Goal: Information Seeking & Learning: Learn about a topic

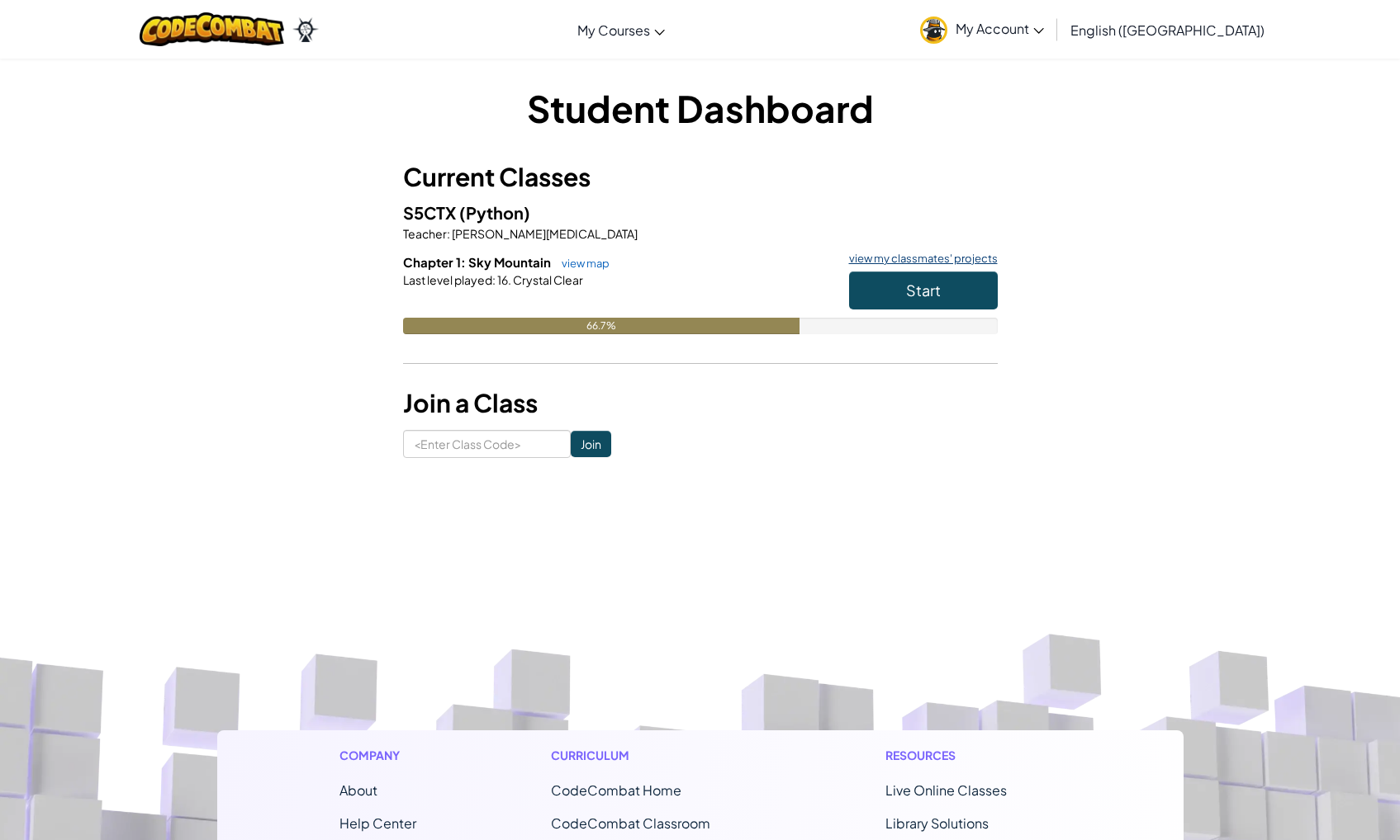
click at [942, 263] on link "view my classmates' projects" at bounding box center [918, 258] width 157 height 11
click at [970, 305] on button "Start" at bounding box center [923, 290] width 149 height 38
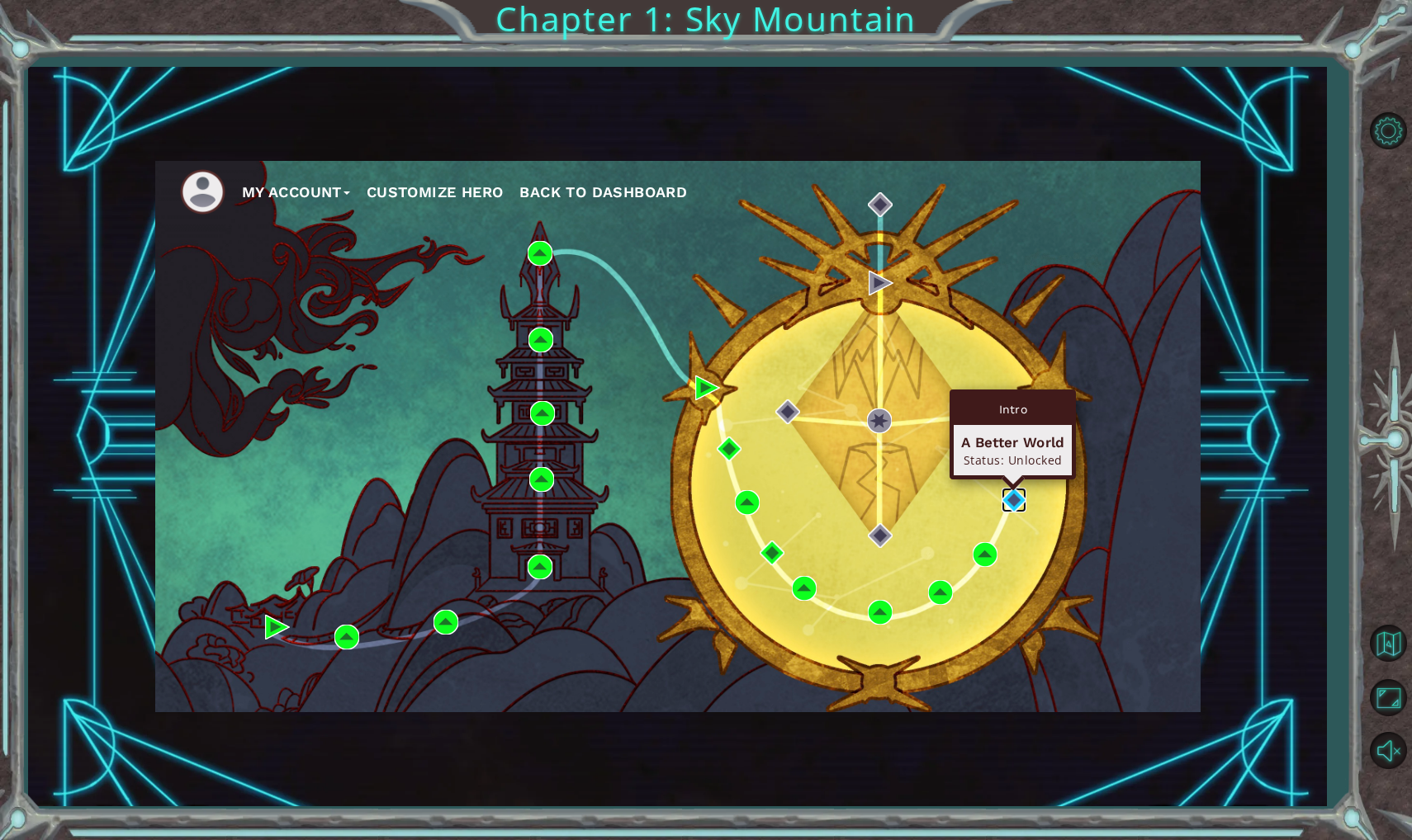
click at [1022, 504] on img at bounding box center [1014, 500] width 25 height 25
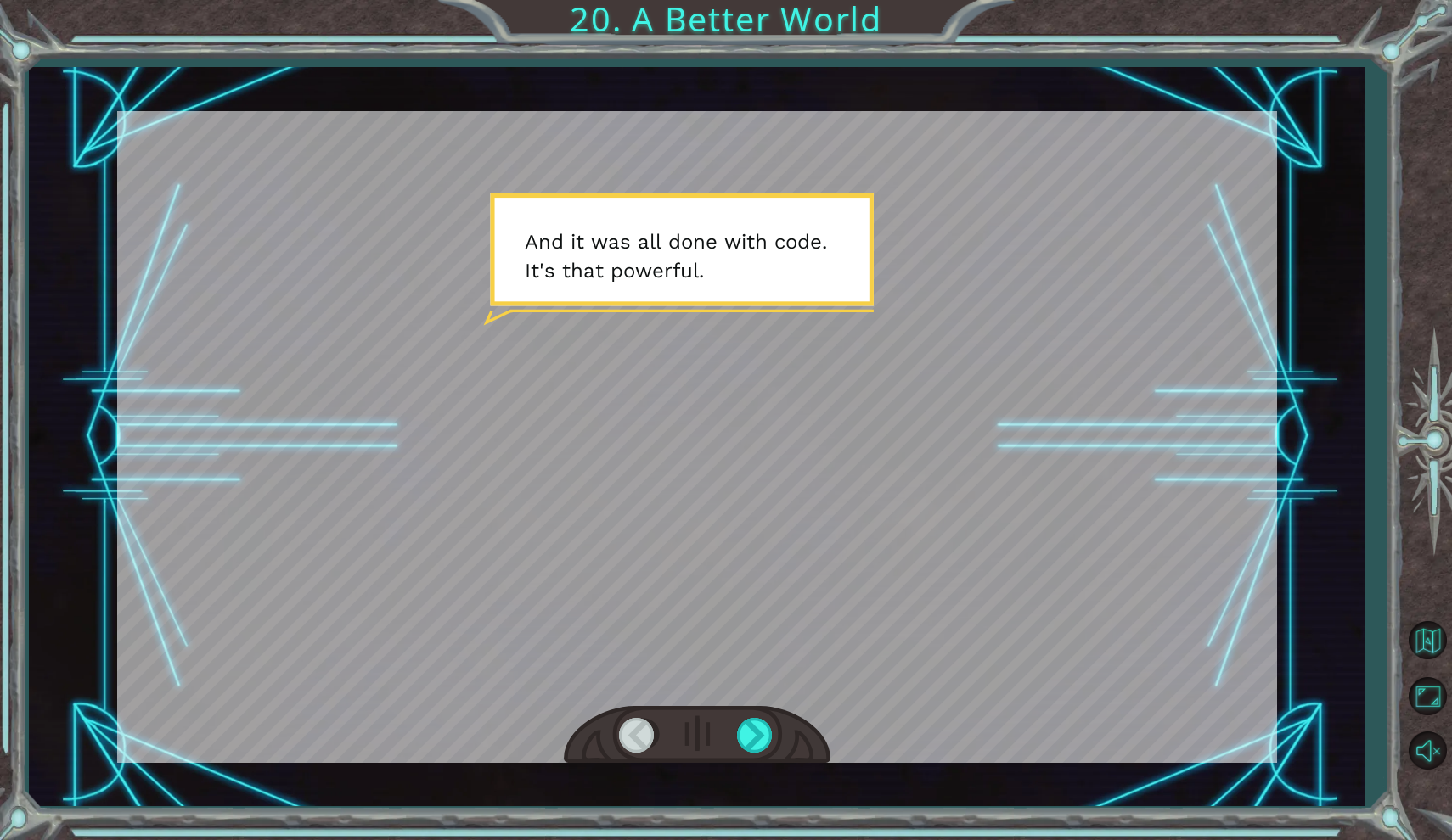
click at [559, 3] on div "Temporary Text O h ! Y o u r e p a i r e d t h e M o n o l i t h ! G r e a t j …" at bounding box center [726, 420] width 1452 height 840
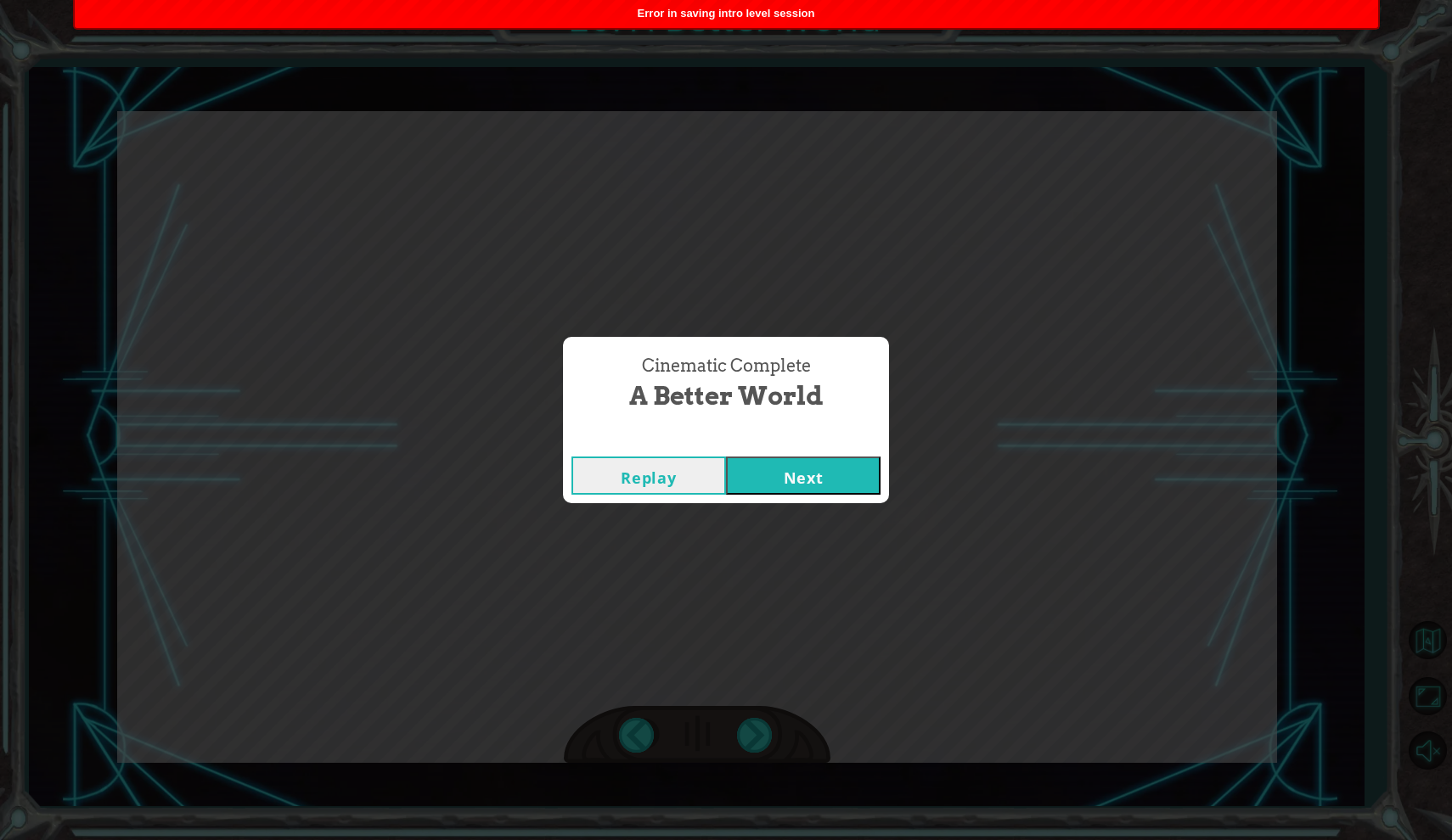
click at [803, 475] on button "Next" at bounding box center [803, 475] width 155 height 38
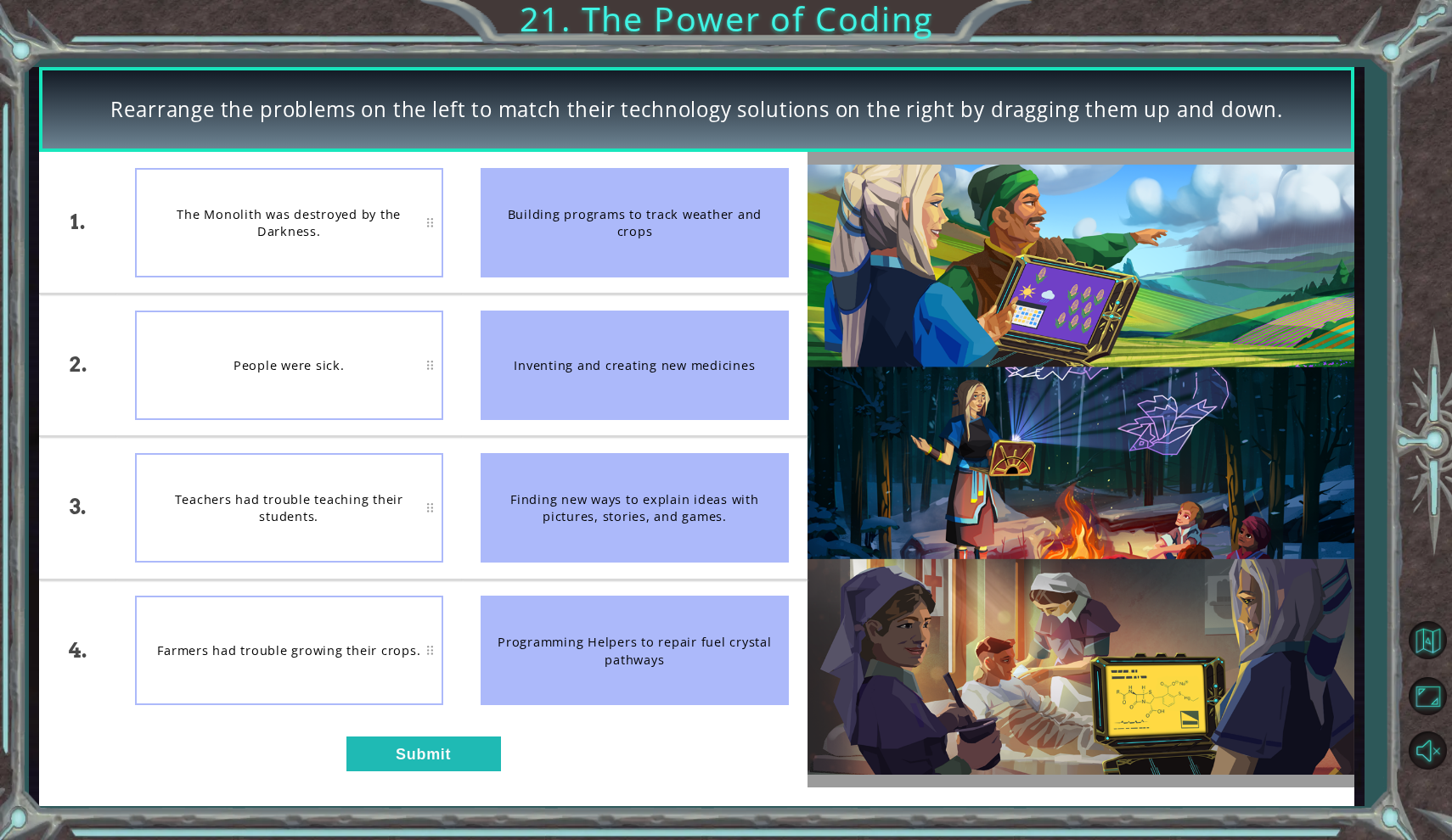
click at [623, 650] on div "Programming Helpers to repair fuel crystal pathways" at bounding box center [634, 650] width 308 height 109
click at [348, 650] on div "Farmers had trouble growing their crops." at bounding box center [289, 650] width 308 height 109
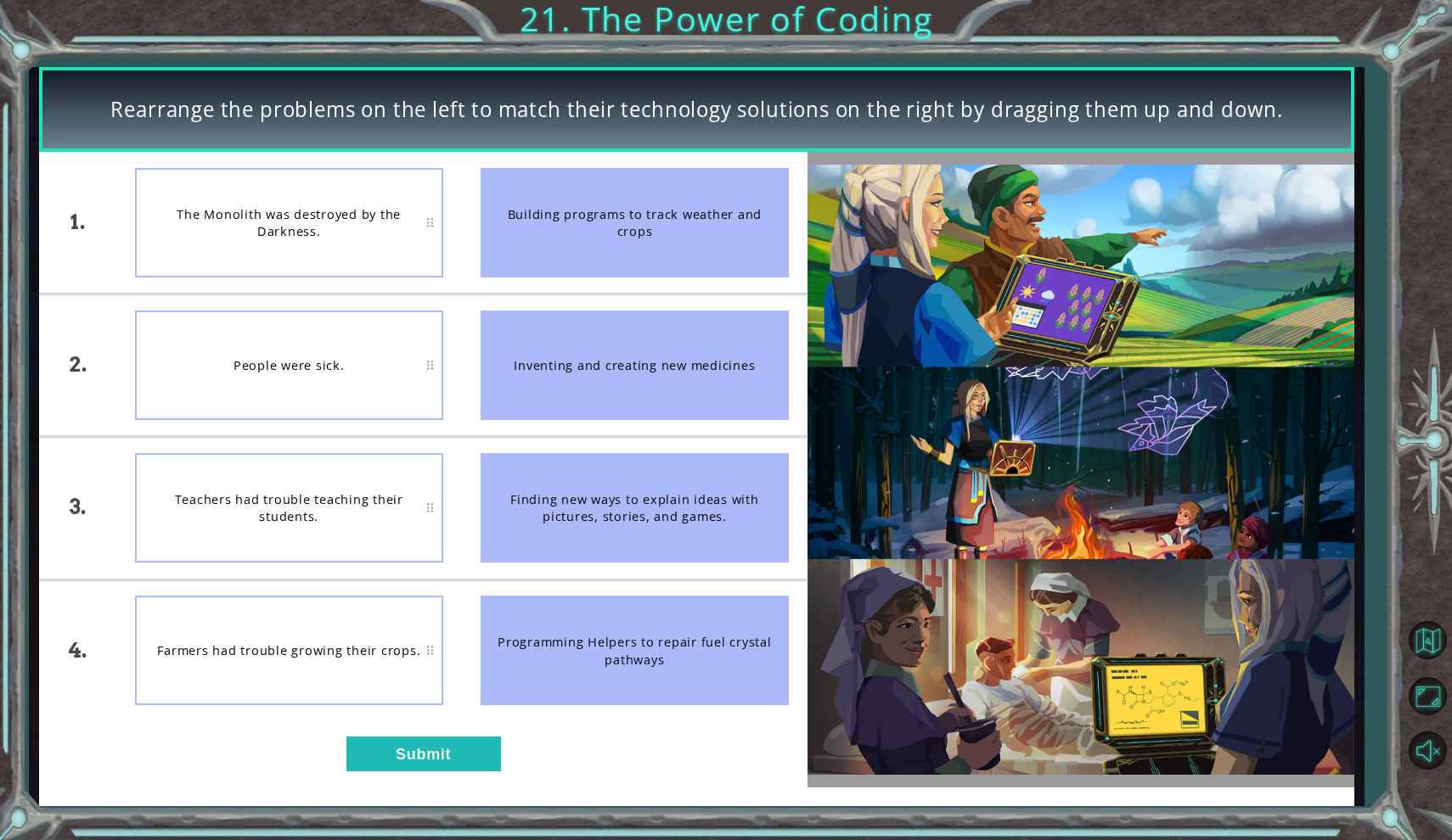
click at [348, 650] on div "Farmers had trouble growing their crops." at bounding box center [289, 650] width 308 height 109
click at [633, 504] on div "Finding new ways to explain ideas with pictures, stories, and games." at bounding box center [634, 508] width 308 height 109
click at [595, 642] on div "Programming Helpers to repair fuel crystal pathways" at bounding box center [634, 650] width 308 height 109
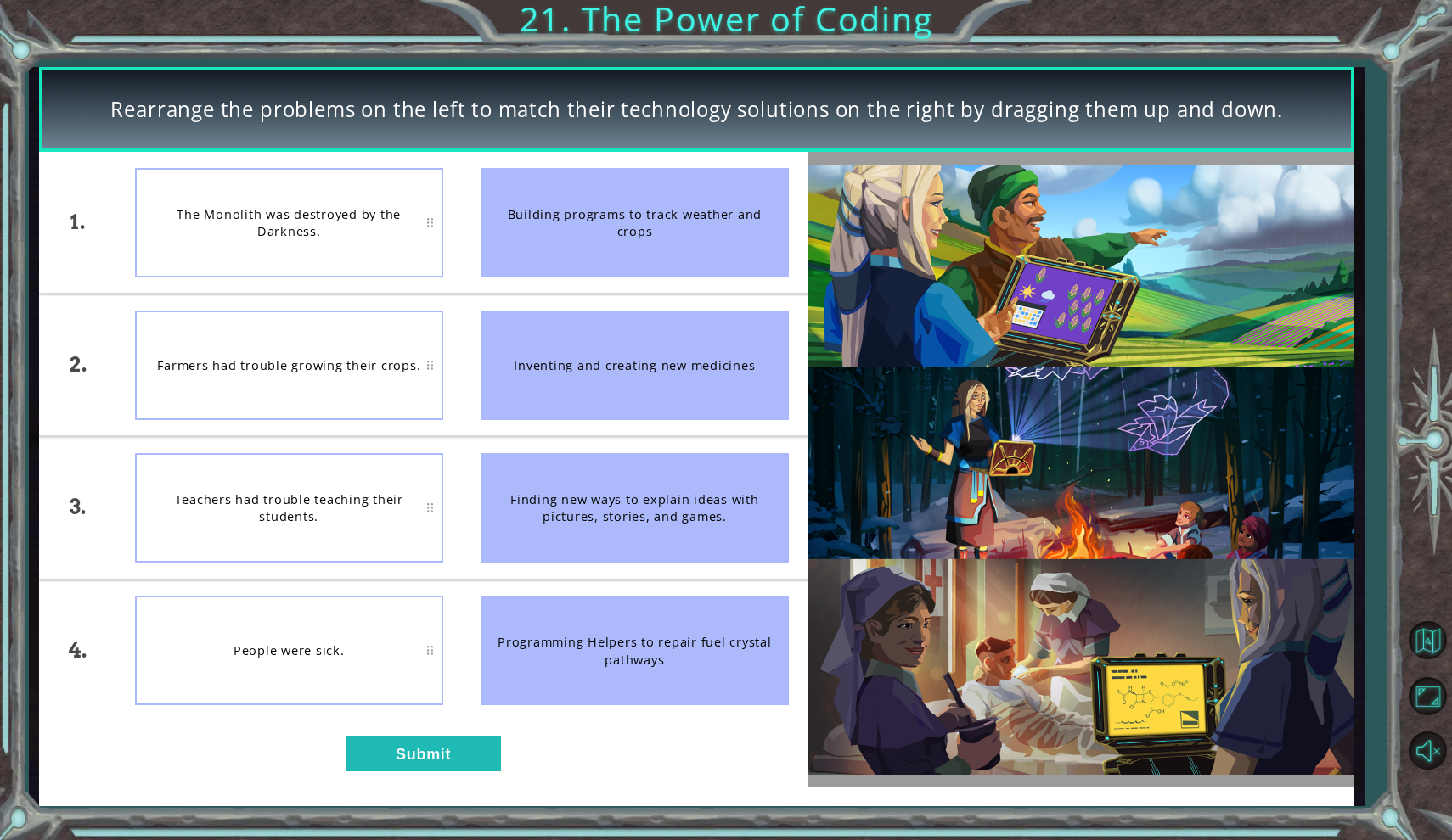
click at [595, 642] on div "Programming Helpers to repair fuel crystal pathways" at bounding box center [634, 650] width 308 height 109
click at [601, 647] on div "Programming Helpers to repair fuel crystal pathways" at bounding box center [634, 650] width 308 height 109
click at [634, 507] on div "Finding new ways to explain ideas with pictures, stories, and games." at bounding box center [634, 508] width 308 height 109
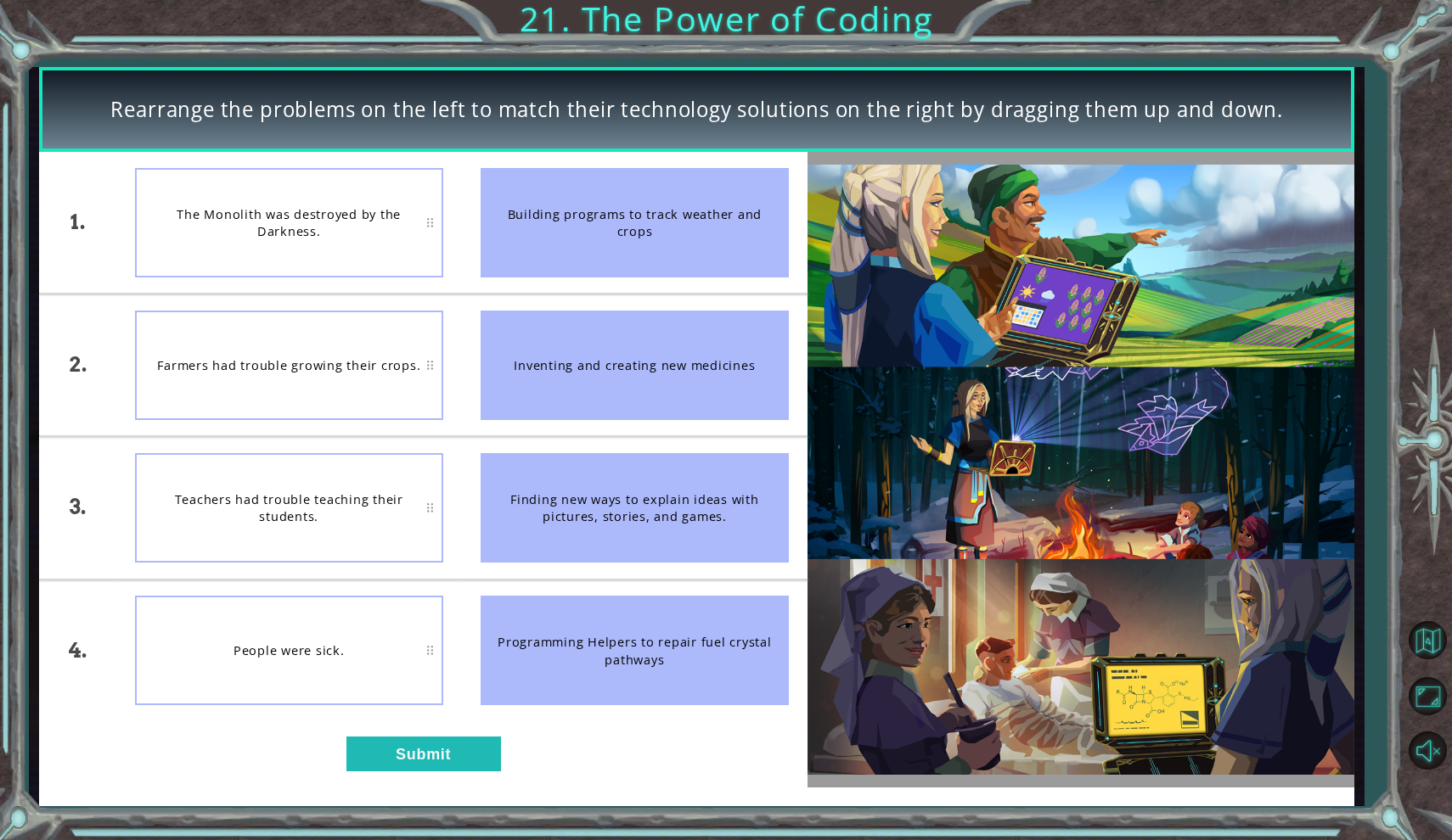
click at [634, 507] on div "Finding new ways to explain ideas with pictures, stories, and games." at bounding box center [634, 508] width 308 height 109
click at [638, 216] on div "Building programs to track weather and crops" at bounding box center [634, 223] width 308 height 109
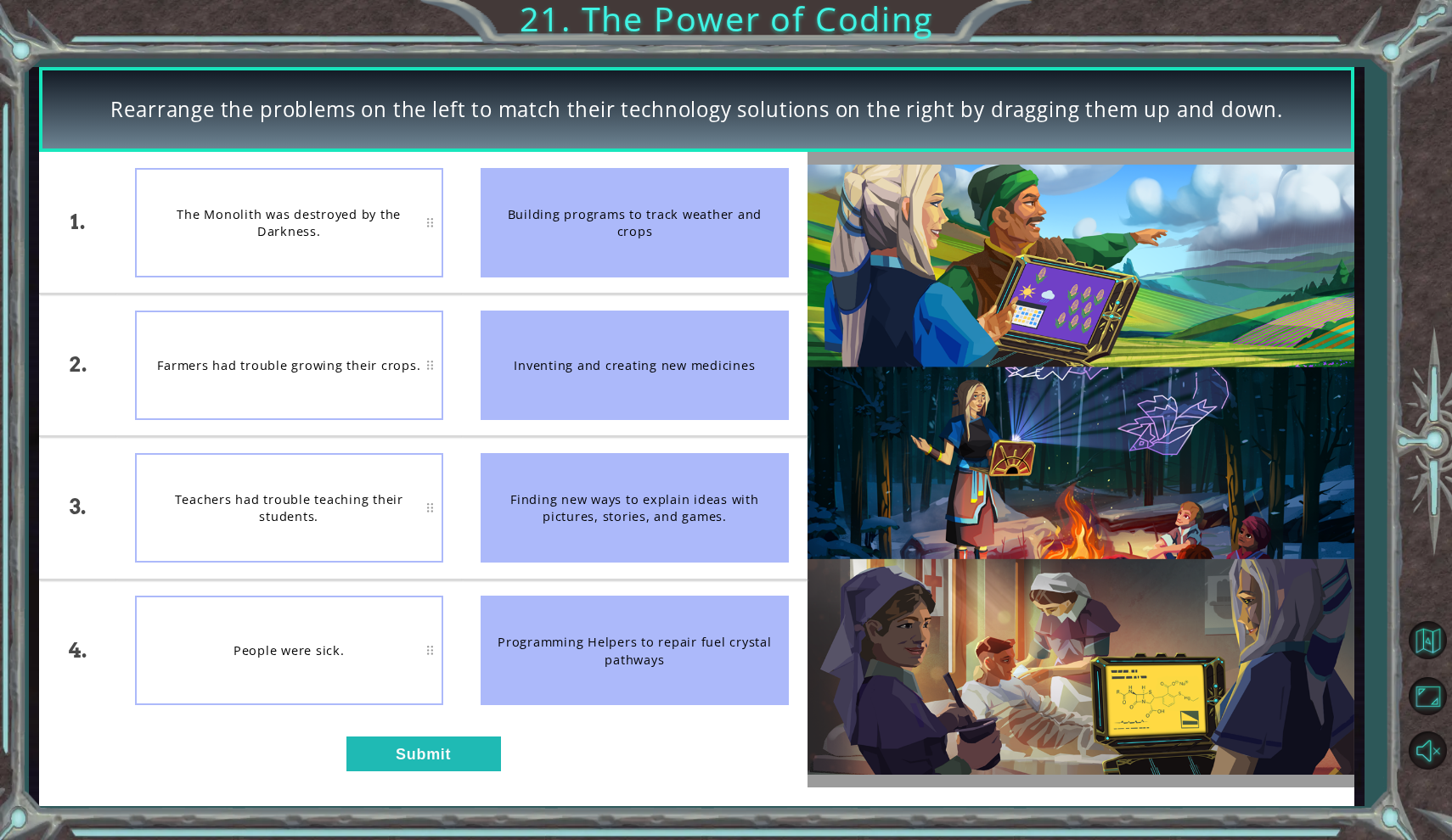
click at [636, 499] on div "Finding new ways to explain ideas with pictures, stories, and games." at bounding box center [634, 508] width 308 height 109
click at [613, 360] on div "Inventing and creating new medicines" at bounding box center [634, 365] width 308 height 109
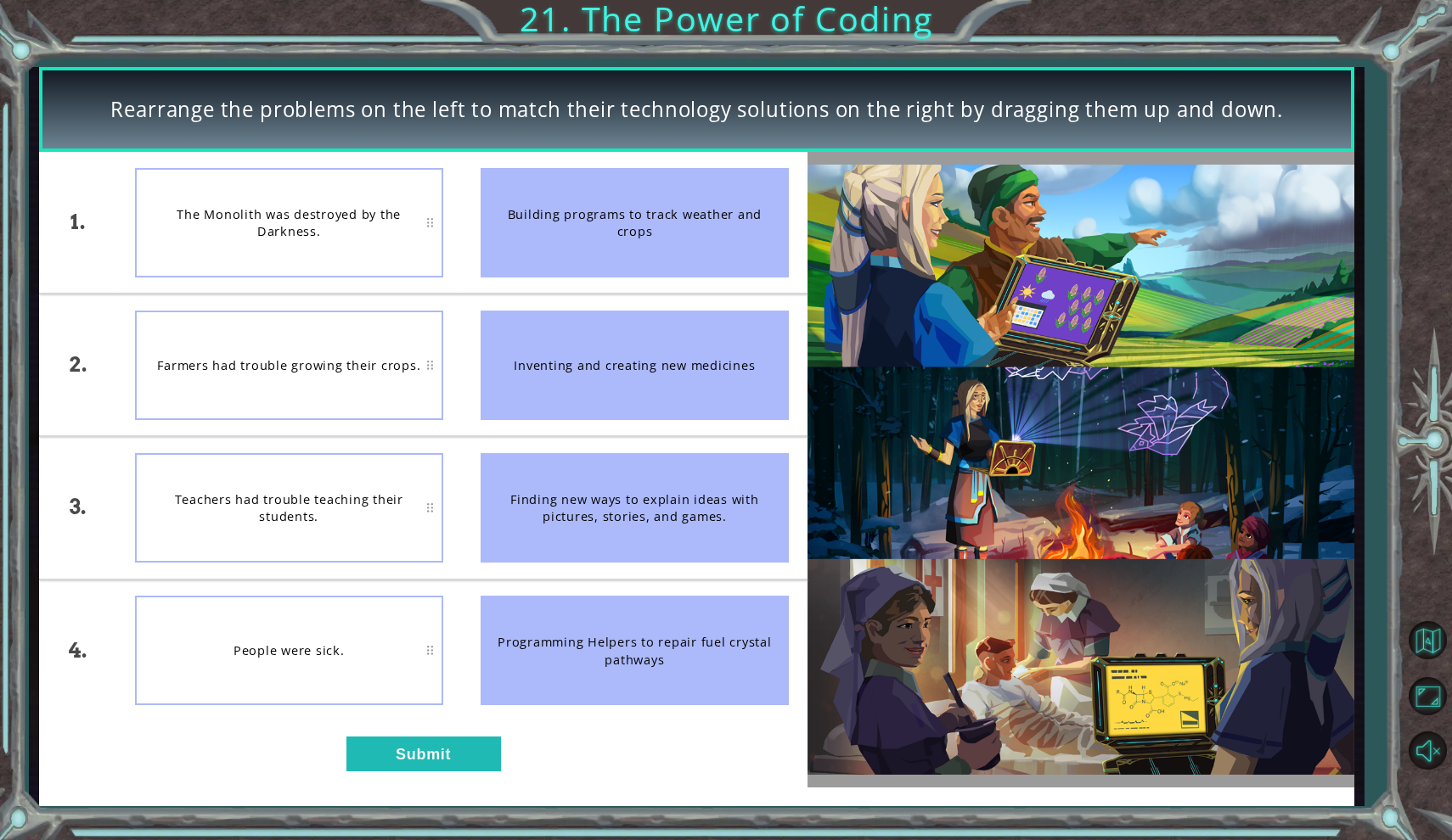
click at [613, 360] on div "Inventing and creating new medicines" at bounding box center [634, 365] width 308 height 109
click at [299, 649] on div "People were sick." at bounding box center [289, 650] width 308 height 109
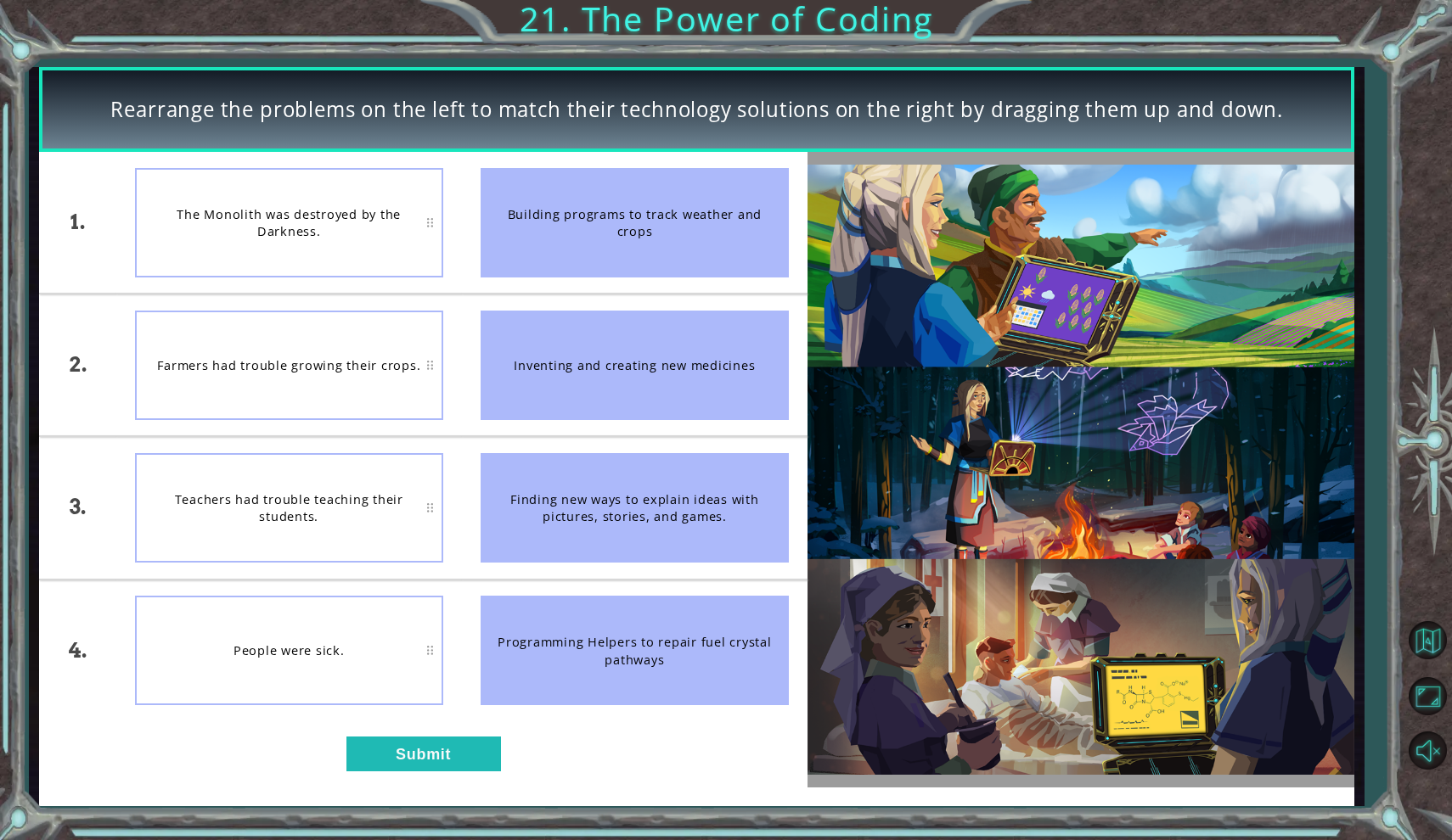
click at [299, 649] on div "People were sick." at bounding box center [289, 650] width 308 height 109
click at [287, 208] on div "The Monolith was destroyed by the Darkness." at bounding box center [289, 223] width 308 height 109
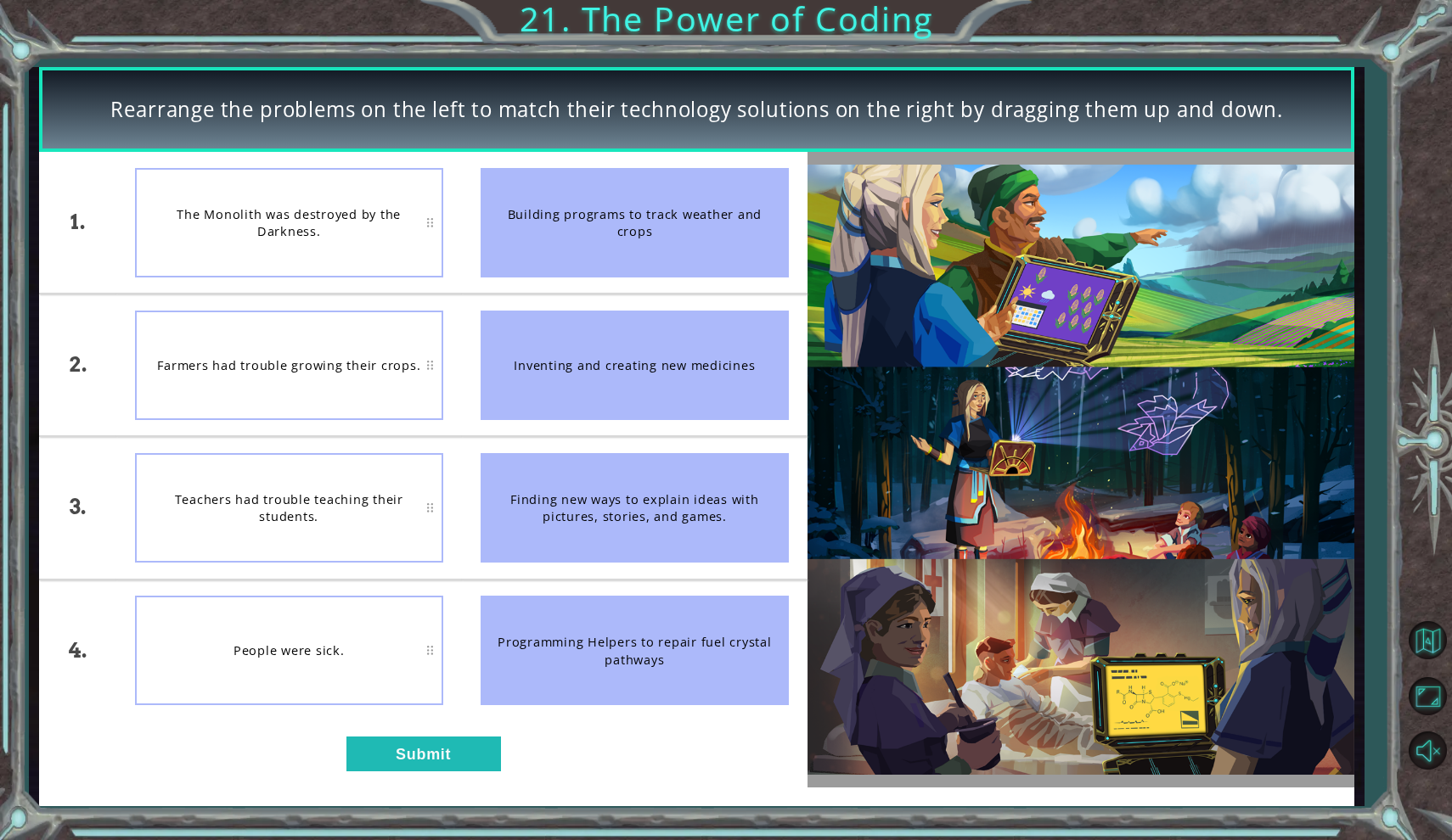
click at [642, 641] on div "Programming Helpers to repair fuel crystal pathways" at bounding box center [634, 650] width 308 height 109
click at [314, 504] on div "Teachers had trouble teaching their students." at bounding box center [289, 508] width 308 height 109
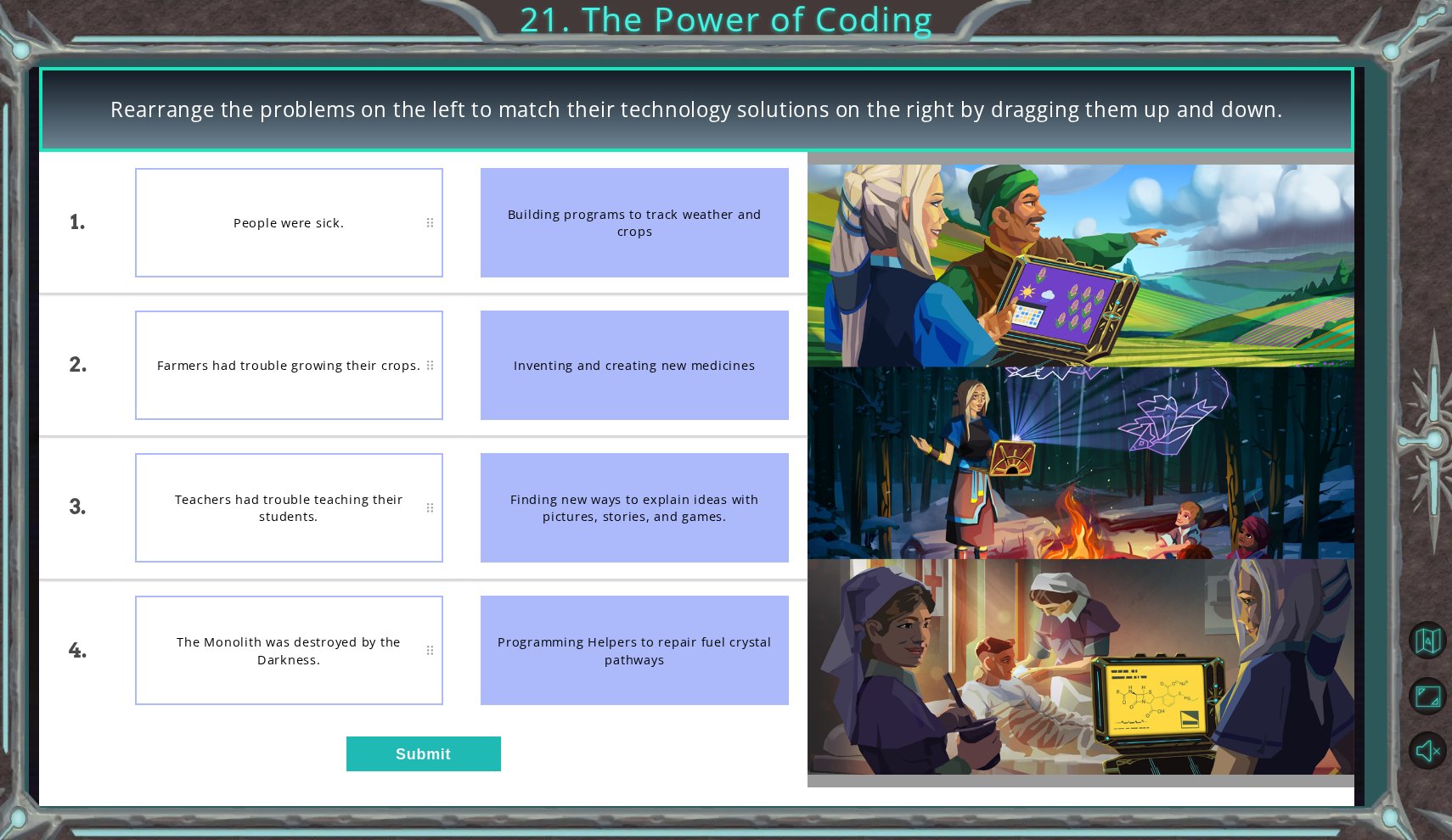
click at [314, 504] on div "Teachers had trouble teaching their students." at bounding box center [289, 508] width 308 height 109
click at [292, 358] on div "Farmers had trouble growing their crops." at bounding box center [289, 365] width 308 height 109
click at [597, 503] on div "Finding new ways to explain ideas with pictures, stories, and games." at bounding box center [634, 508] width 308 height 109
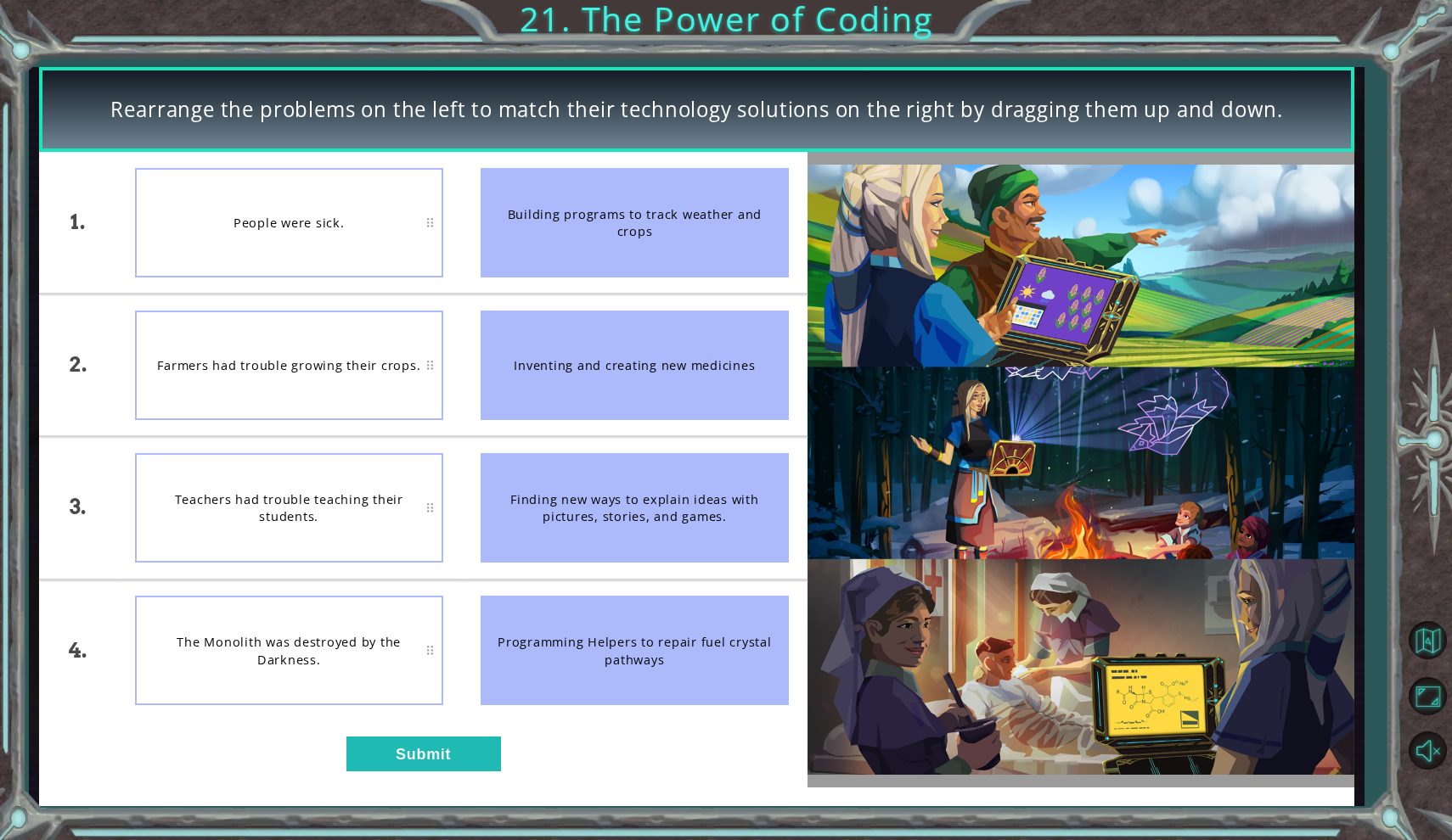
click at [597, 503] on div "Finding new ways to explain ideas with pictures, stories, and games." at bounding box center [634, 508] width 308 height 109
click at [281, 500] on div "Teachers had trouble teaching their students." at bounding box center [289, 508] width 308 height 109
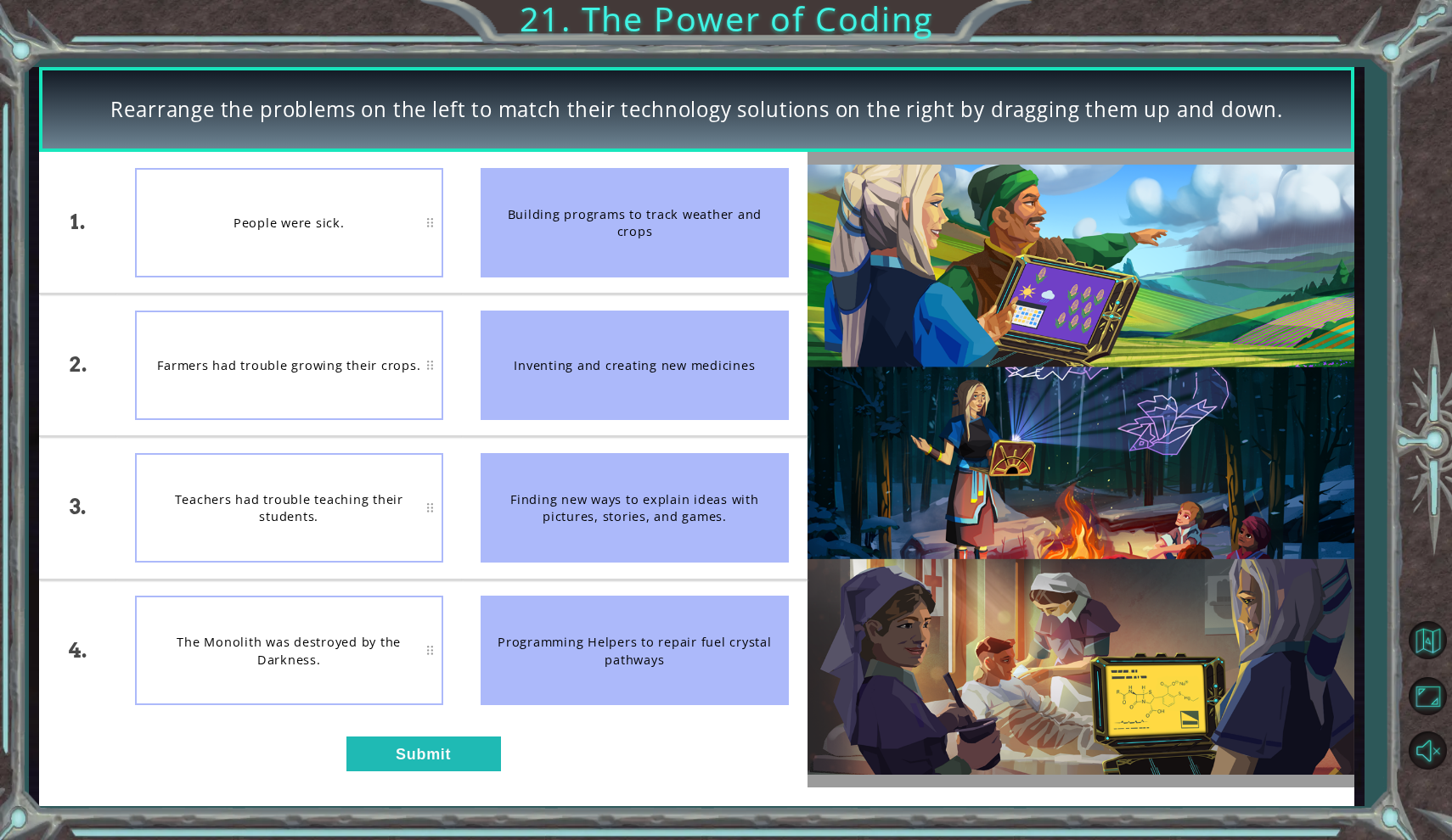
click at [359, 369] on div "Farmers had trouble growing their crops." at bounding box center [289, 365] width 308 height 109
click at [640, 369] on div "Inventing and creating new medicines" at bounding box center [634, 365] width 308 height 109
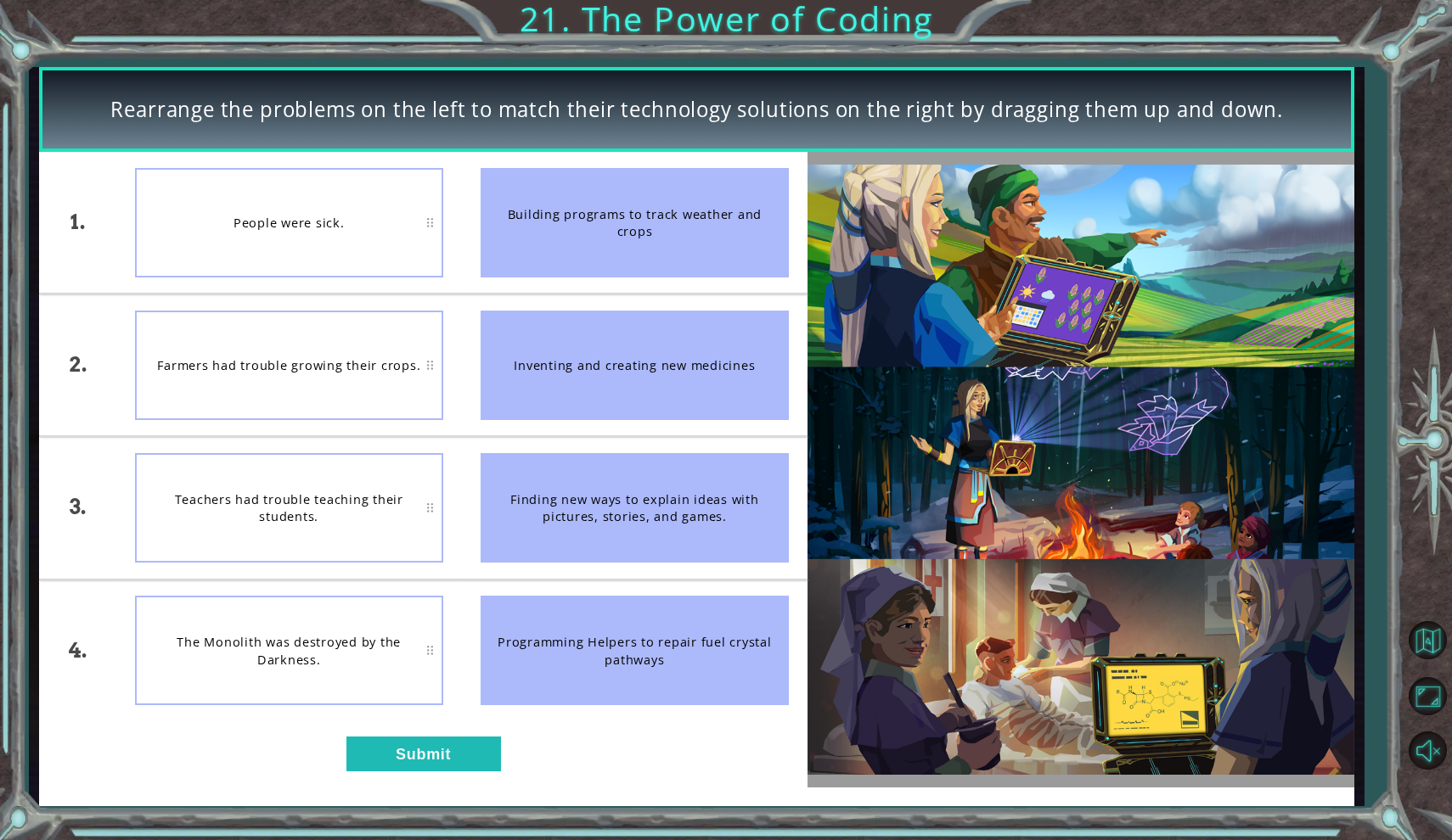
click at [640, 373] on div "Inventing and creating new medicines" at bounding box center [634, 365] width 308 height 109
click at [640, 211] on div "Building programs to track weather and crops" at bounding box center [634, 223] width 308 height 109
click at [302, 222] on div "People were sick." at bounding box center [289, 223] width 308 height 109
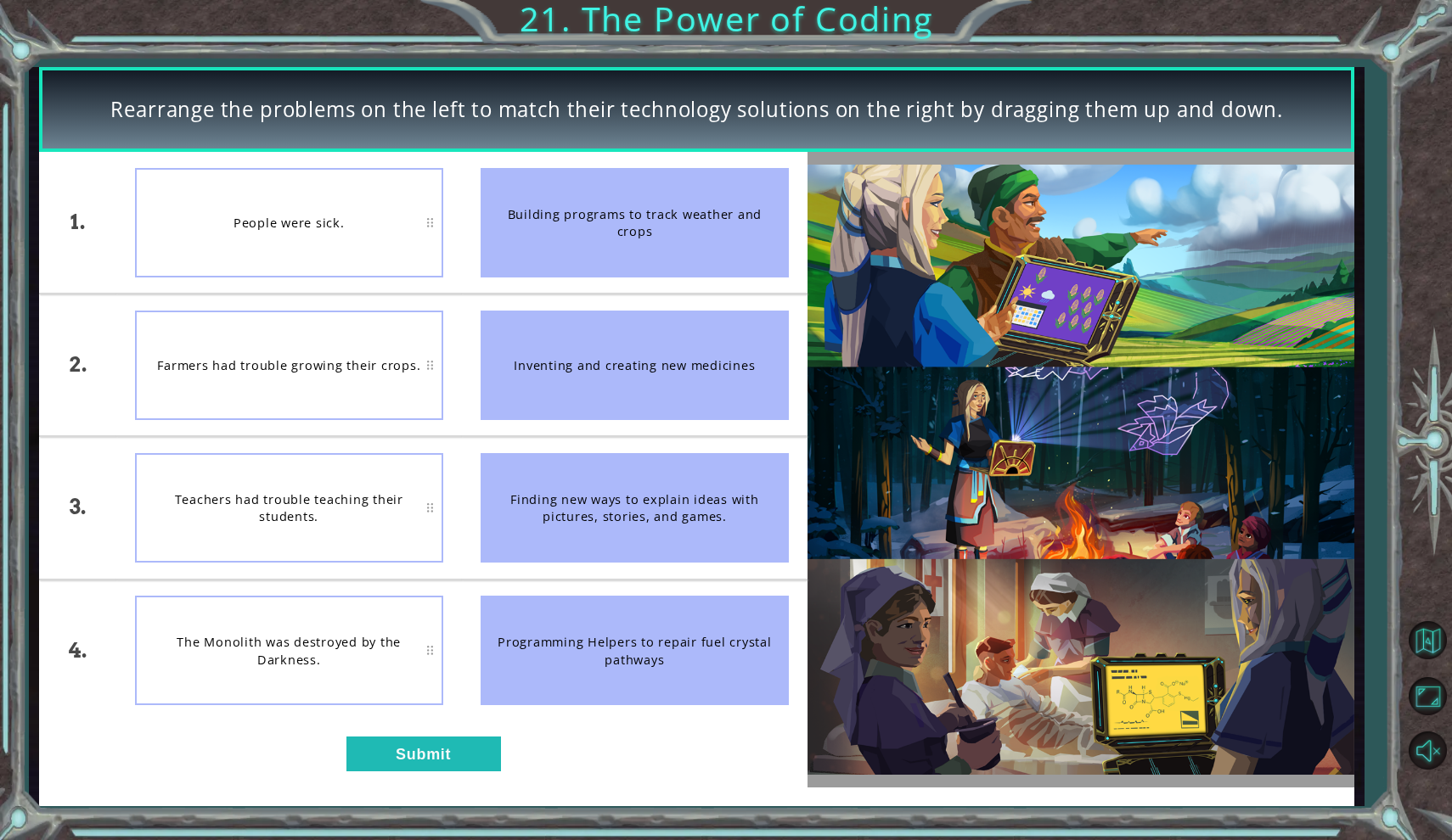
click at [302, 222] on div "People were sick." at bounding box center [289, 223] width 308 height 109
click at [636, 362] on div "Inventing and creating new medicines" at bounding box center [634, 365] width 308 height 109
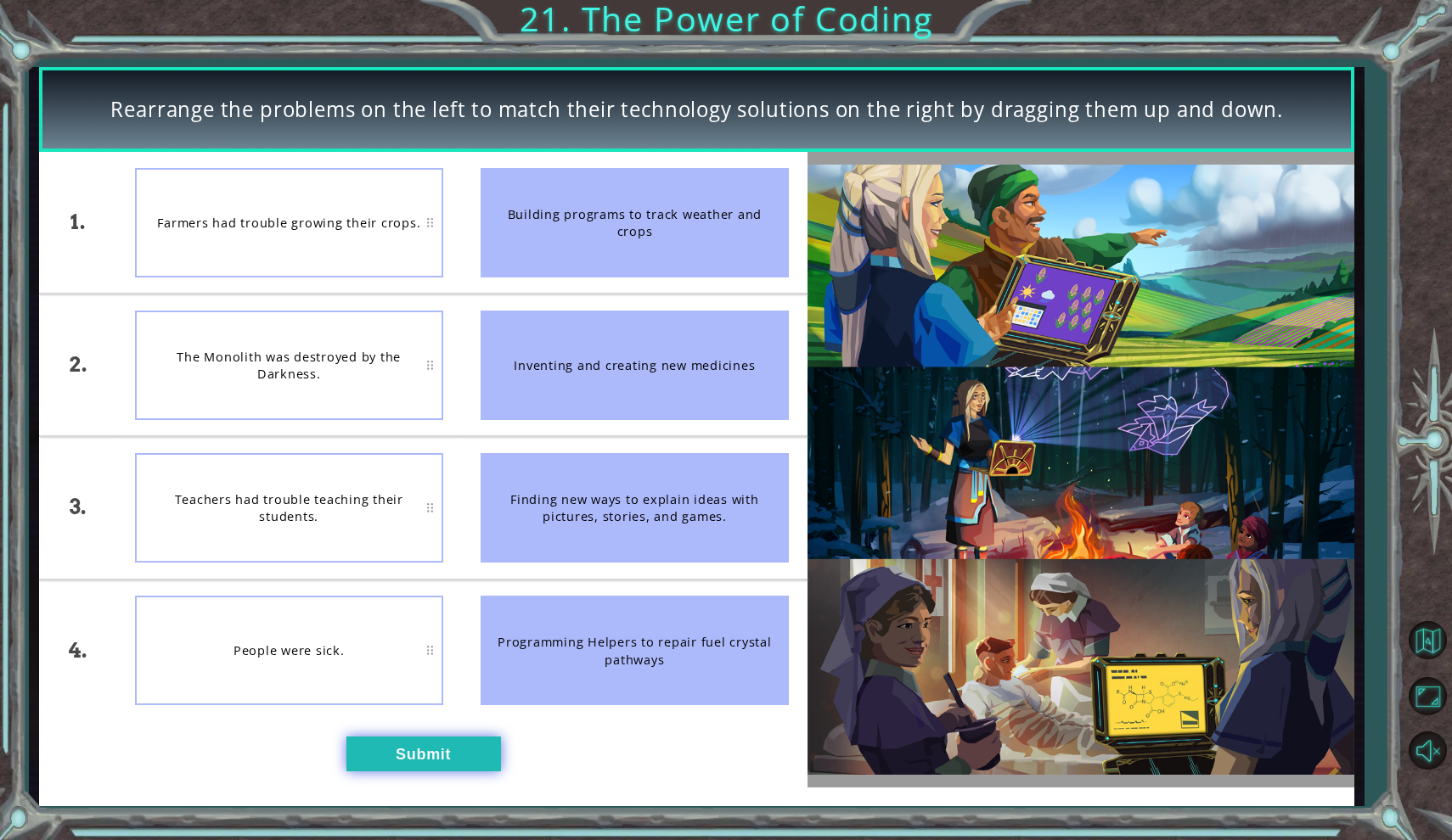
click at [451, 765] on button "Submit" at bounding box center [424, 755] width 155 height 35
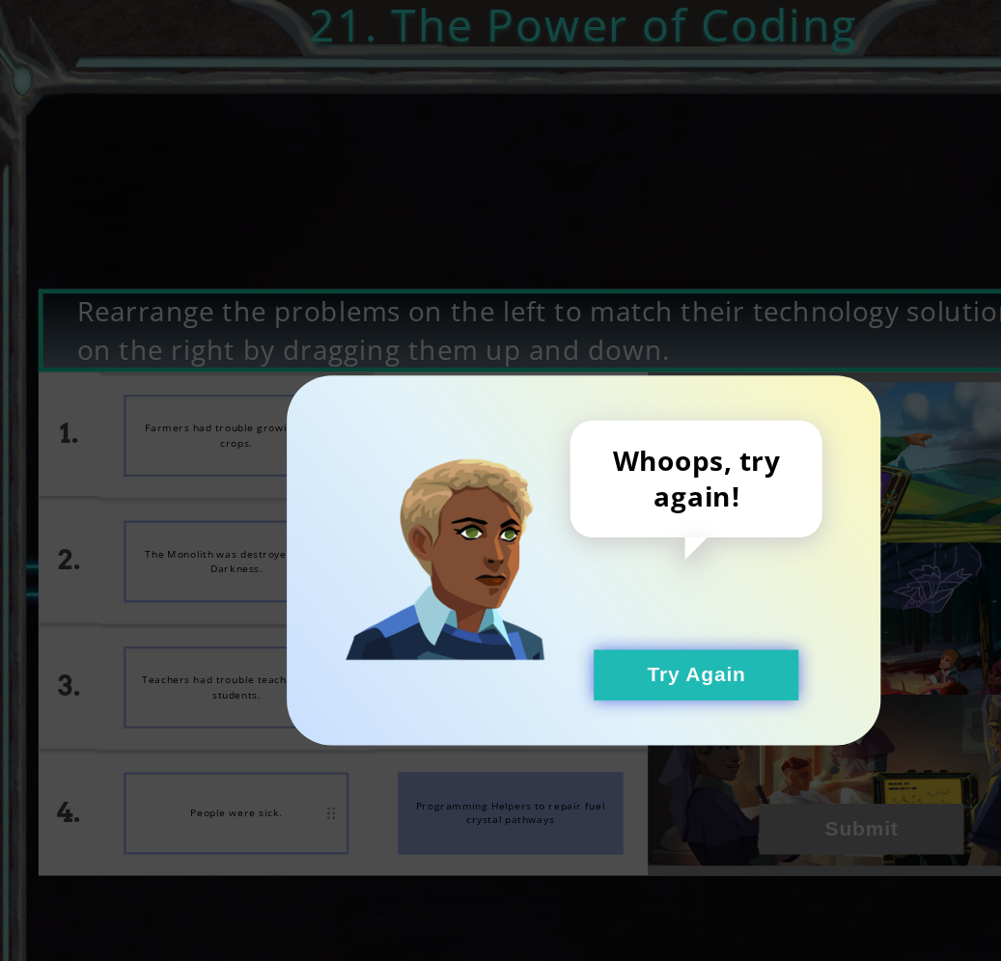
click at [599, 558] on button "Try Again" at bounding box center [598, 579] width 176 height 43
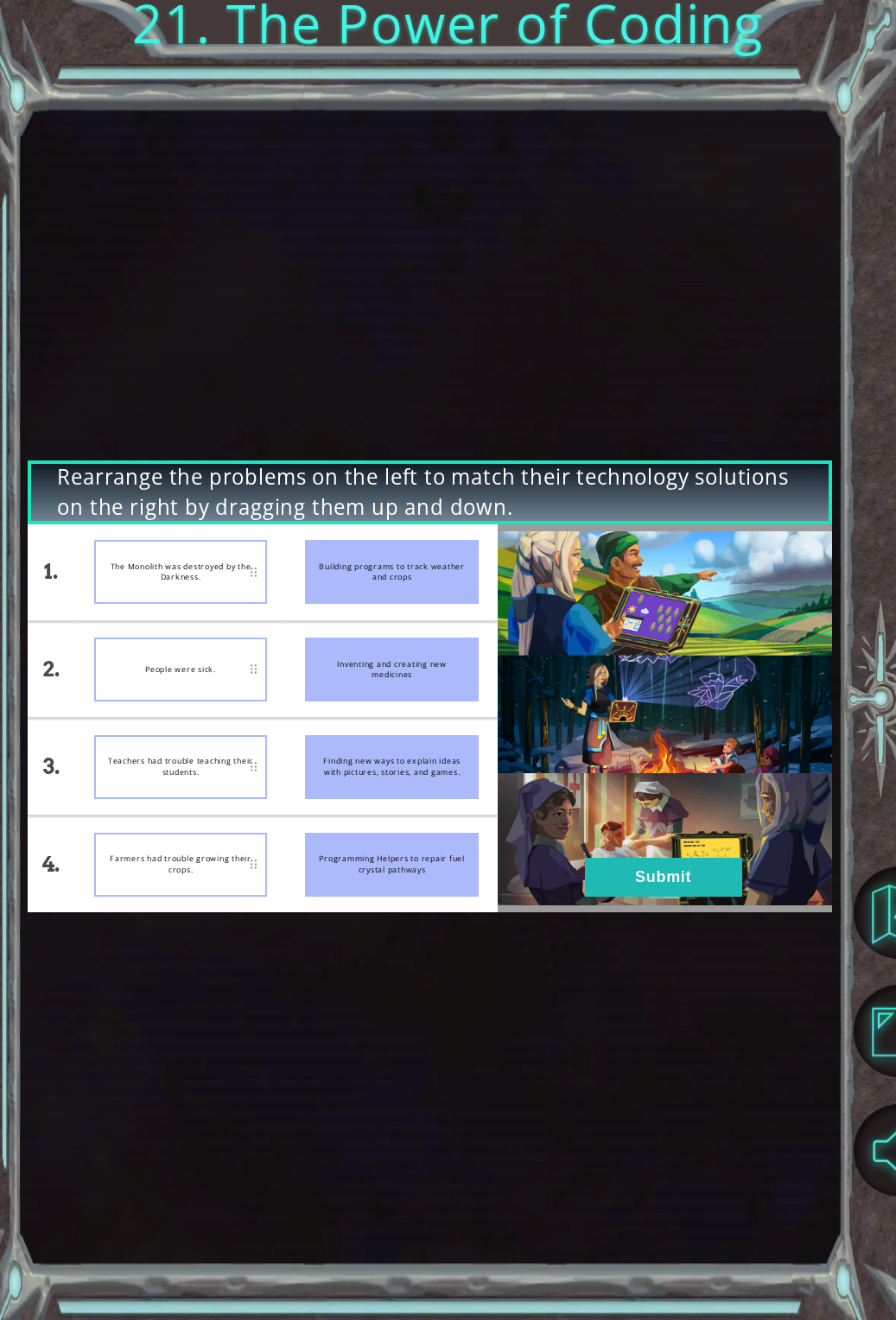
drag, startPoint x: 4, startPoint y: 562, endPoint x: -58, endPoint y: 563, distance: 62.0
click at [0, 563] on html "Rearrange the problems on the left to match their technology solutions on the r…" at bounding box center [448, 660] width 896 height 1320
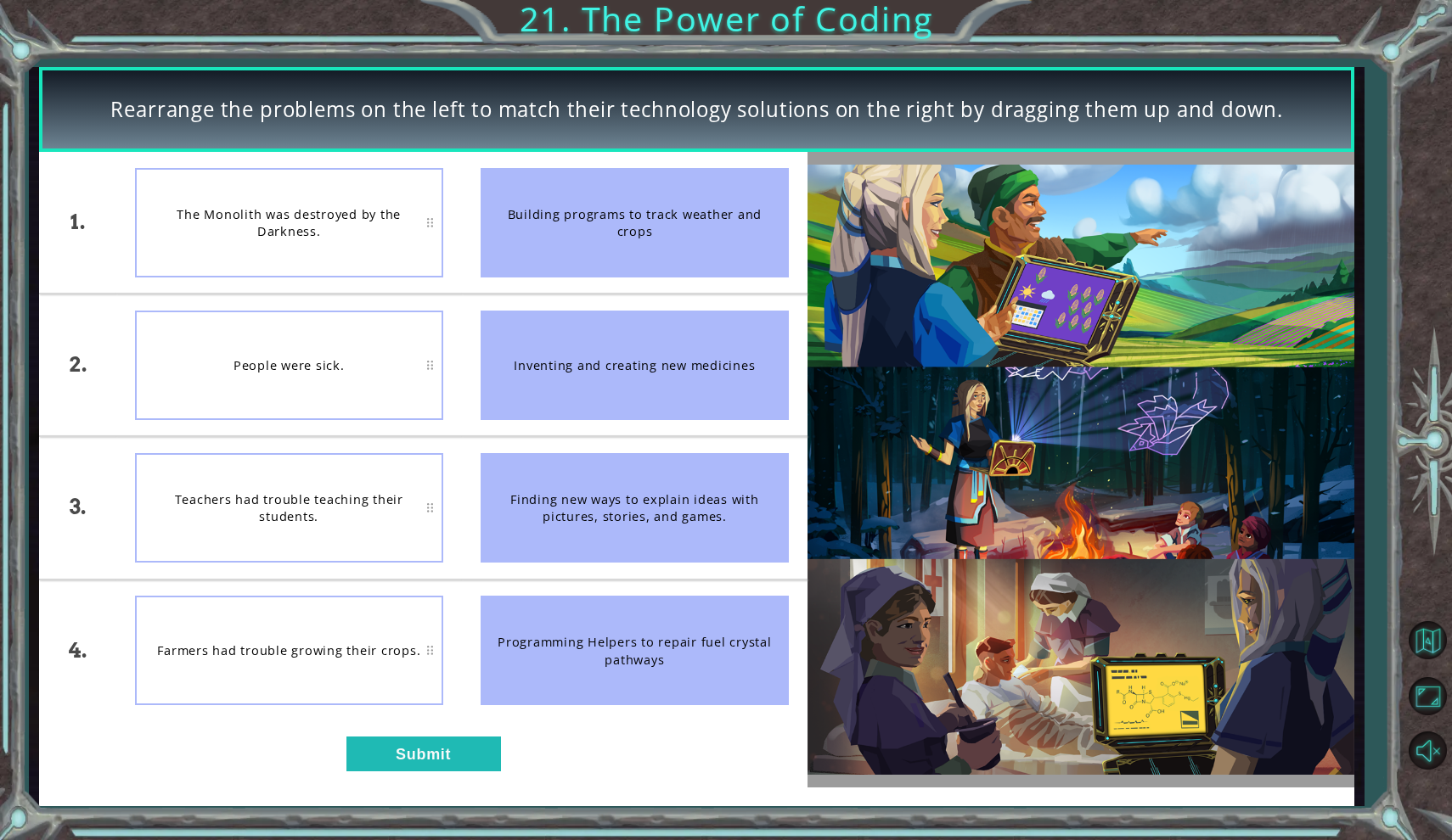
click at [639, 650] on div "Programming Helpers to repair fuel crystal pathways" at bounding box center [634, 650] width 308 height 109
click at [599, 212] on div "Building programs to track weather and crops" at bounding box center [634, 223] width 308 height 109
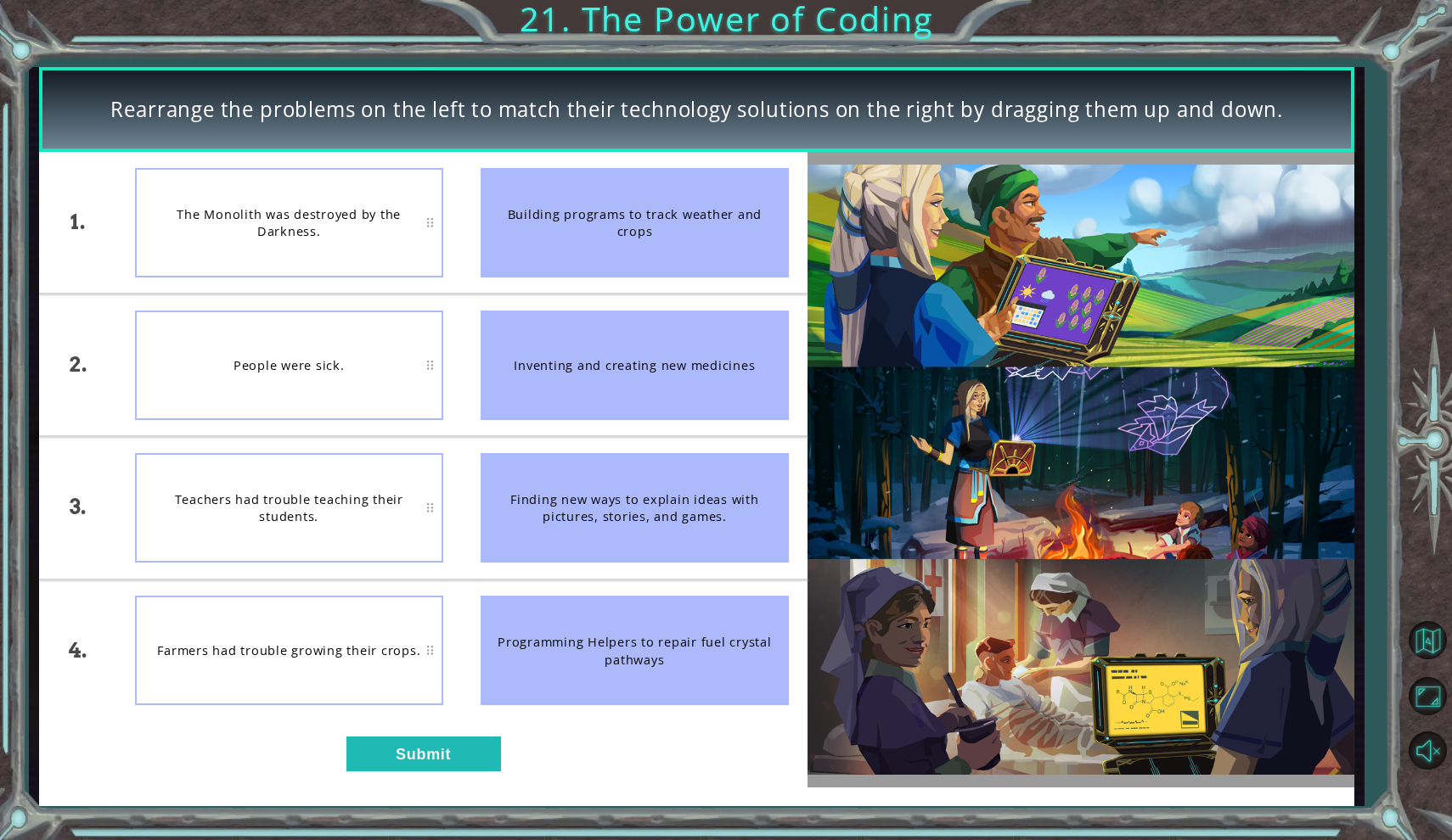
click at [599, 212] on div "Building programs to track weather and crops" at bounding box center [634, 223] width 308 height 109
click at [300, 213] on div "The Monolith was destroyed by the Darkness." at bounding box center [289, 223] width 308 height 109
click at [288, 499] on div "Teachers had trouble teaching their students." at bounding box center [289, 508] width 308 height 109
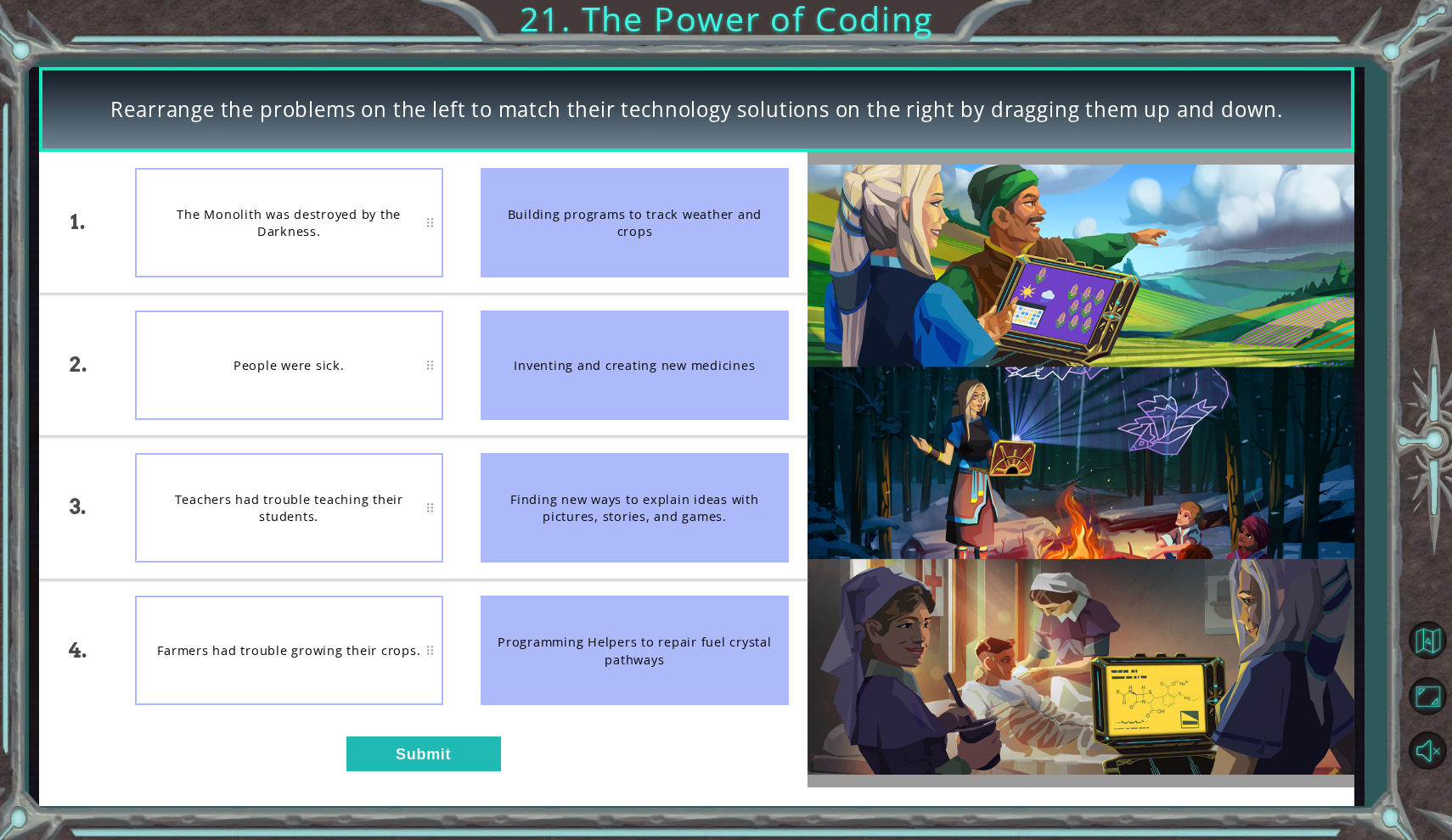
click at [288, 499] on div "Teachers had trouble teaching their students." at bounding box center [289, 508] width 308 height 109
click at [313, 648] on div "Farmers had trouble growing their crops." at bounding box center [289, 650] width 308 height 109
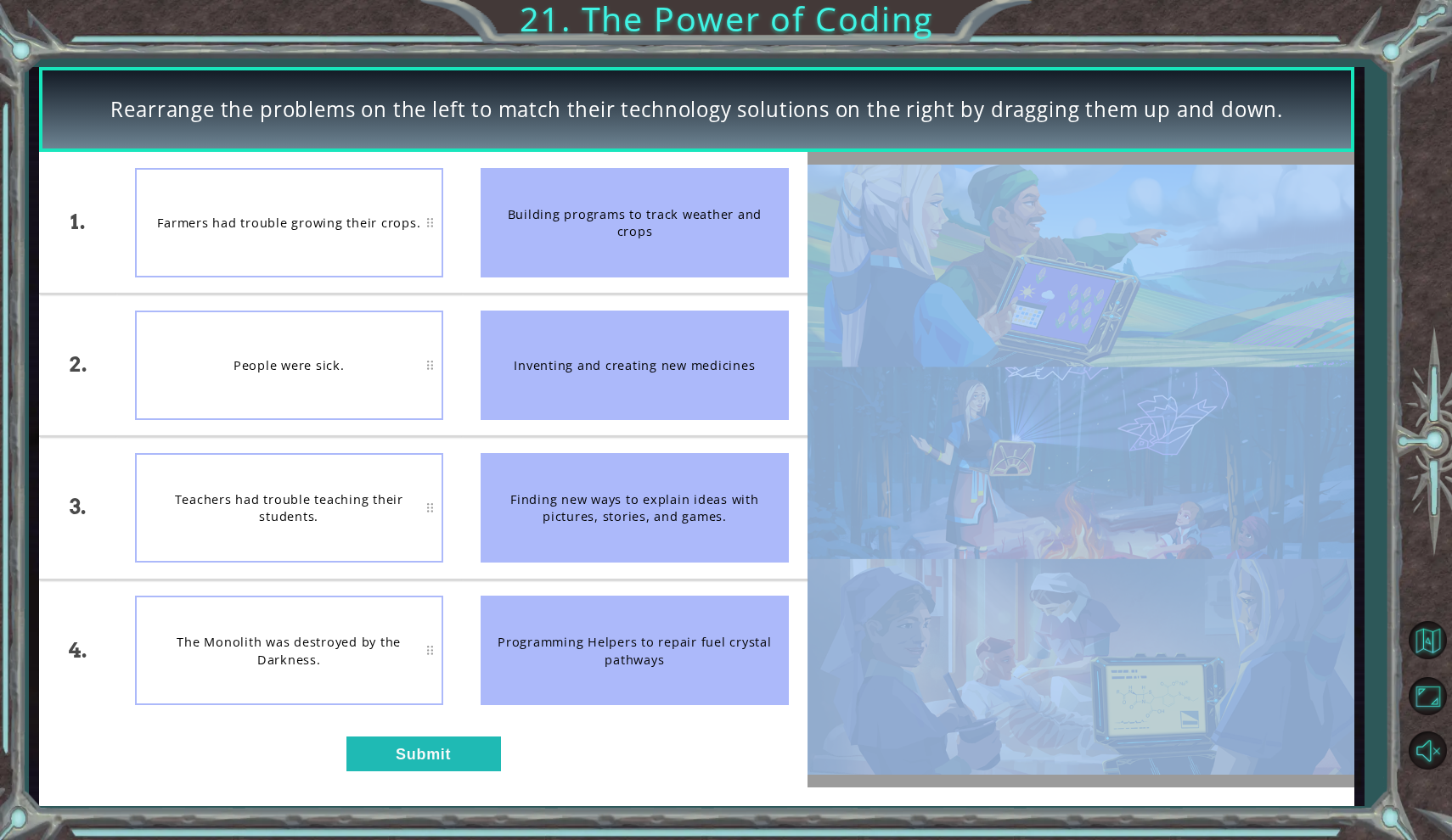
drag, startPoint x: 517, startPoint y: 209, endPoint x: 812, endPoint y: 237, distance: 296.3
click at [812, 237] on div "1. 2. 3. 4. Farmers had trouble growing their crops. People were sick. Teachers…" at bounding box center [696, 470] width 1316 height 635
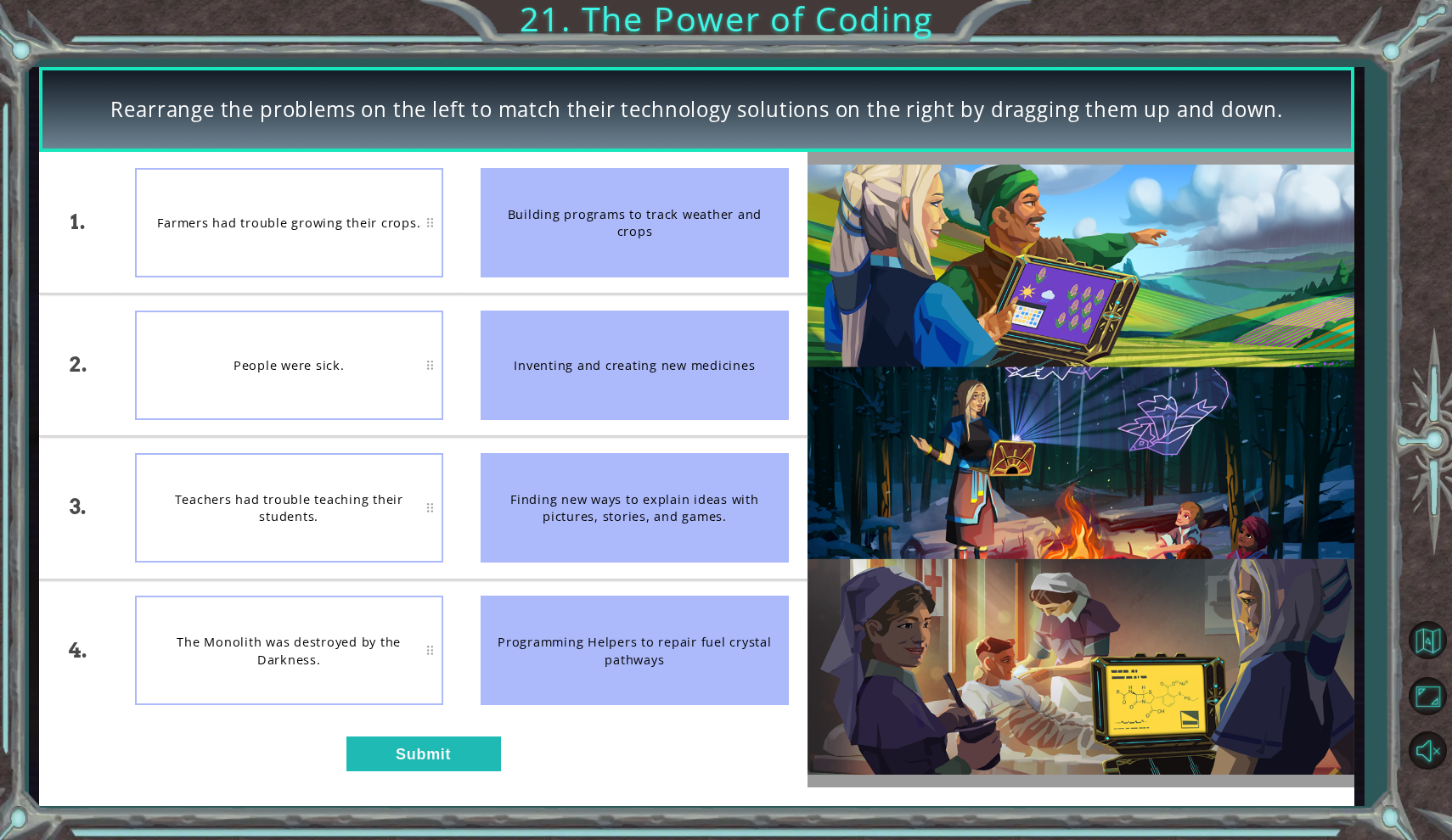
click at [654, 236] on div "Building programs to track weather and crops" at bounding box center [634, 223] width 308 height 109
drag, startPoint x: 649, startPoint y: 237, endPoint x: 523, endPoint y: 196, distance: 132.5
click at [523, 196] on div "Building programs to track weather and crops" at bounding box center [634, 223] width 308 height 109
click at [318, 219] on div "Farmers had trouble growing their crops." at bounding box center [289, 223] width 308 height 109
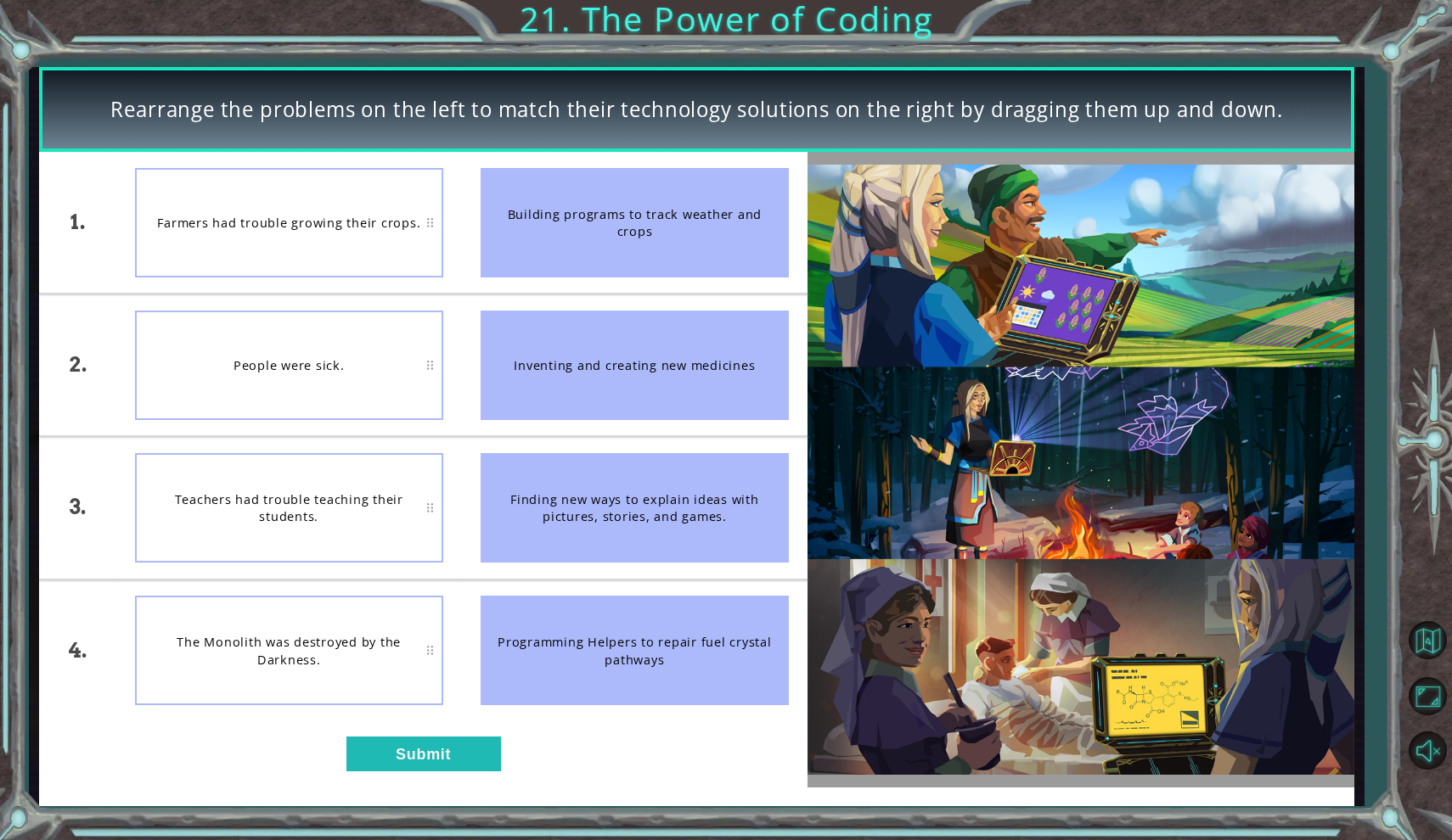
click at [318, 219] on div "Farmers had trouble growing their crops." at bounding box center [289, 223] width 308 height 109
click at [620, 364] on div "Inventing and creating new medicines" at bounding box center [634, 365] width 308 height 109
click at [608, 499] on div "Finding new ways to explain ideas with pictures, stories, and games." at bounding box center [634, 508] width 308 height 109
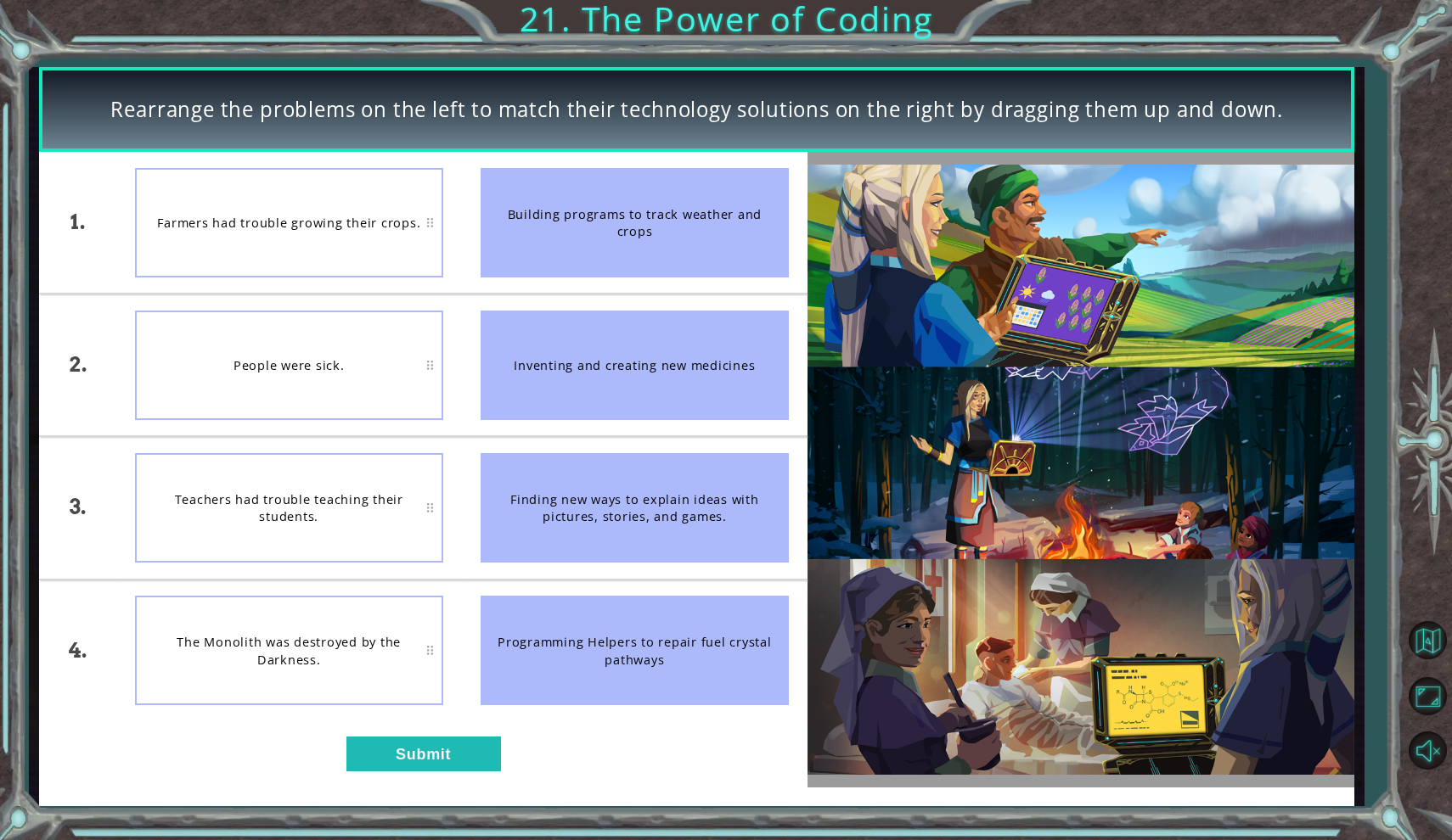
click at [608, 499] on div "Finding new ways to explain ideas with pictures, stories, and games." at bounding box center [634, 508] width 308 height 109
click at [596, 372] on div "Inventing and creating new medicines" at bounding box center [634, 365] width 308 height 109
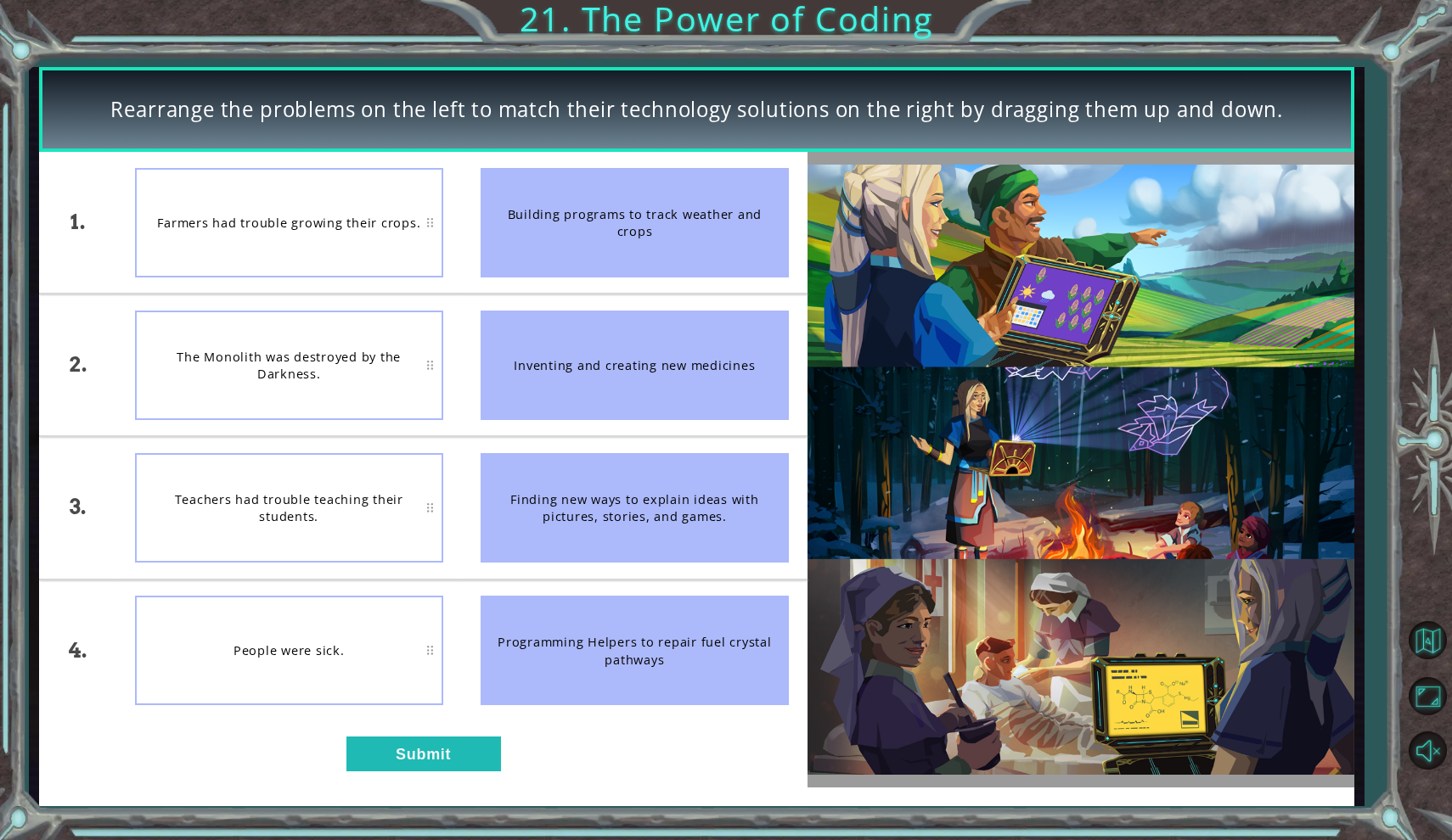
click at [598, 645] on div "Programming Helpers to repair fuel crystal pathways" at bounding box center [634, 650] width 308 height 109
click at [612, 359] on div "Inventing and creating new medicines" at bounding box center [634, 365] width 308 height 109
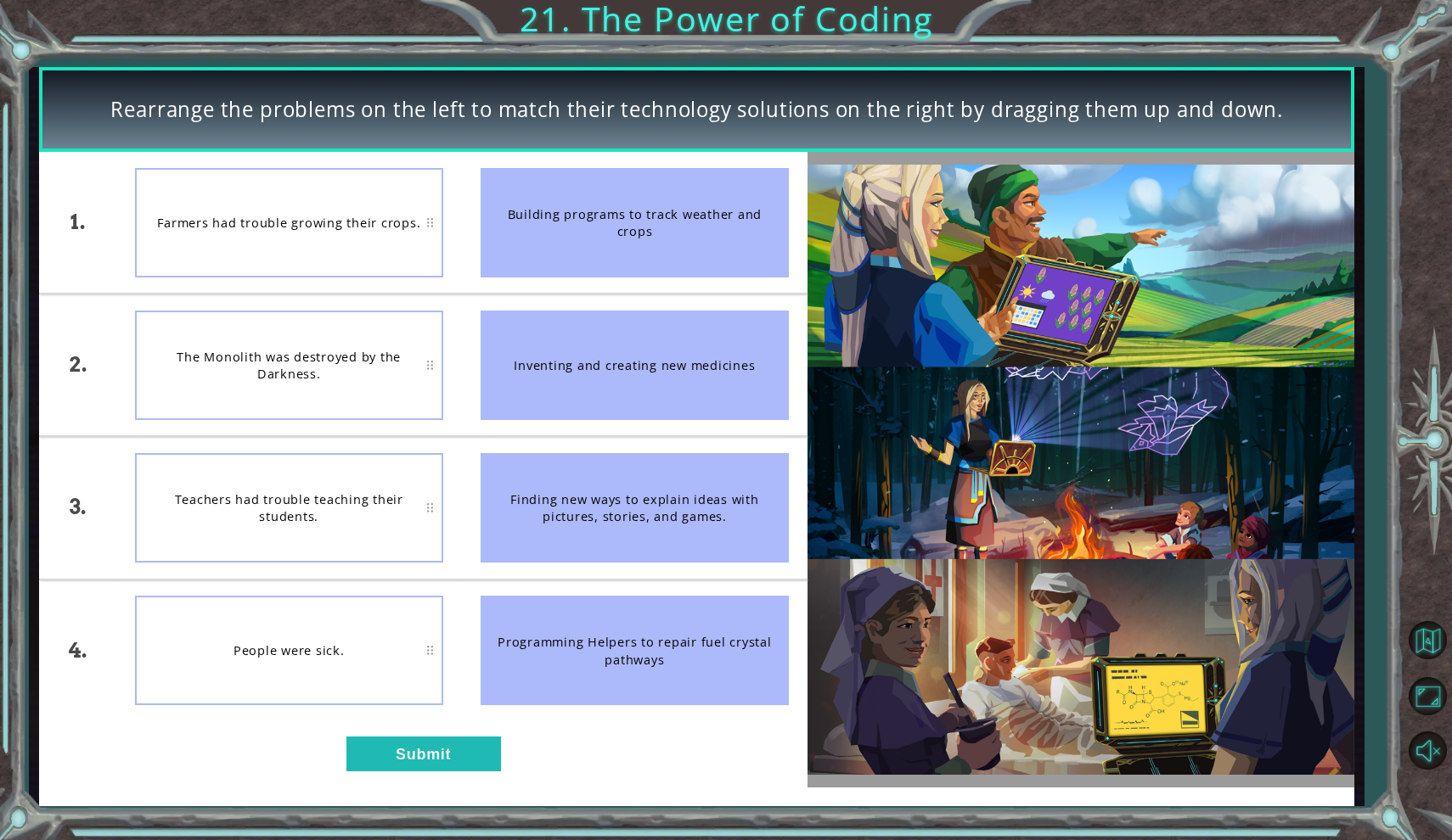
click at [612, 359] on div "Inventing and creating new medicines" at bounding box center [634, 365] width 308 height 109
click at [293, 496] on div "Teachers had trouble teaching their students." at bounding box center [289, 508] width 308 height 109
click at [546, 646] on div "Programming Helpers to repair fuel crystal pathways" at bounding box center [634, 650] width 308 height 109
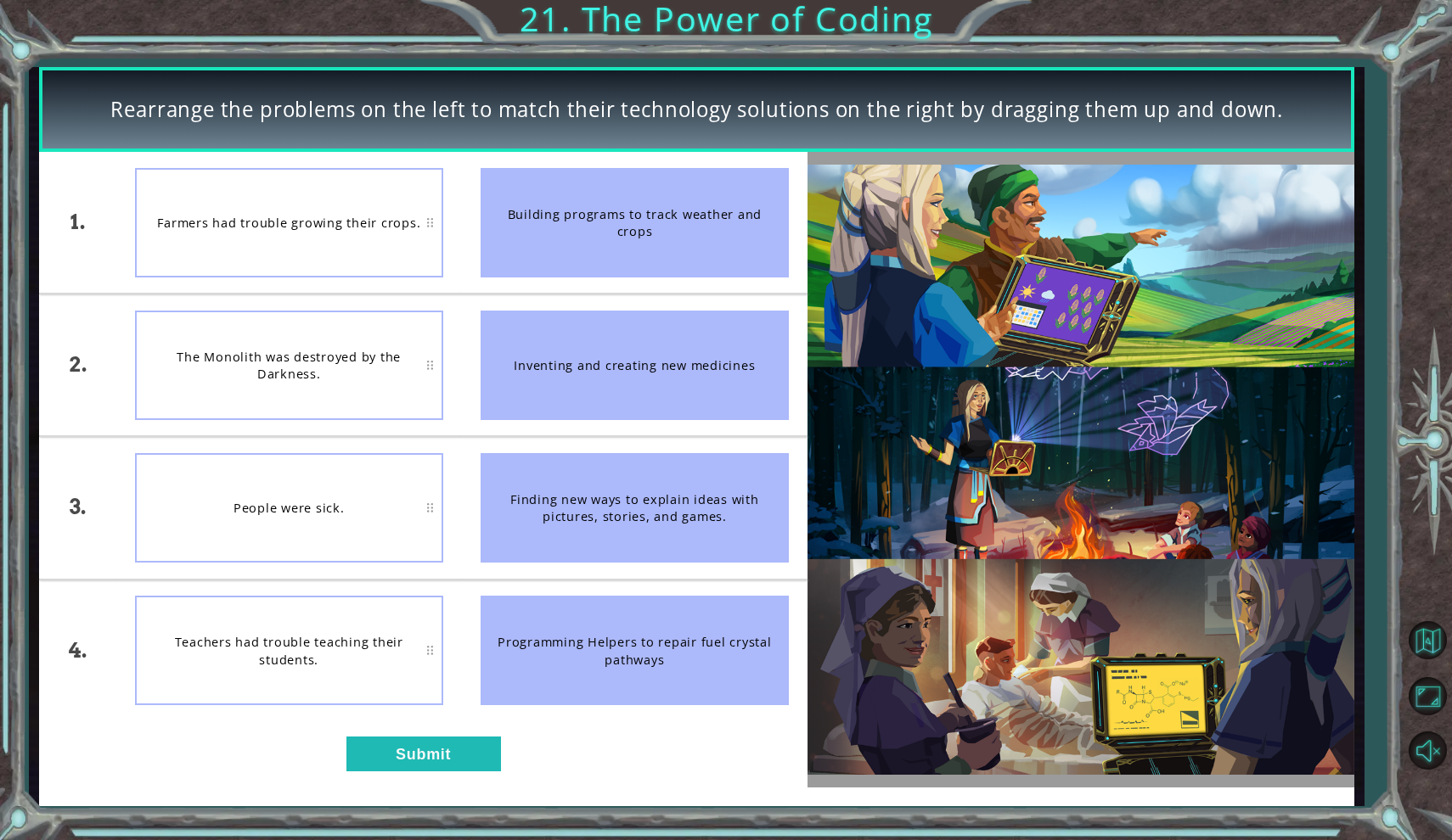
click at [546, 646] on div "Programming Helpers to repair fuel crystal pathways" at bounding box center [634, 650] width 308 height 109
click at [275, 362] on div "People were sick." at bounding box center [289, 365] width 308 height 109
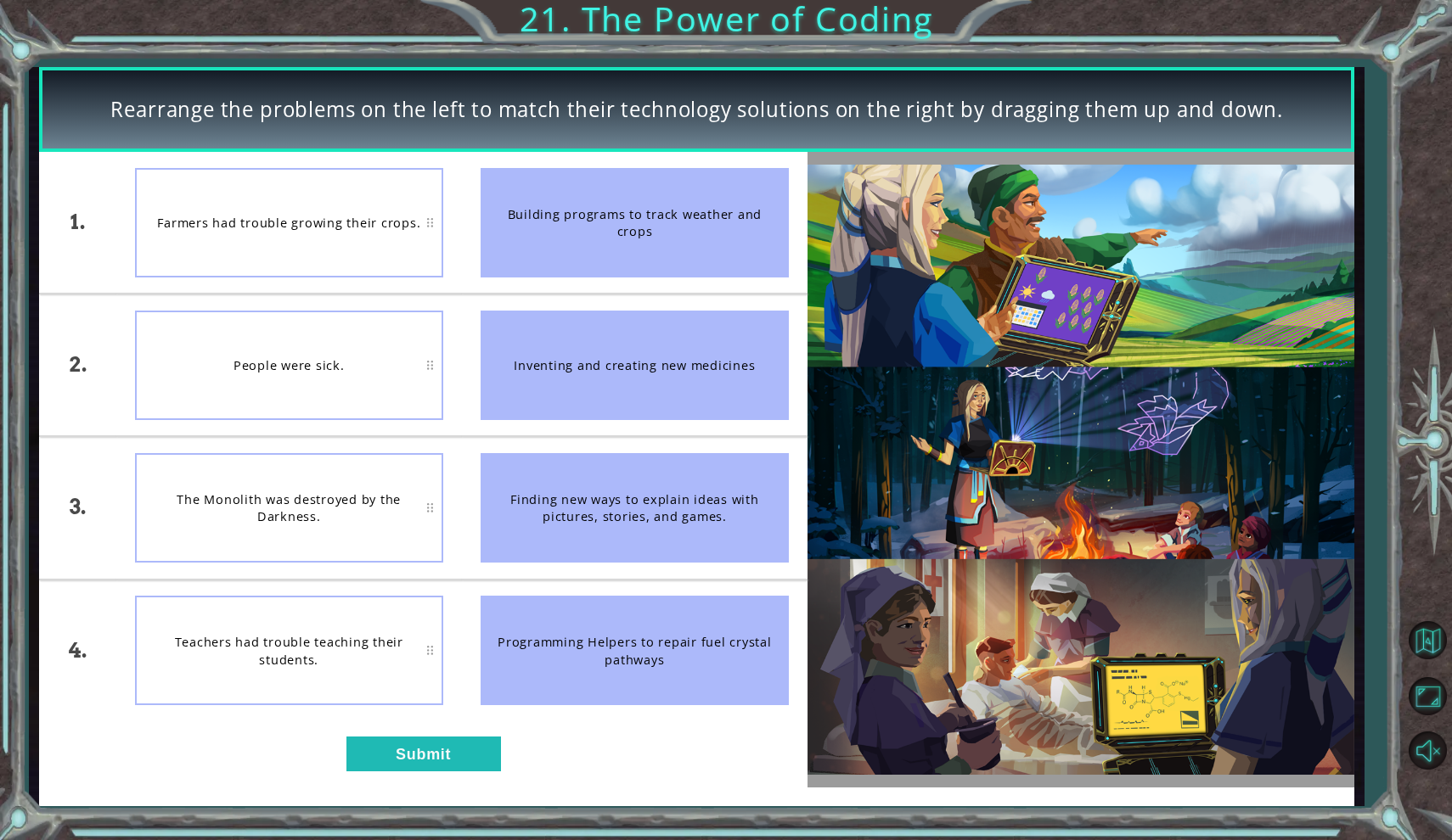
click at [564, 363] on div "Inventing and creating new medicines" at bounding box center [634, 365] width 308 height 109
click at [283, 499] on div "The Monolith was destroyed by the Darkness." at bounding box center [289, 508] width 308 height 109
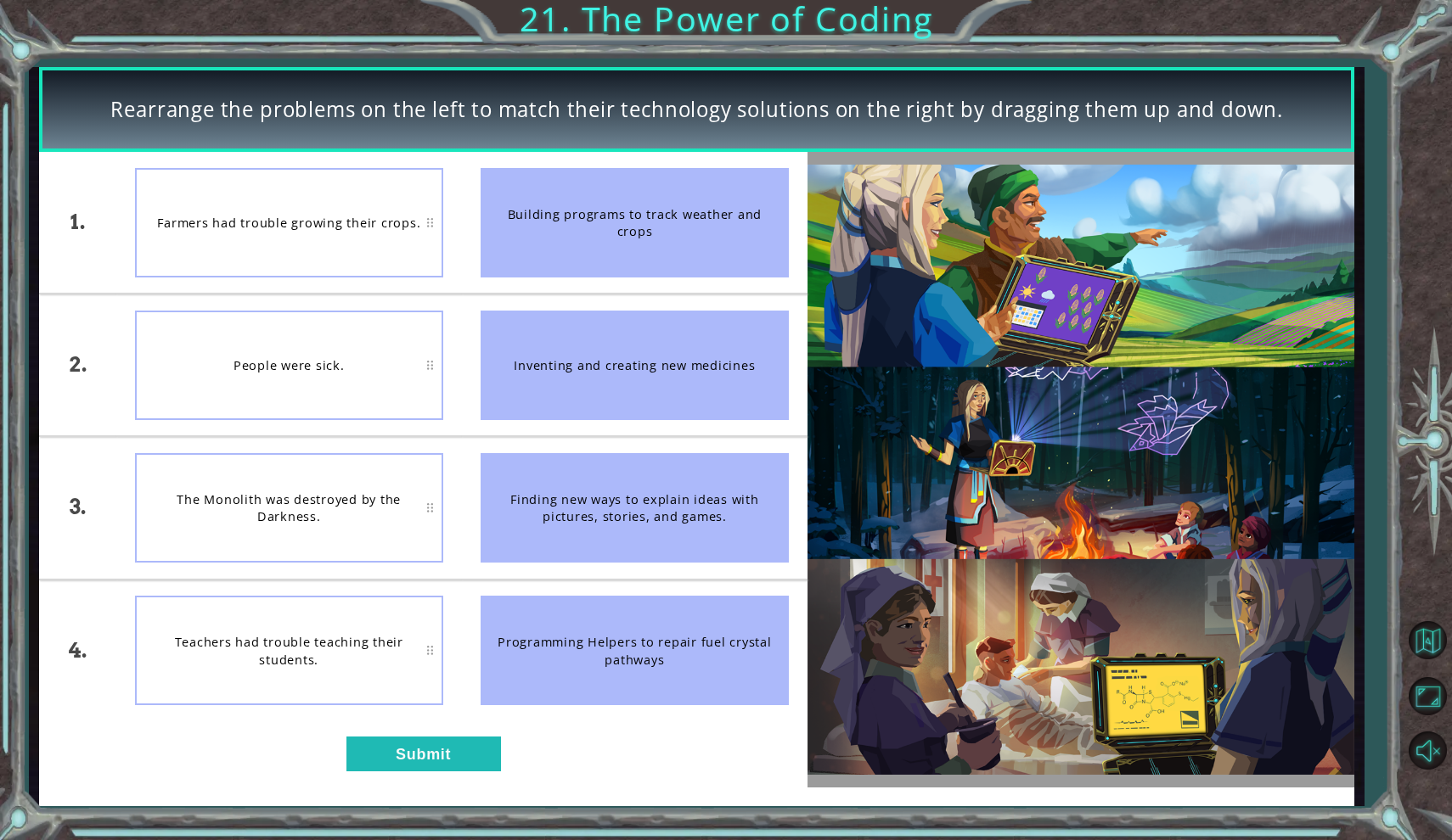
click at [283, 499] on div "The Monolith was destroyed by the Darkness." at bounding box center [289, 508] width 308 height 109
drag, startPoint x: 502, startPoint y: 641, endPoint x: 725, endPoint y: 680, distance: 226.4
click at [725, 680] on div "Programming Helpers to repair fuel crystal pathways" at bounding box center [634, 650] width 308 height 109
click at [547, 356] on div "Inventing and creating new medicines" at bounding box center [634, 365] width 308 height 109
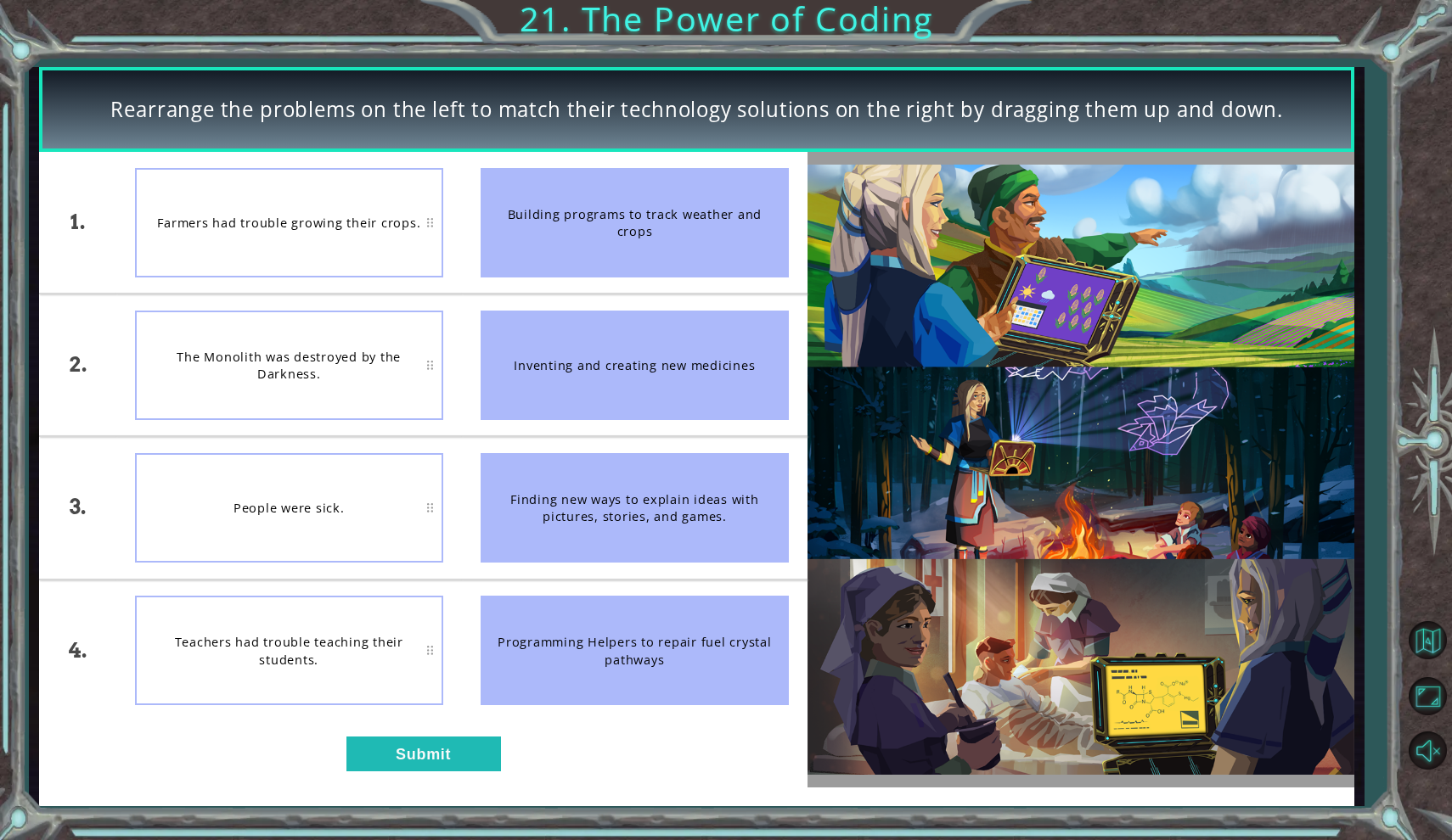
click at [547, 356] on div "Inventing and creating new medicines" at bounding box center [634, 365] width 308 height 109
click at [581, 493] on div "Finding new ways to explain ideas with pictures, stories, and games." at bounding box center [634, 508] width 308 height 109
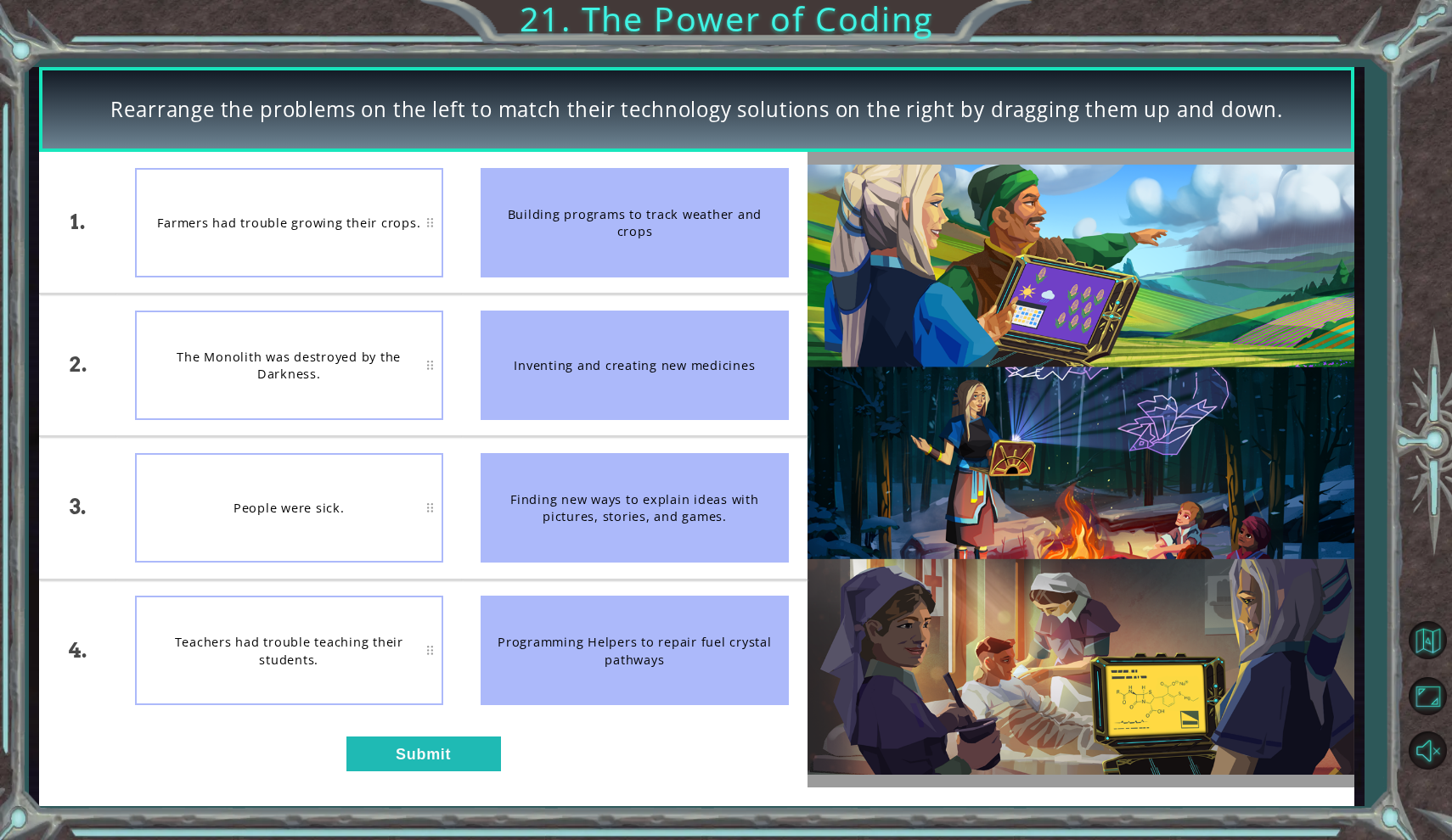
click at [278, 356] on div "The Monolith was destroyed by the Darkness." at bounding box center [289, 365] width 308 height 109
click at [292, 642] on div "Teachers had trouble teaching their students." at bounding box center [289, 650] width 308 height 109
click at [290, 642] on div "People were sick." at bounding box center [289, 650] width 308 height 109
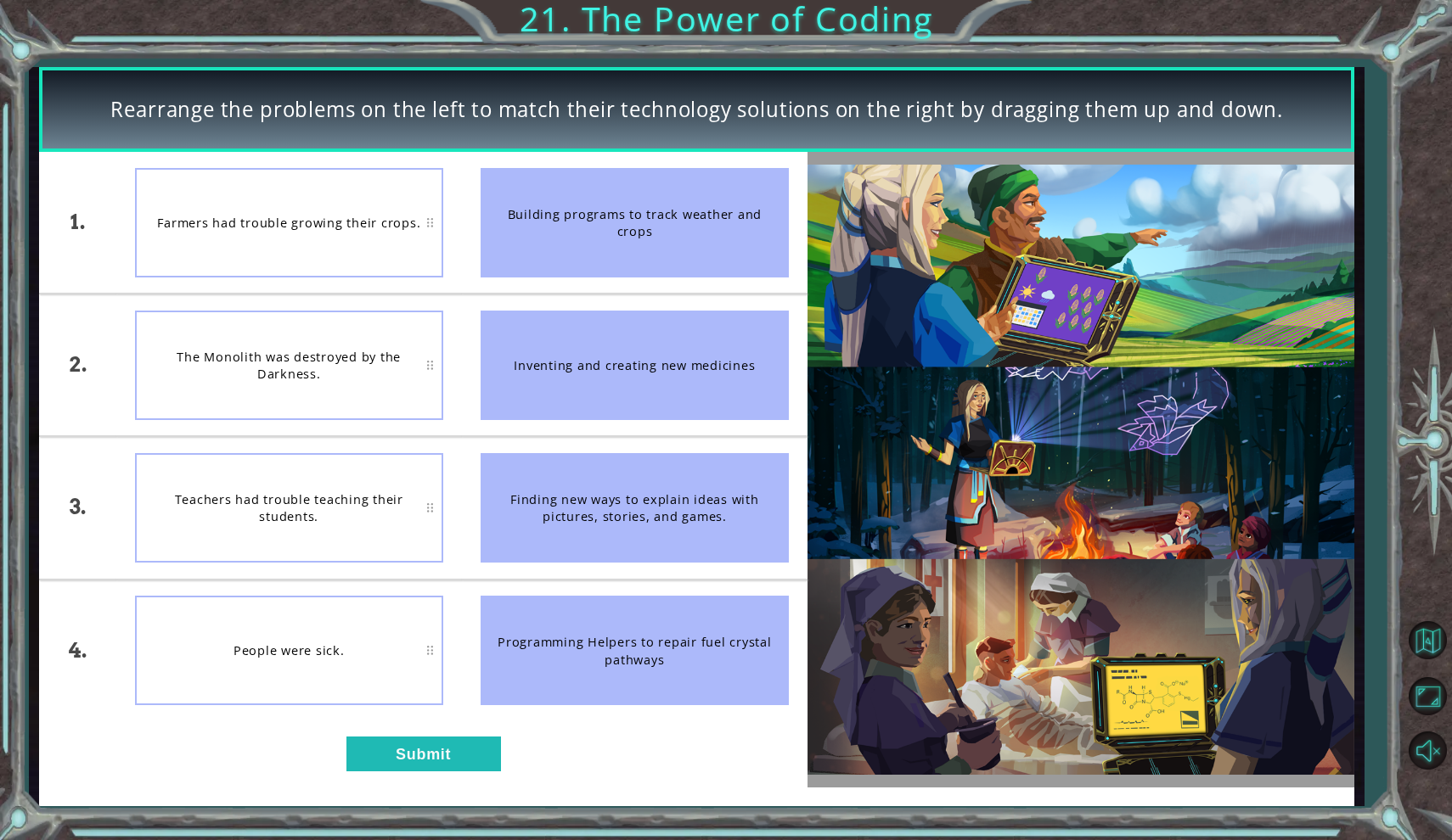
click at [290, 642] on div "People were sick." at bounding box center [289, 650] width 308 height 109
click at [634, 655] on div "Programming Helpers to repair fuel crystal pathways" at bounding box center [634, 650] width 308 height 109
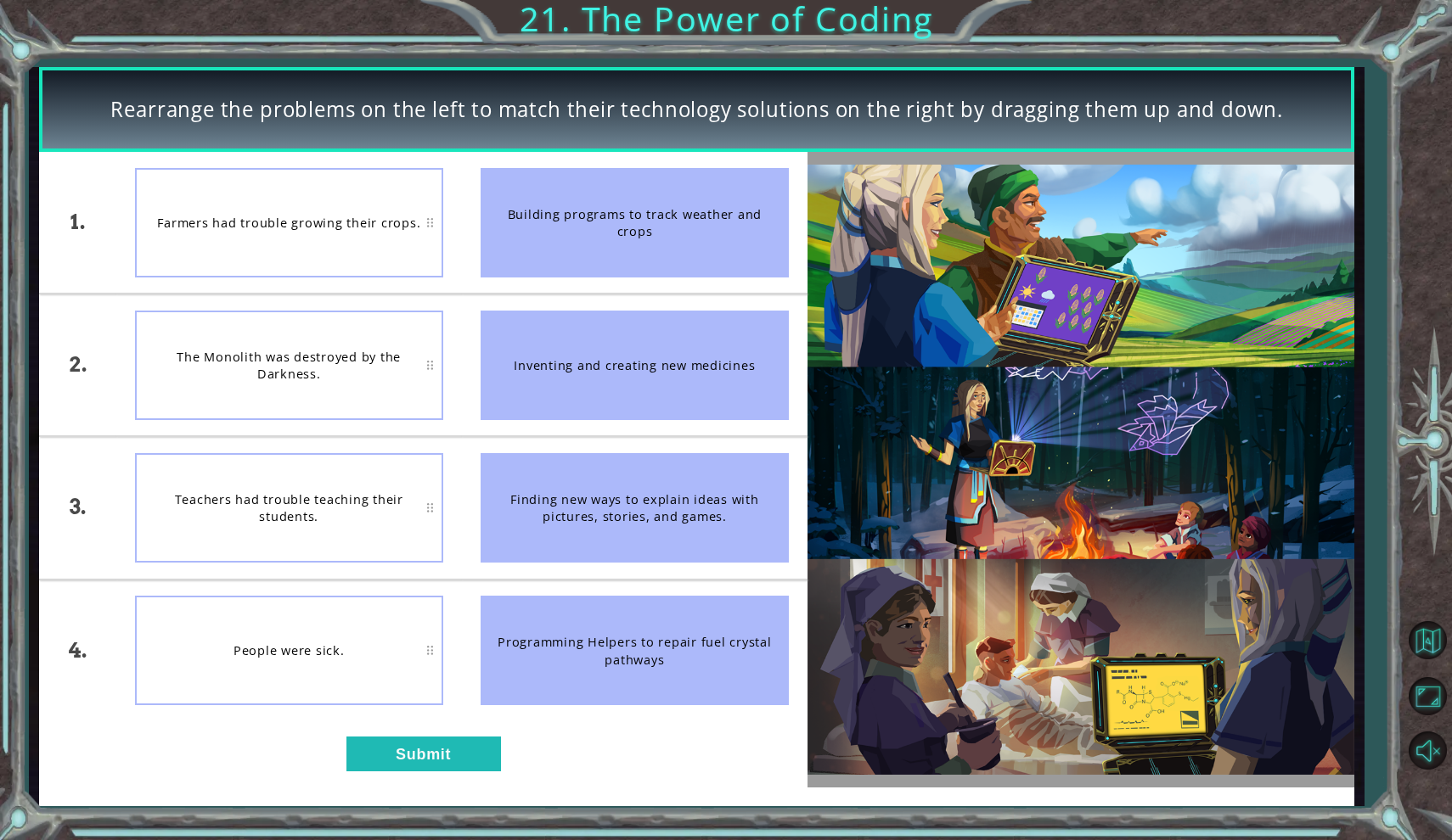
click at [674, 365] on div "Inventing and creating new medicines" at bounding box center [634, 365] width 308 height 109
click at [636, 641] on div "Programming Helpers to repair fuel crystal pathways" at bounding box center [634, 650] width 308 height 109
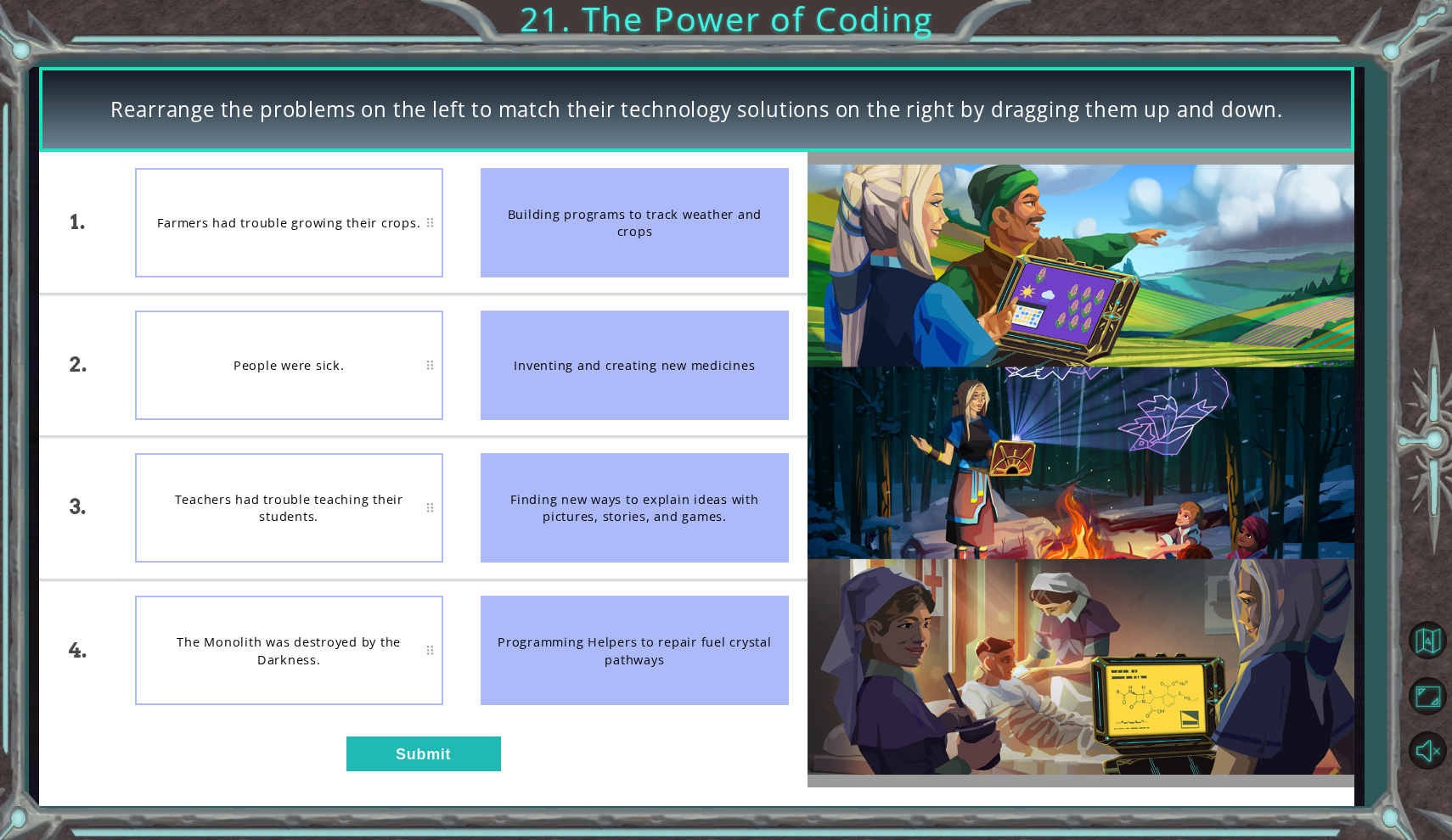
click at [636, 641] on div "Programming Helpers to repair fuel crystal pathways" at bounding box center [634, 650] width 308 height 109
click at [438, 756] on button "Submit" at bounding box center [424, 755] width 155 height 35
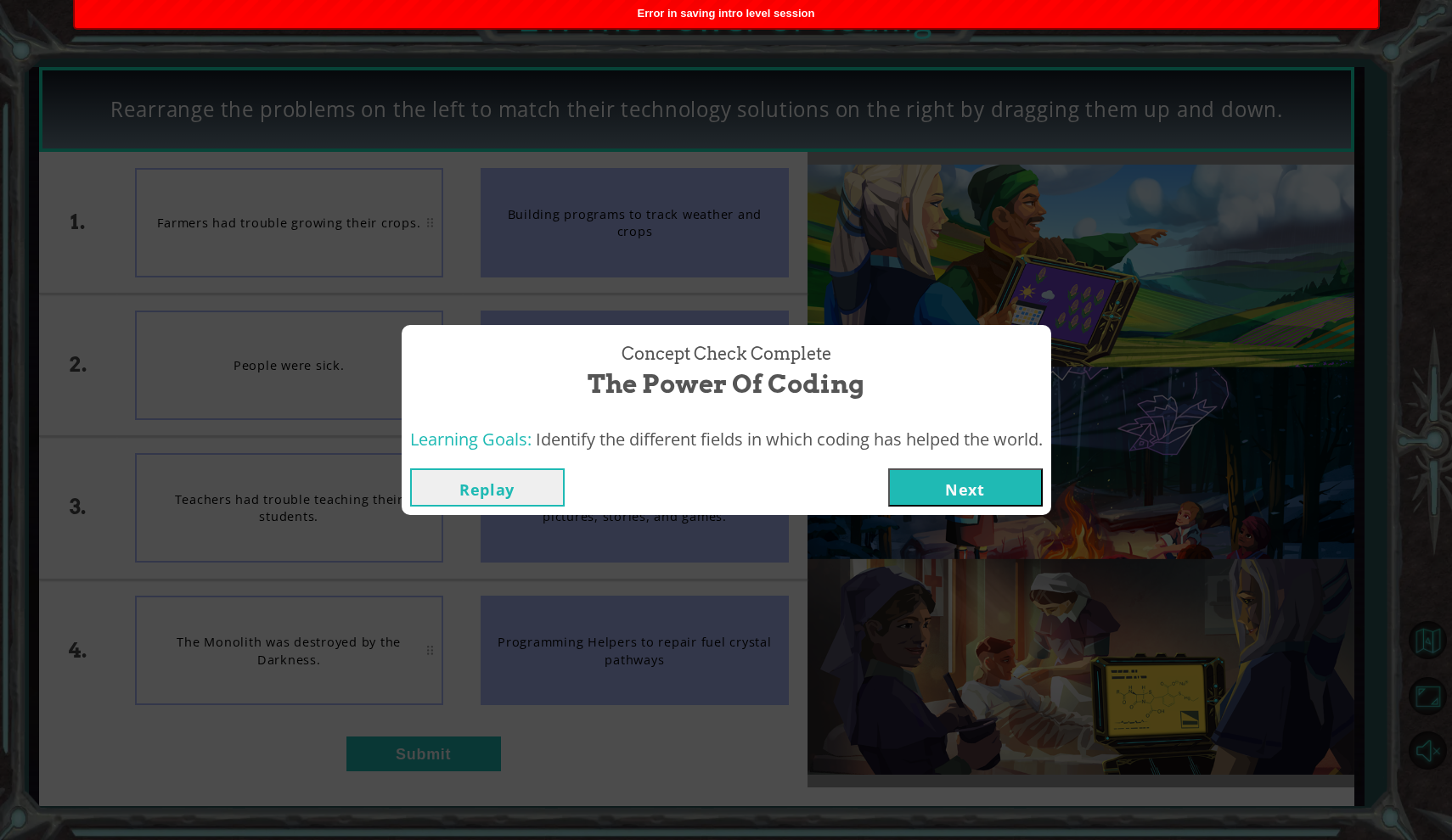
click at [1011, 482] on button "Next" at bounding box center [965, 487] width 155 height 38
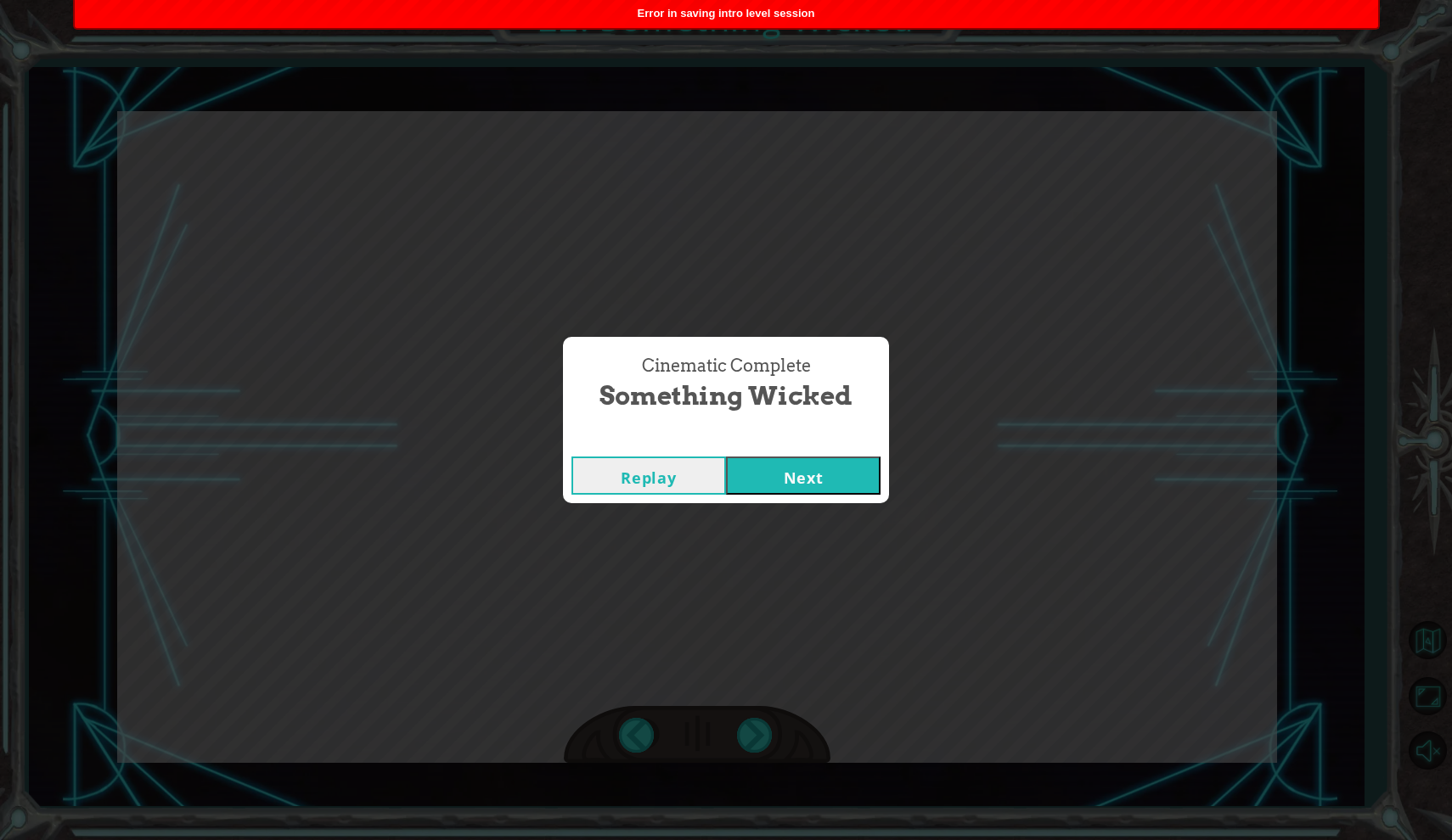
click at [832, 462] on button "Next" at bounding box center [803, 475] width 155 height 38
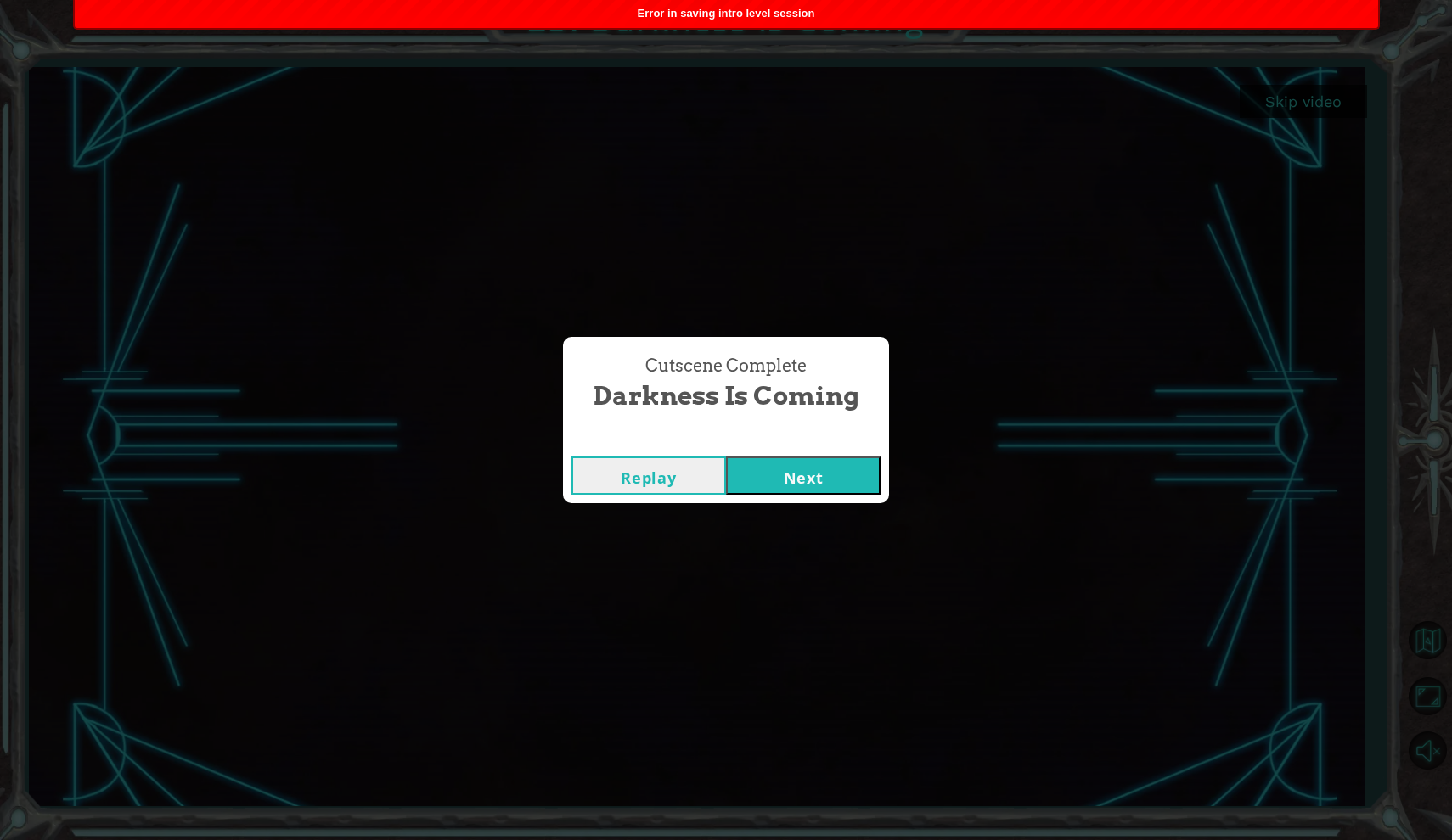
click at [840, 465] on button "Next" at bounding box center [803, 475] width 155 height 38
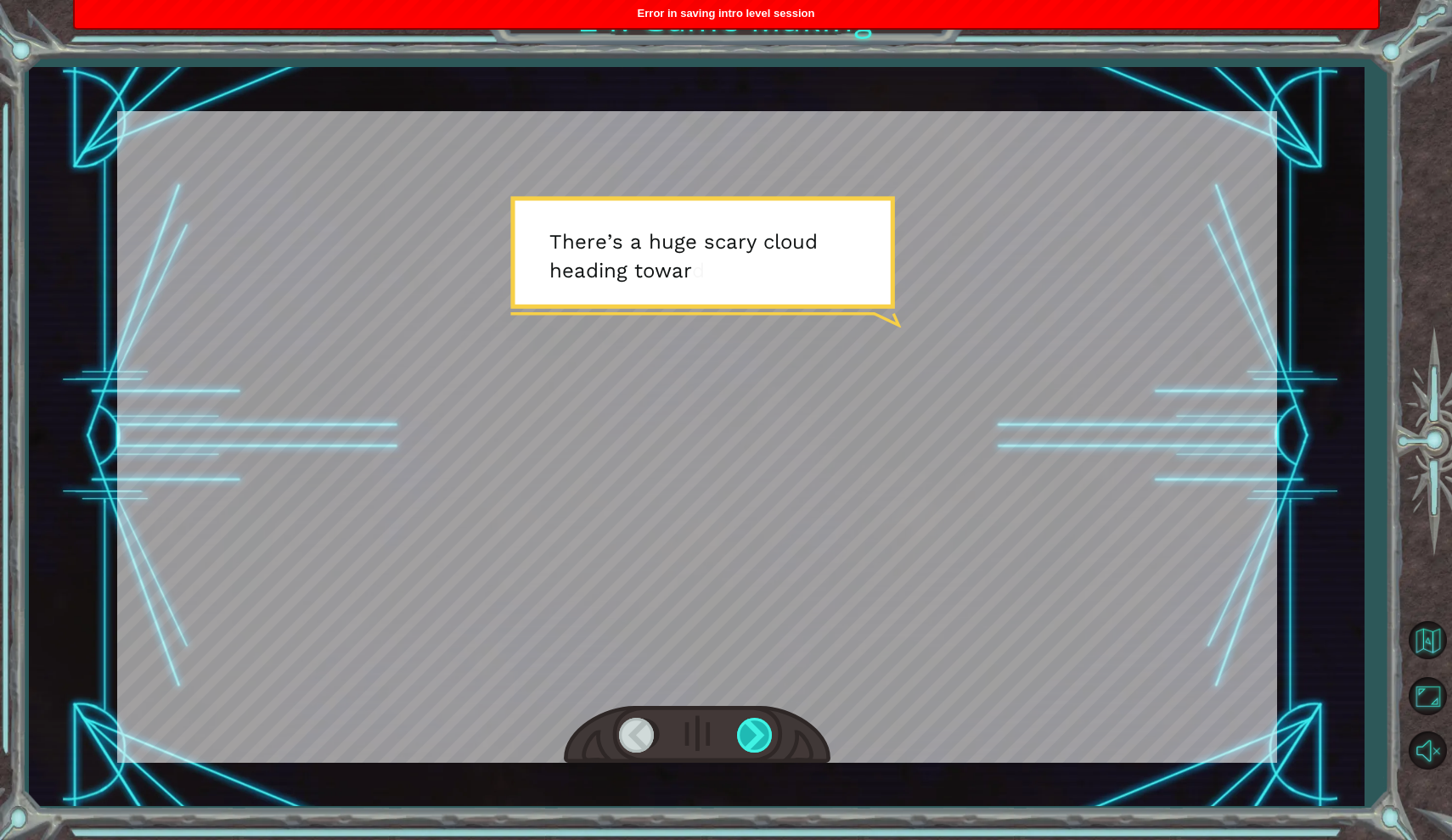
click at [760, 722] on div at bounding box center [756, 735] width 38 height 35
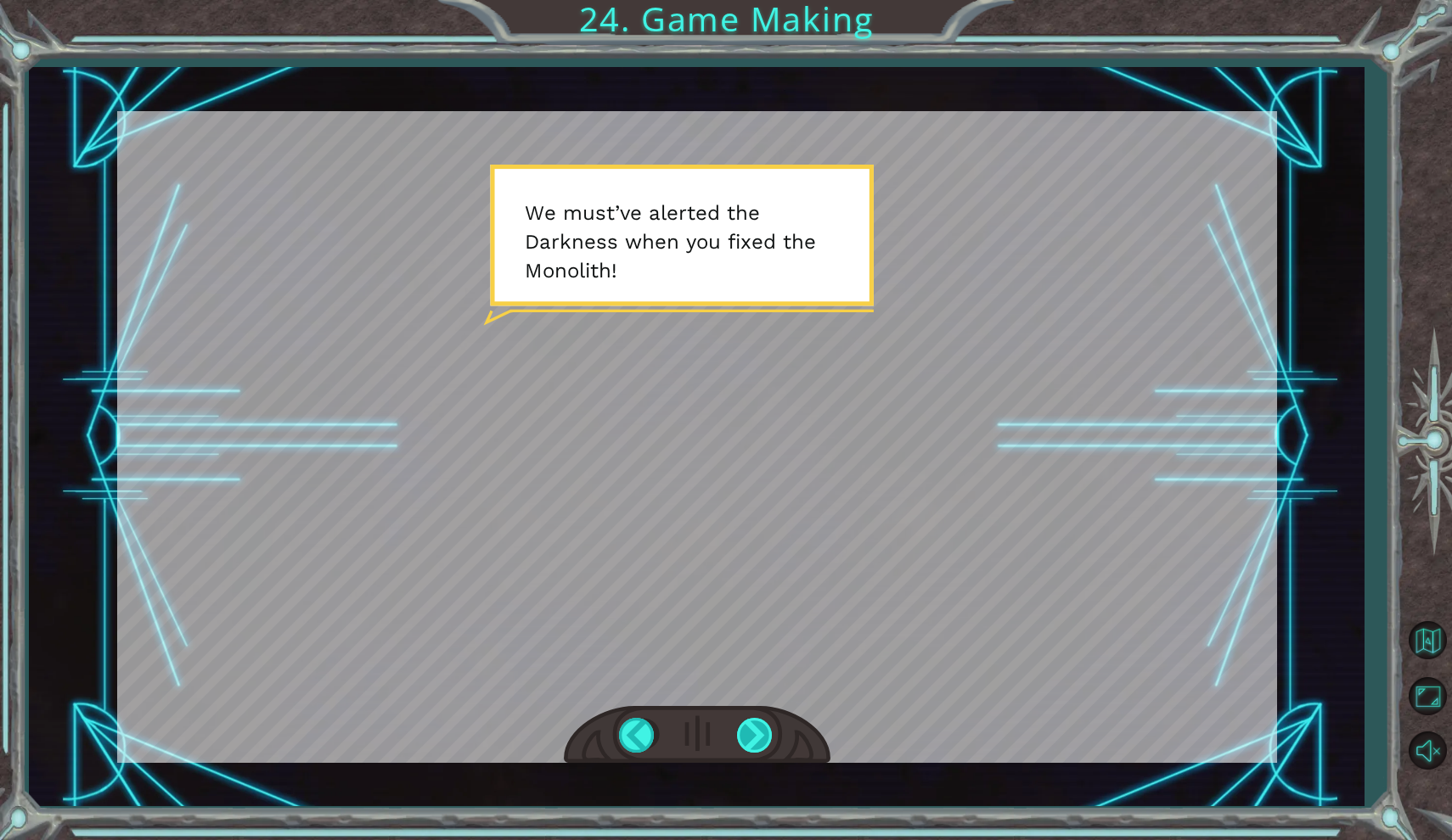
click at [760, 722] on div at bounding box center [756, 735] width 38 height 35
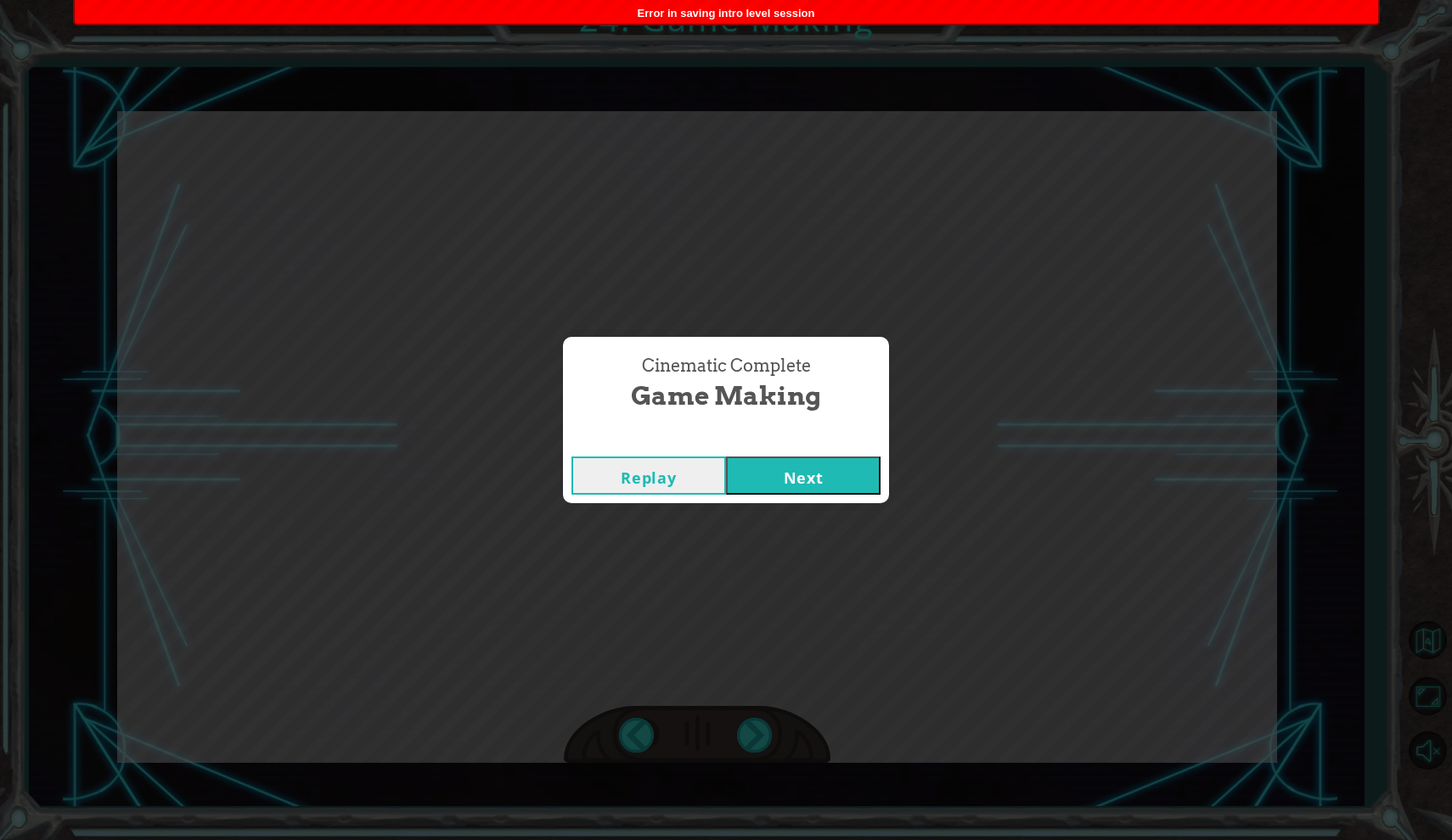
click at [846, 479] on button "Next" at bounding box center [803, 475] width 155 height 38
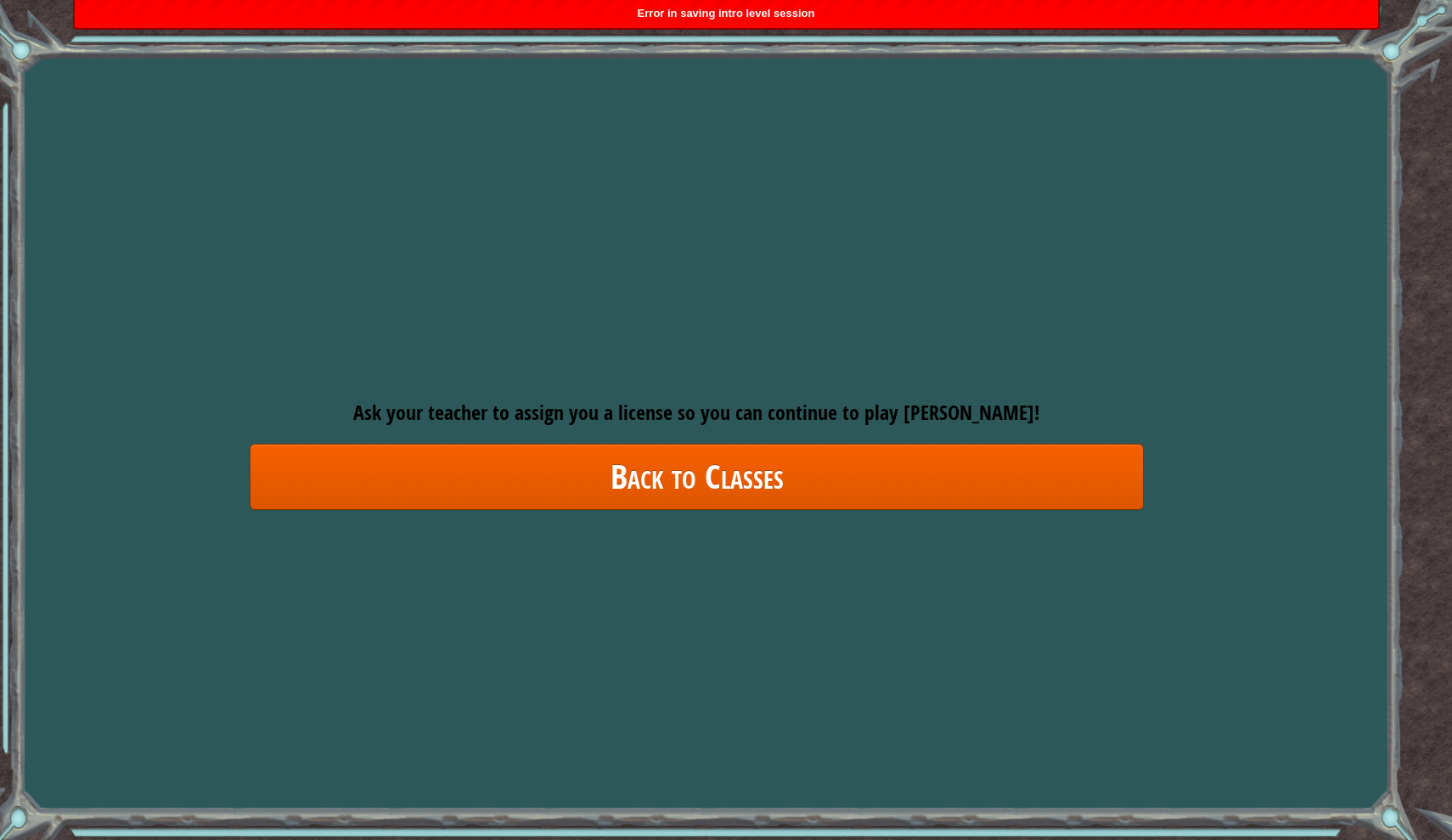
click at [846, 479] on link "Back to Classes" at bounding box center [697, 477] width 894 height 65
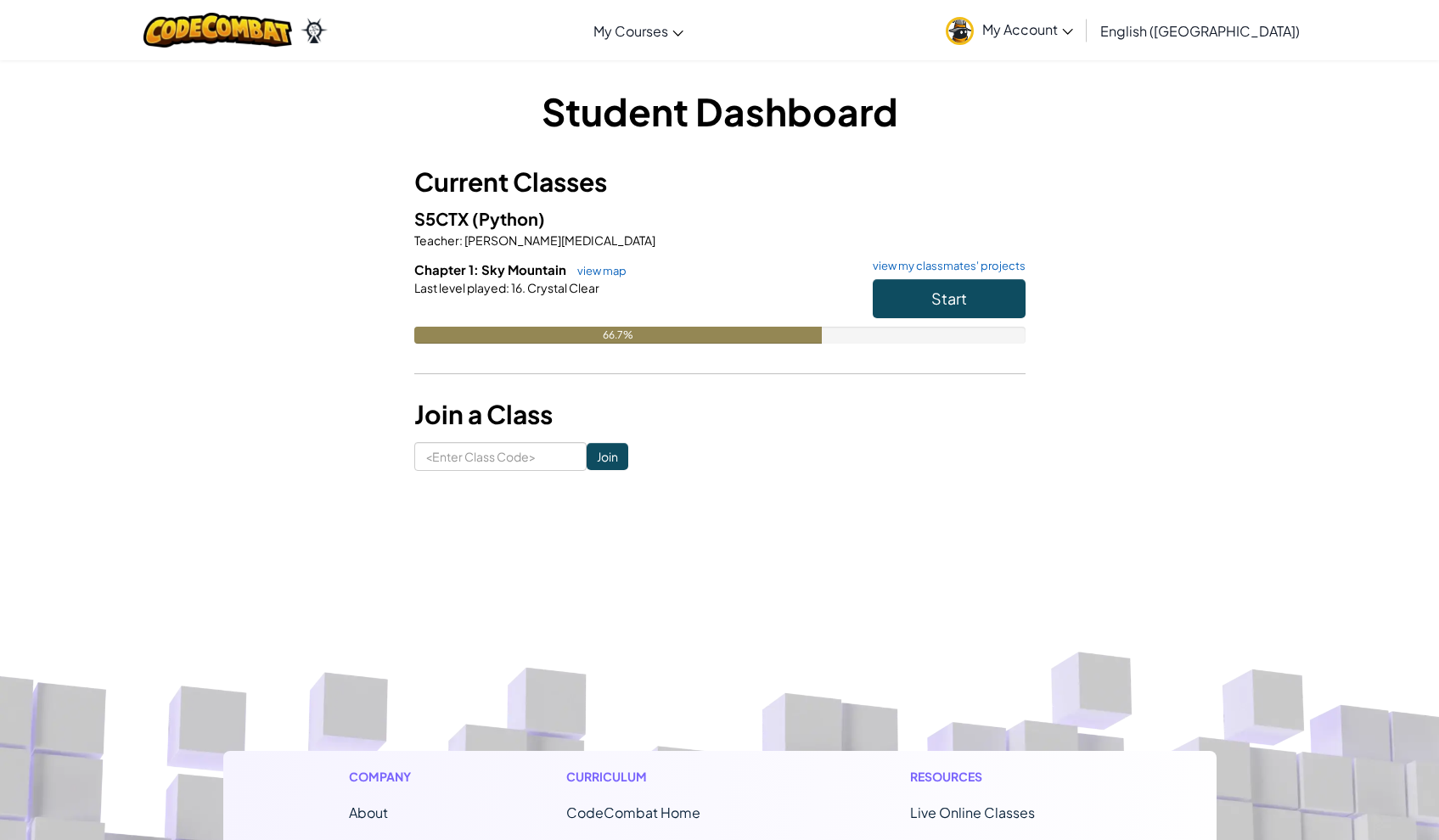
click at [930, 286] on button "Start" at bounding box center [949, 298] width 153 height 39
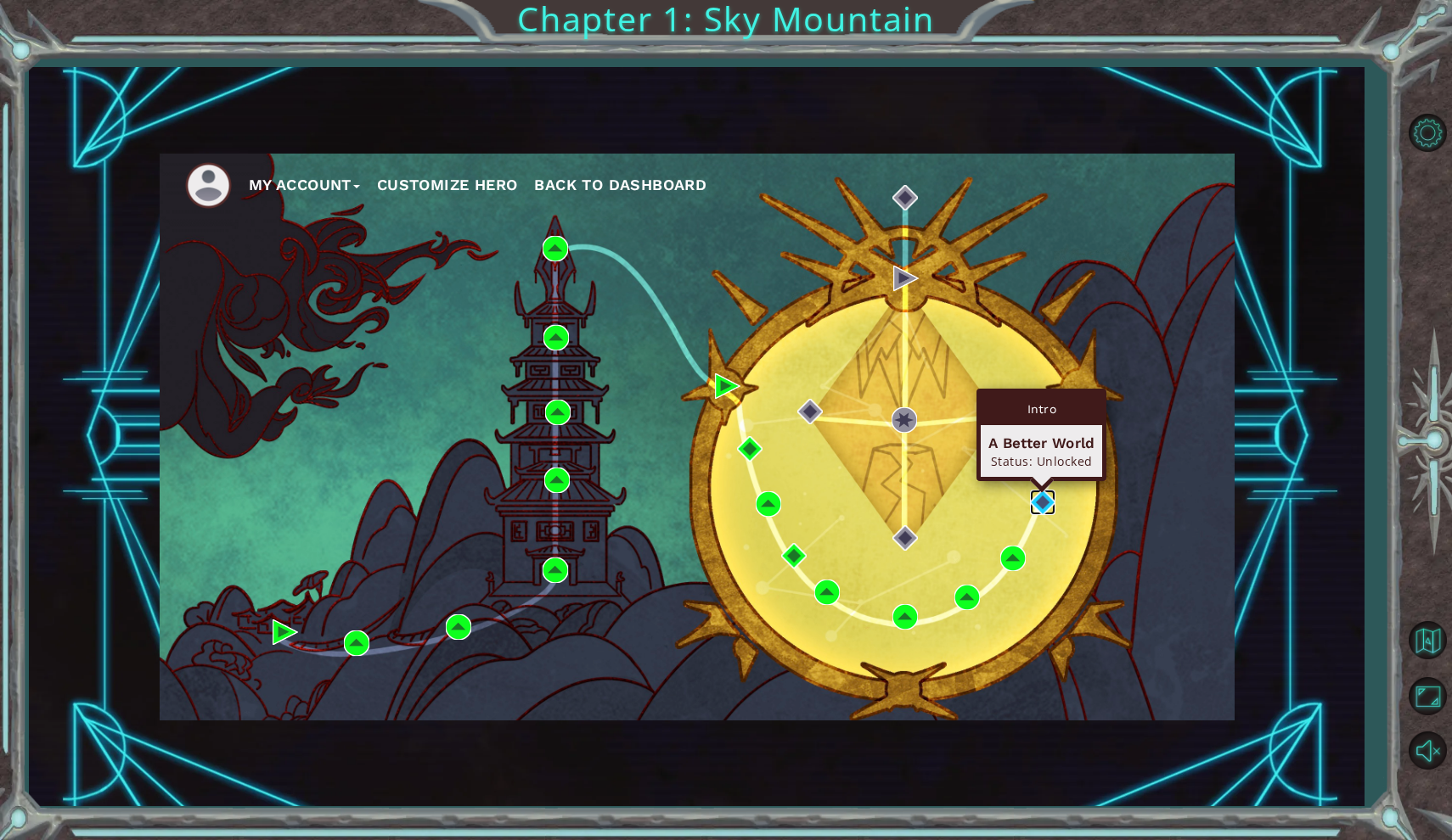
click at [1045, 497] on img at bounding box center [1043, 502] width 26 height 26
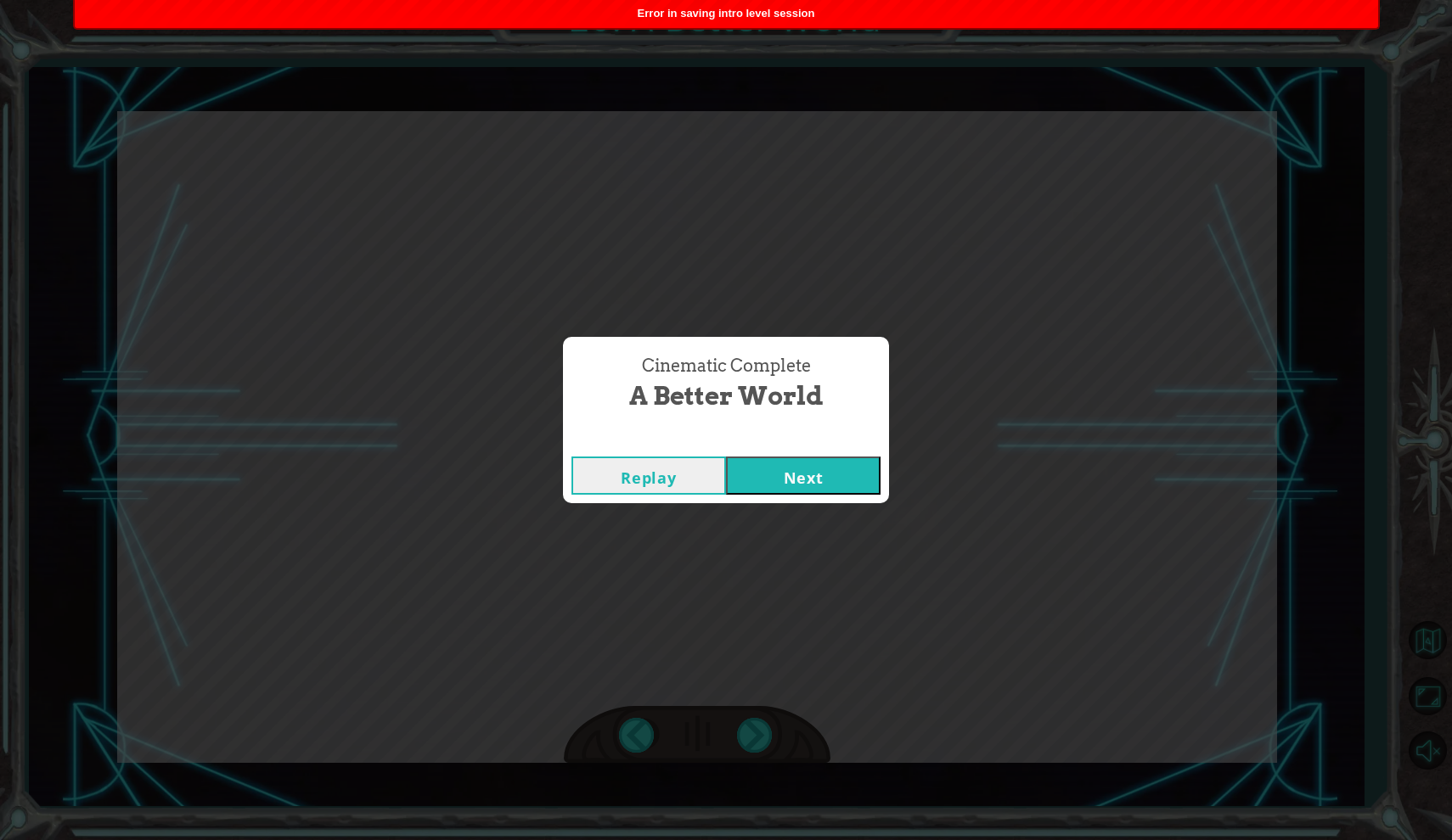
click at [742, 460] on button "Next" at bounding box center [803, 475] width 155 height 38
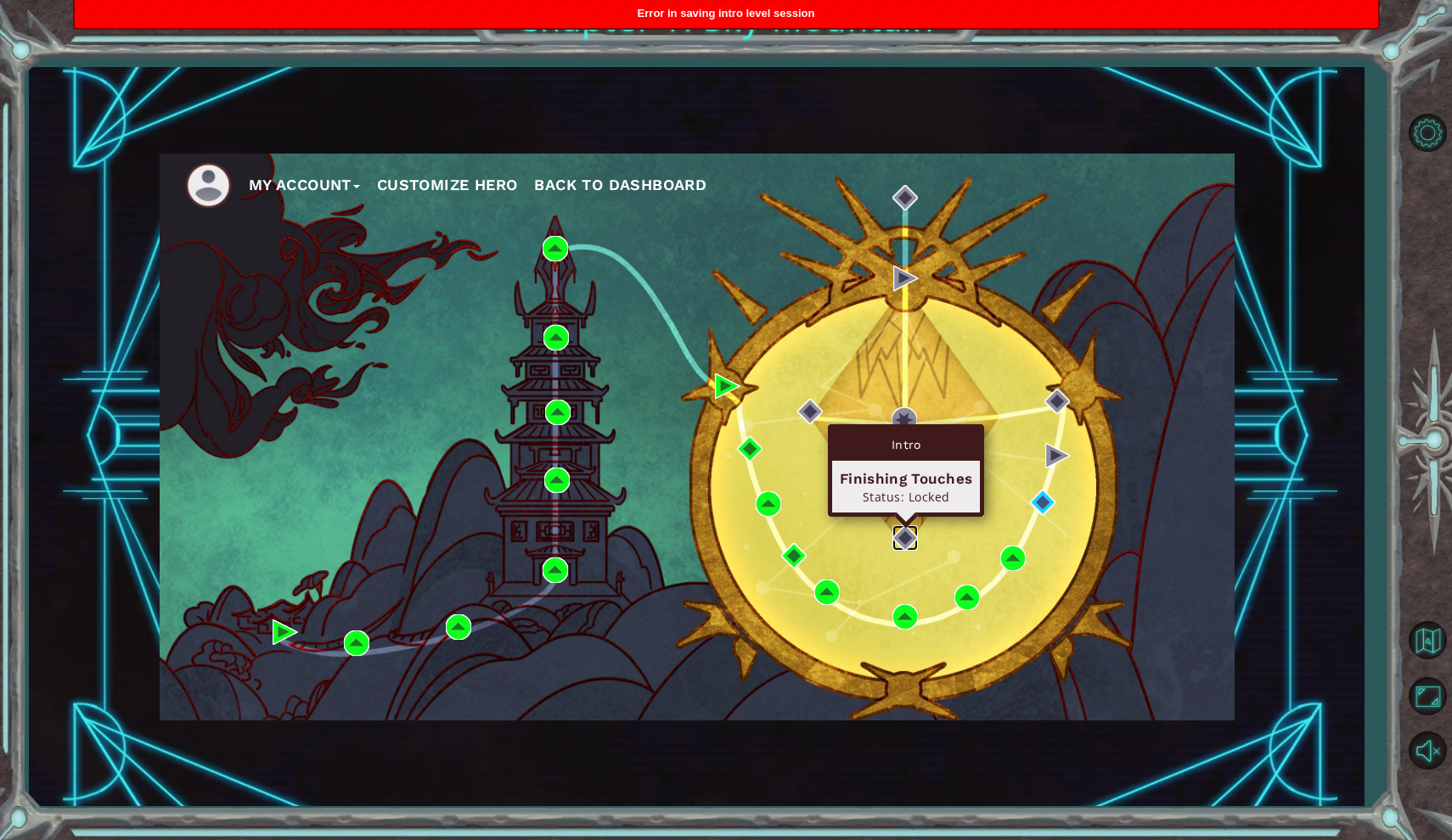
click at [909, 533] on img at bounding box center [905, 537] width 26 height 26
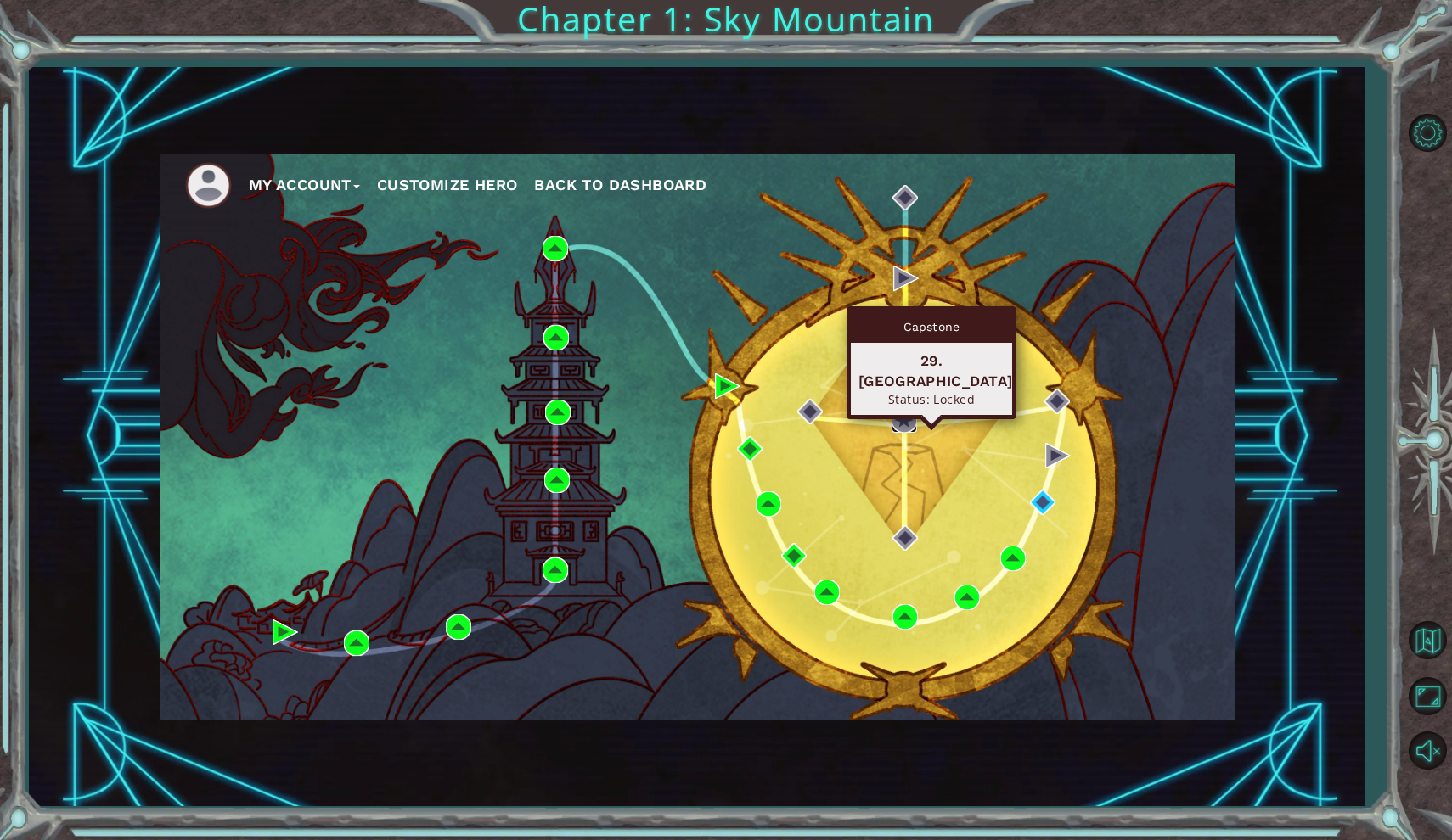
click at [898, 409] on img at bounding box center [904, 420] width 26 height 26
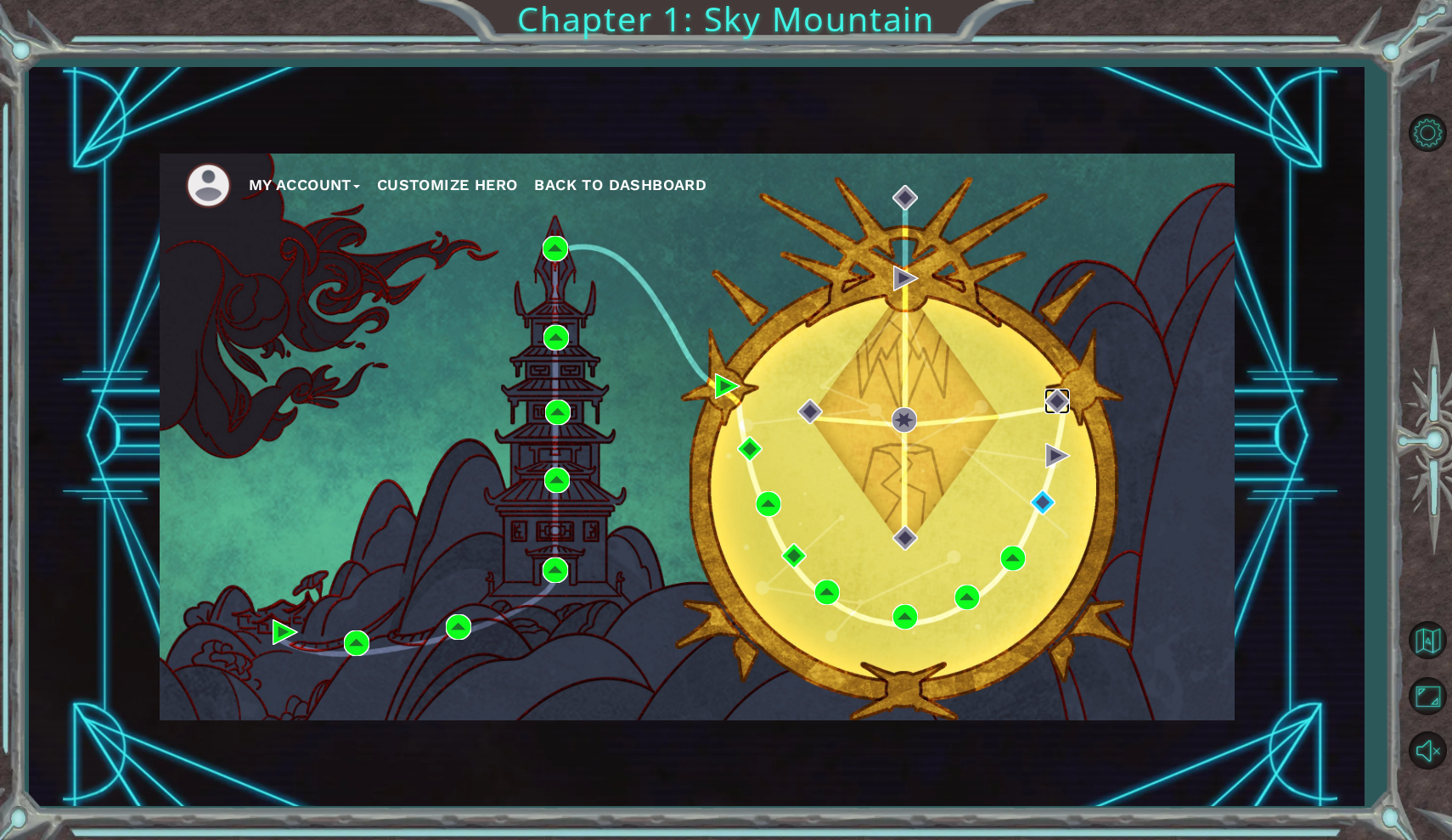
click at [1058, 400] on img at bounding box center [1057, 401] width 26 height 26
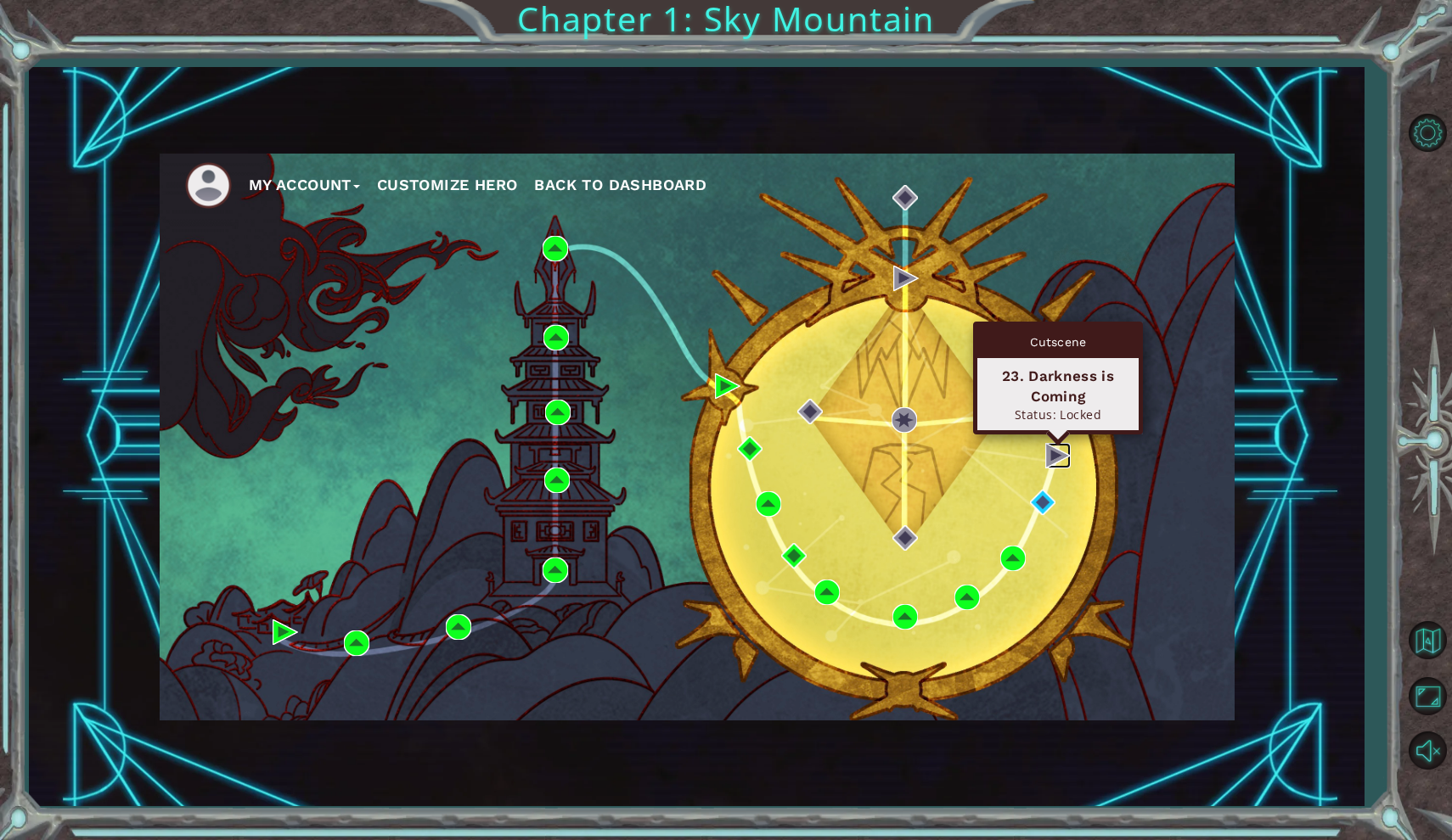
click at [1055, 448] on img at bounding box center [1058, 456] width 26 height 26
click at [1056, 453] on img at bounding box center [1058, 456] width 26 height 26
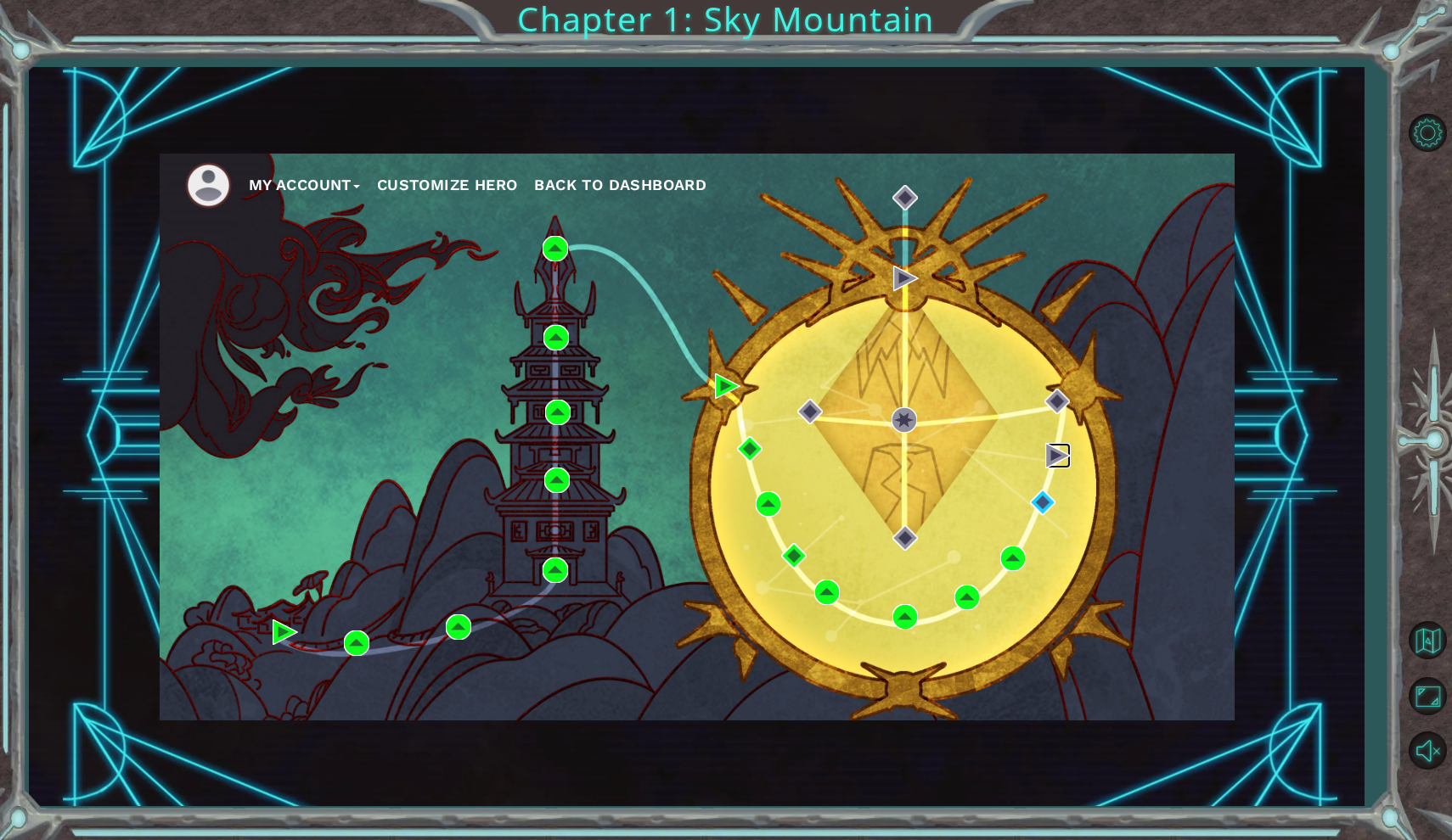
click at [1056, 453] on img at bounding box center [1058, 456] width 26 height 26
click at [903, 208] on img at bounding box center [905, 197] width 26 height 26
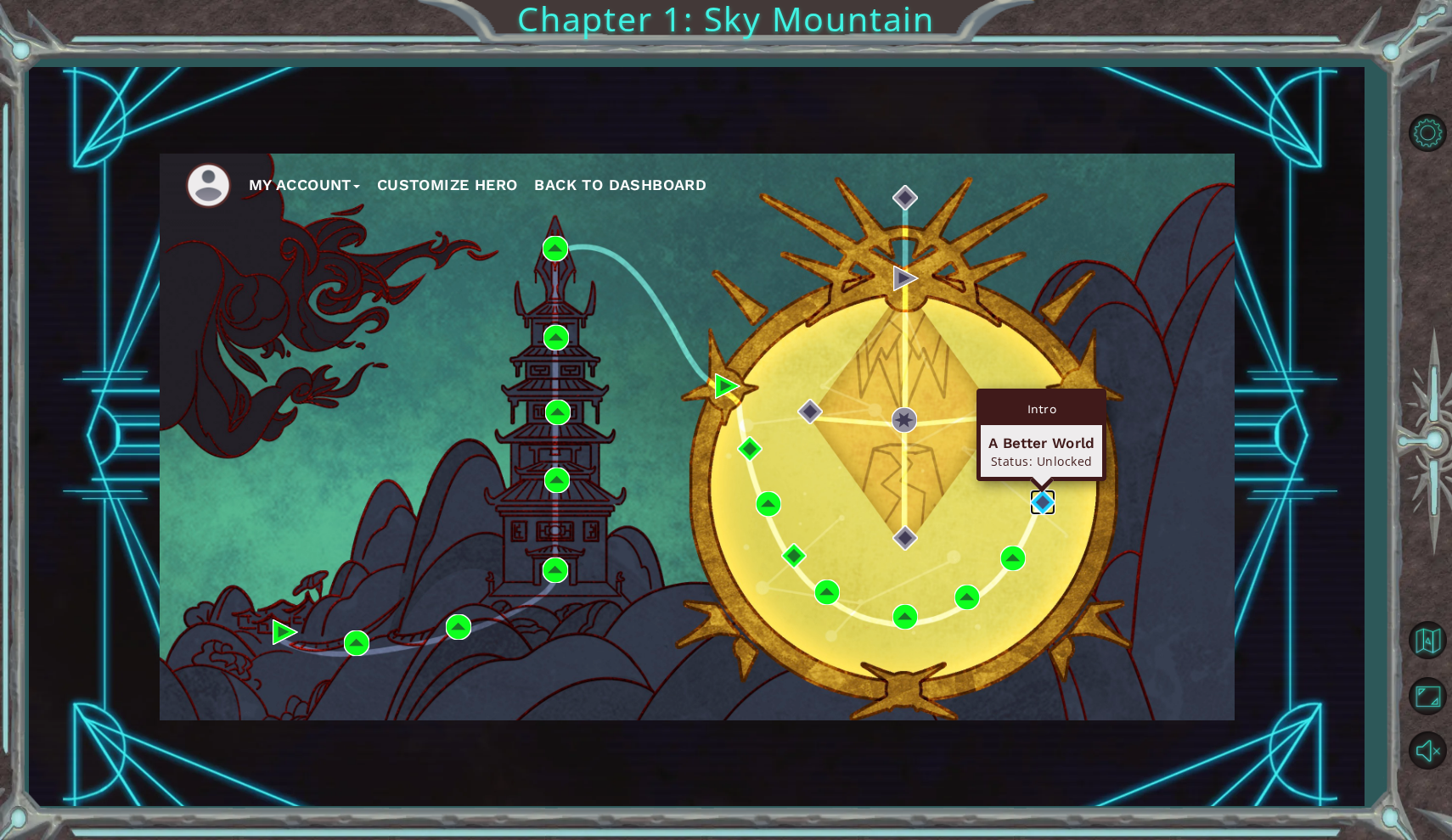
click at [1045, 503] on img at bounding box center [1043, 502] width 26 height 26
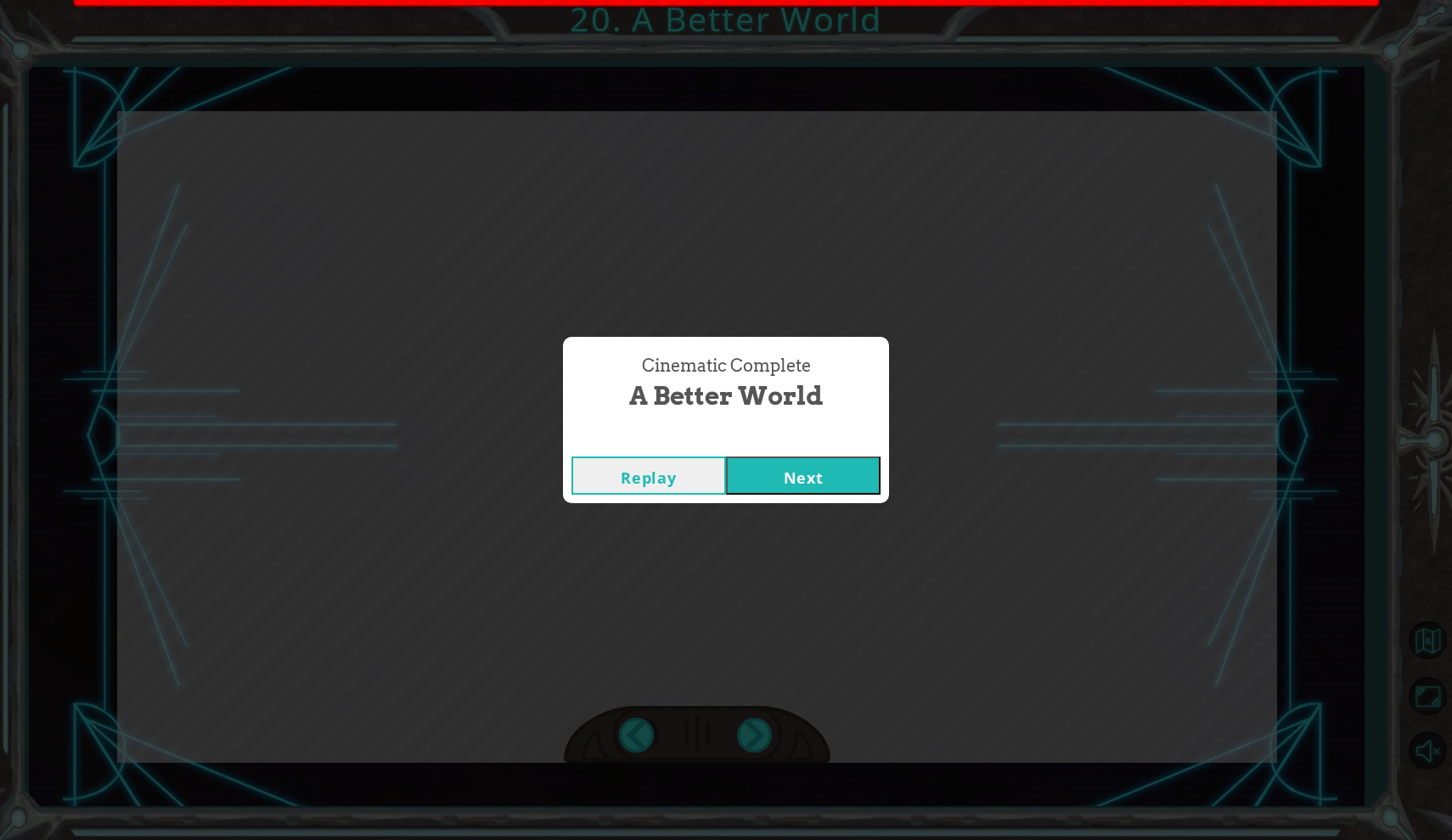
click at [869, 471] on button "Next" at bounding box center [803, 475] width 155 height 38
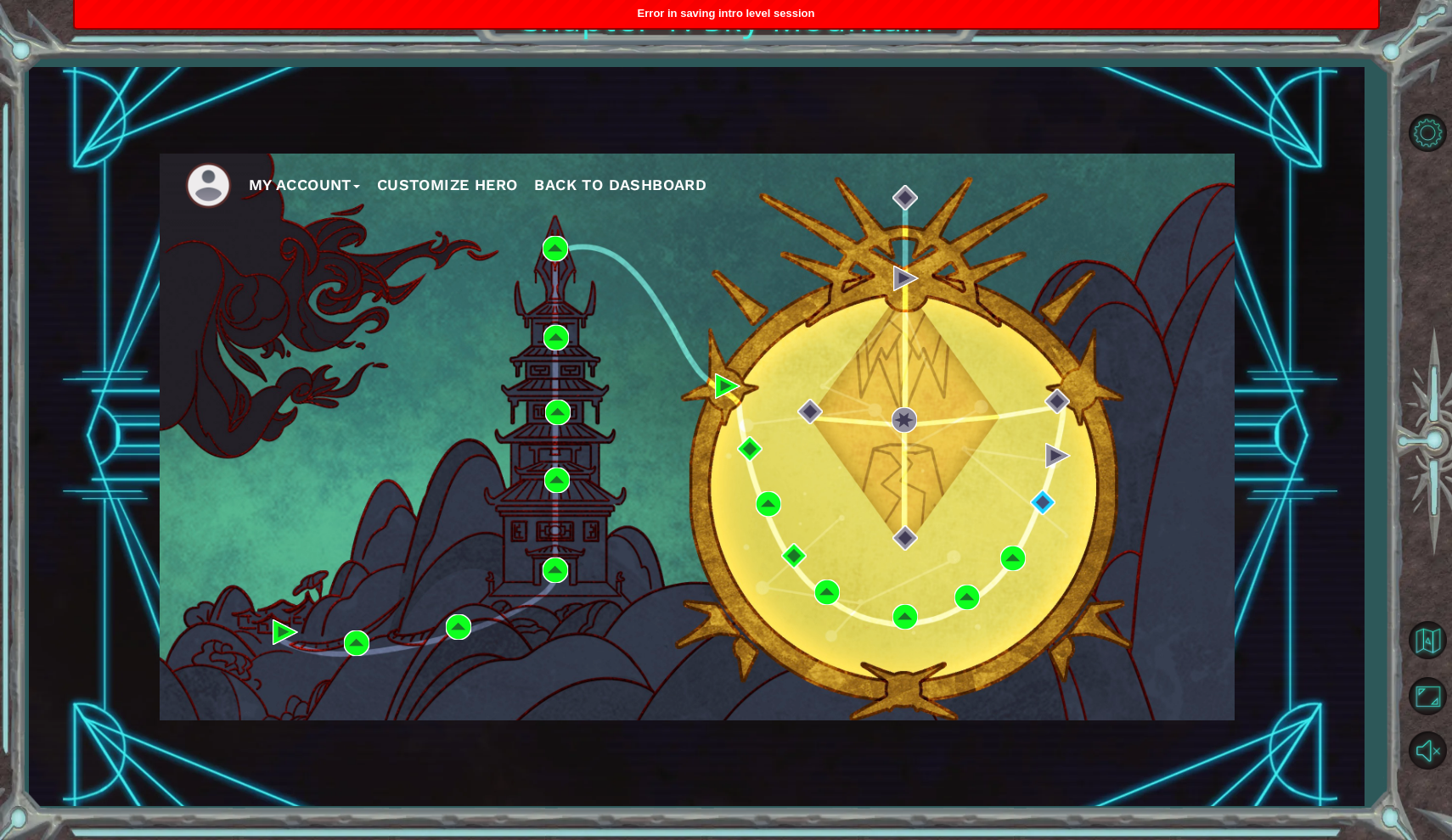
click at [913, 406] on div "My Account Customize Hero Back to Dashboard" at bounding box center [697, 437] width 1075 height 567
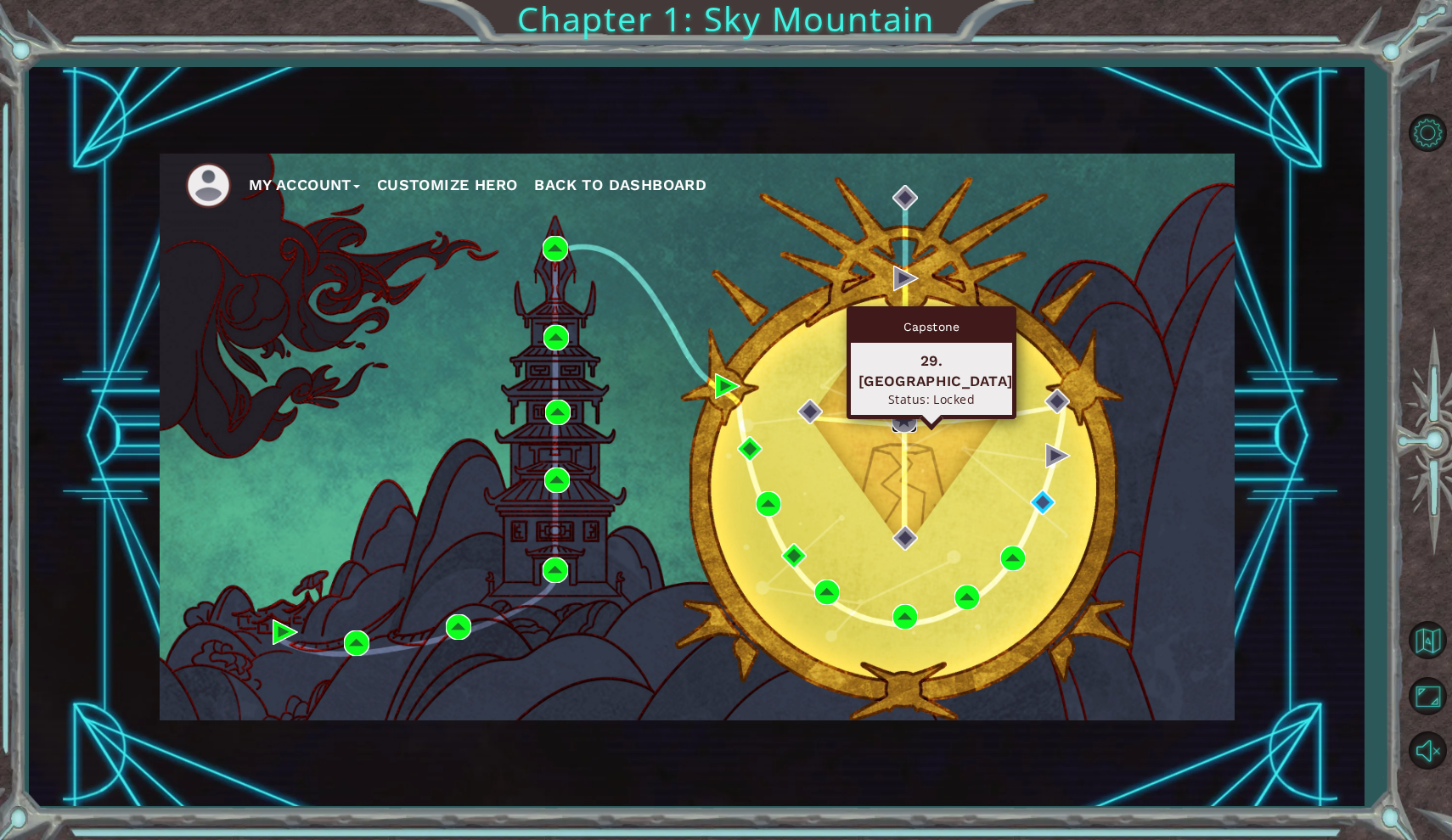
click at [909, 421] on img at bounding box center [904, 420] width 26 height 26
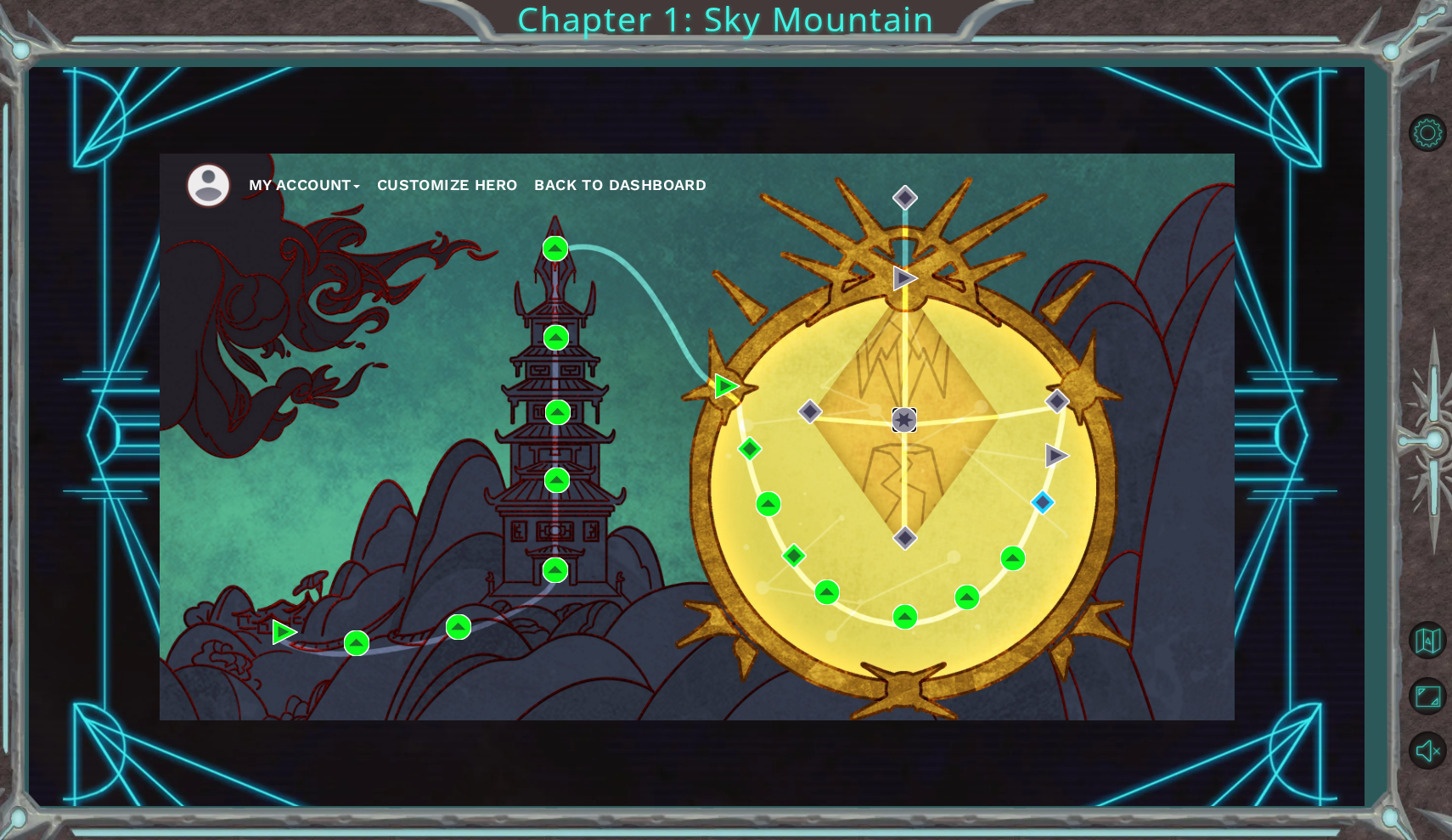
click at [909, 421] on img at bounding box center [904, 420] width 26 height 26
click at [1431, 690] on button "Maximize Browser" at bounding box center [1427, 696] width 49 height 49
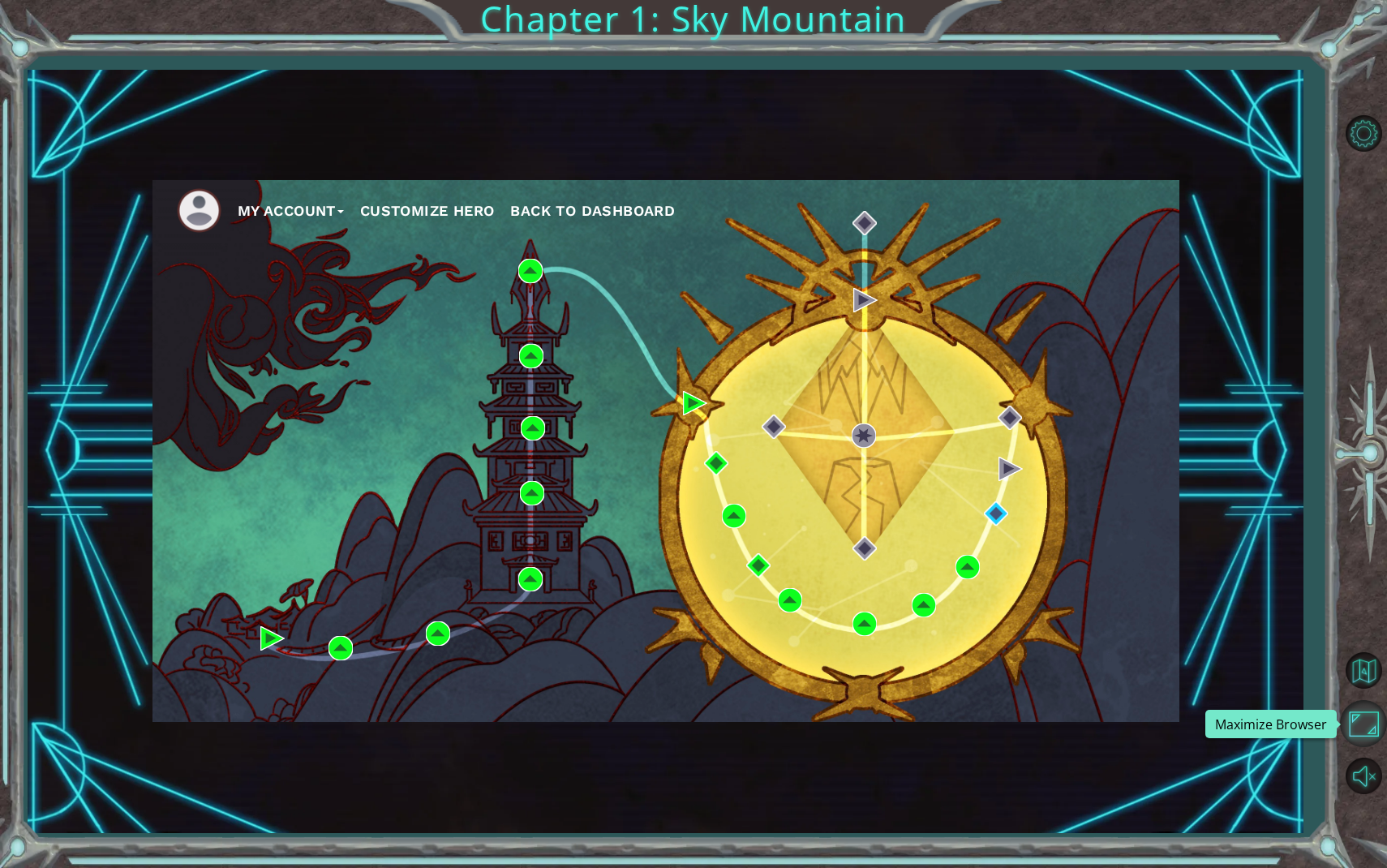
click at [1369, 718] on button "Maximize Browser" at bounding box center [1363, 723] width 47 height 47
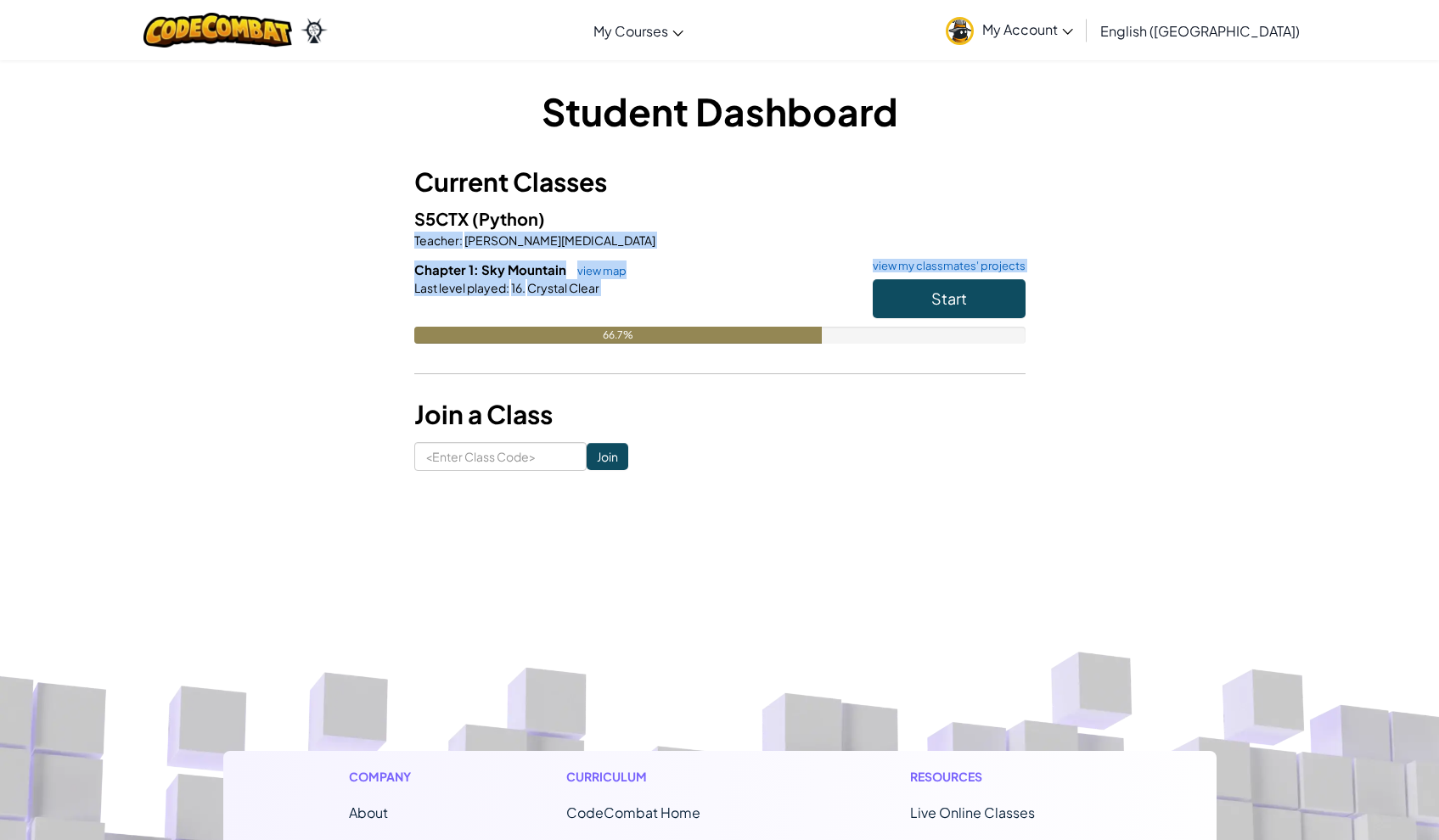
drag, startPoint x: 405, startPoint y: 231, endPoint x: 681, endPoint y: 358, distance: 303.8
click at [681, 358] on div "Student Dashboard Current Classes S5CTX (Python) Teacher : Hari [MEDICAL_DATA] …" at bounding box center [720, 277] width 993 height 386
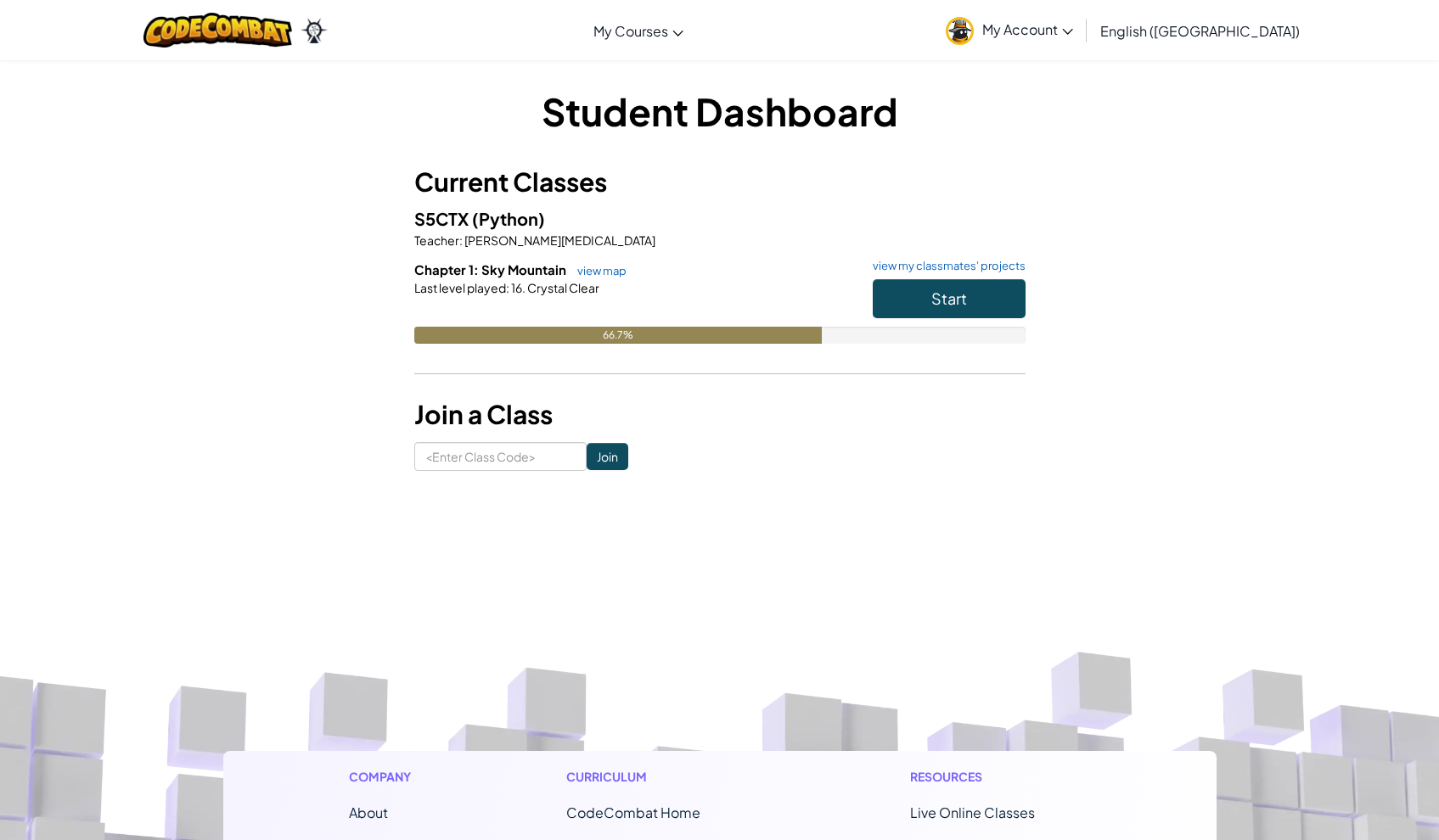
click at [681, 358] on div "Chapter 1: Sky Mountain view map view my classmates' projects Start Last level …" at bounding box center [720, 315] width 611 height 109
click at [603, 271] on link "view map" at bounding box center [598, 270] width 58 height 13
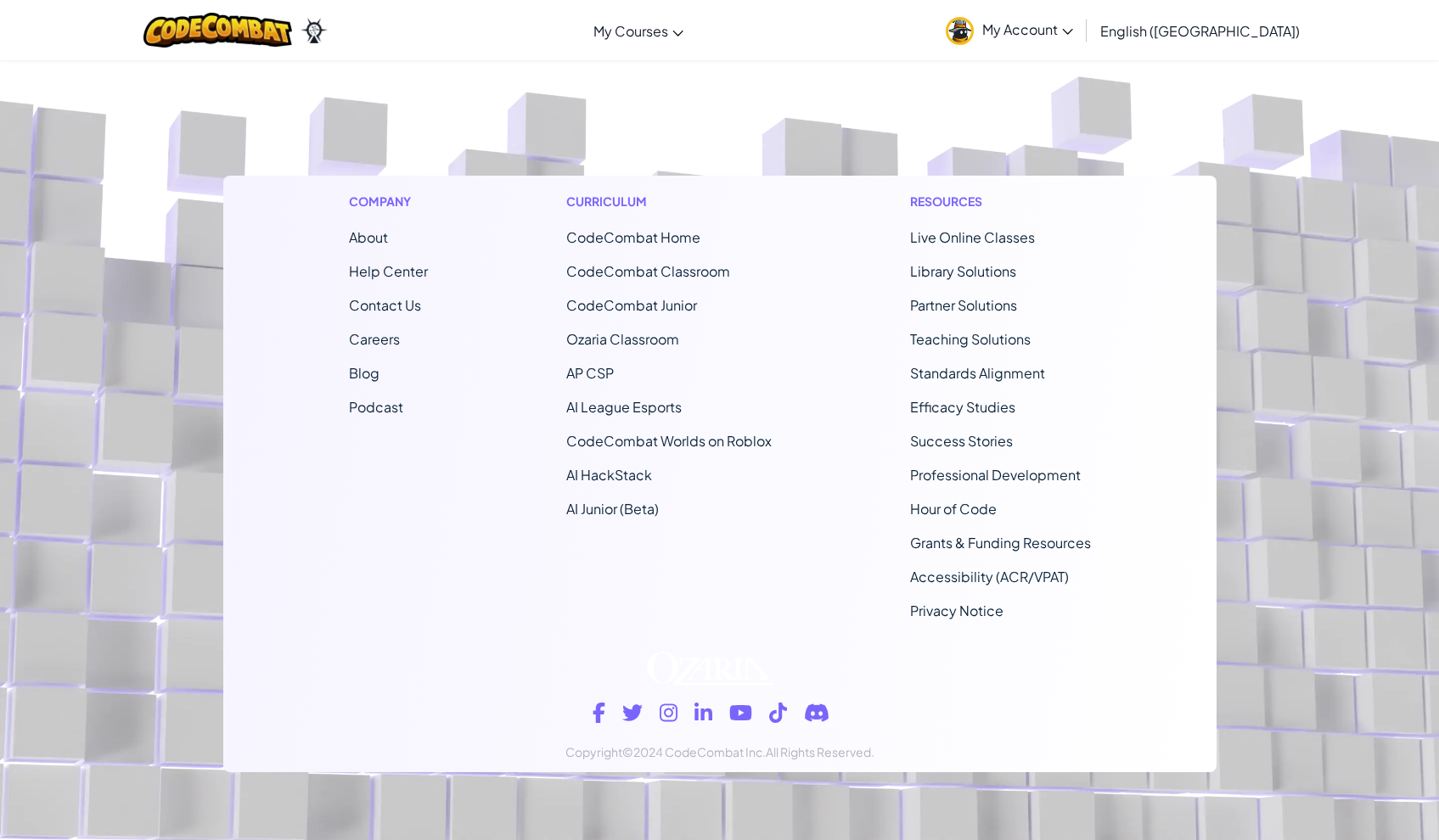
scroll to position [574, 0]
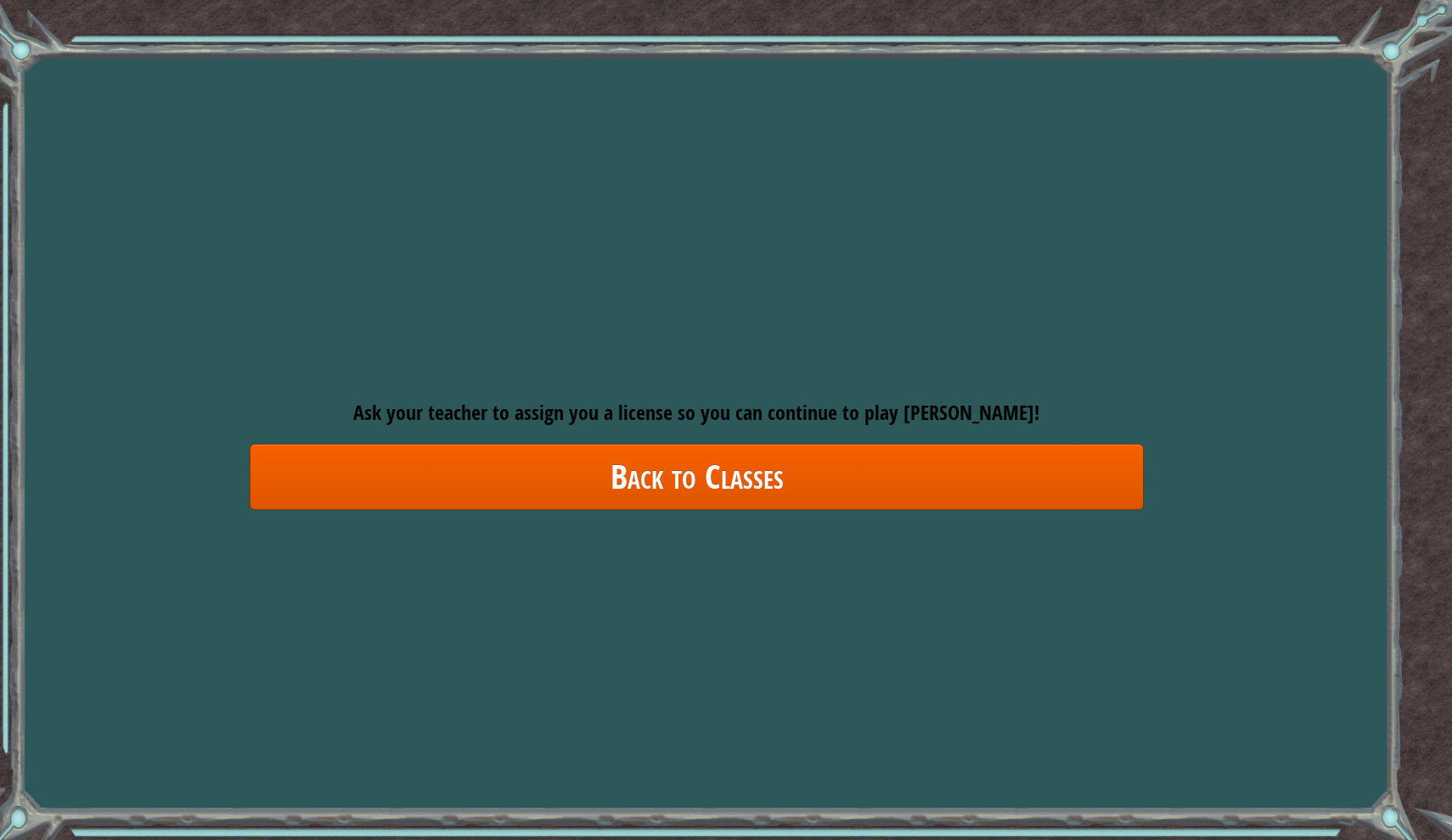
click at [478, 451] on link "Back to Classes" at bounding box center [697, 477] width 894 height 65
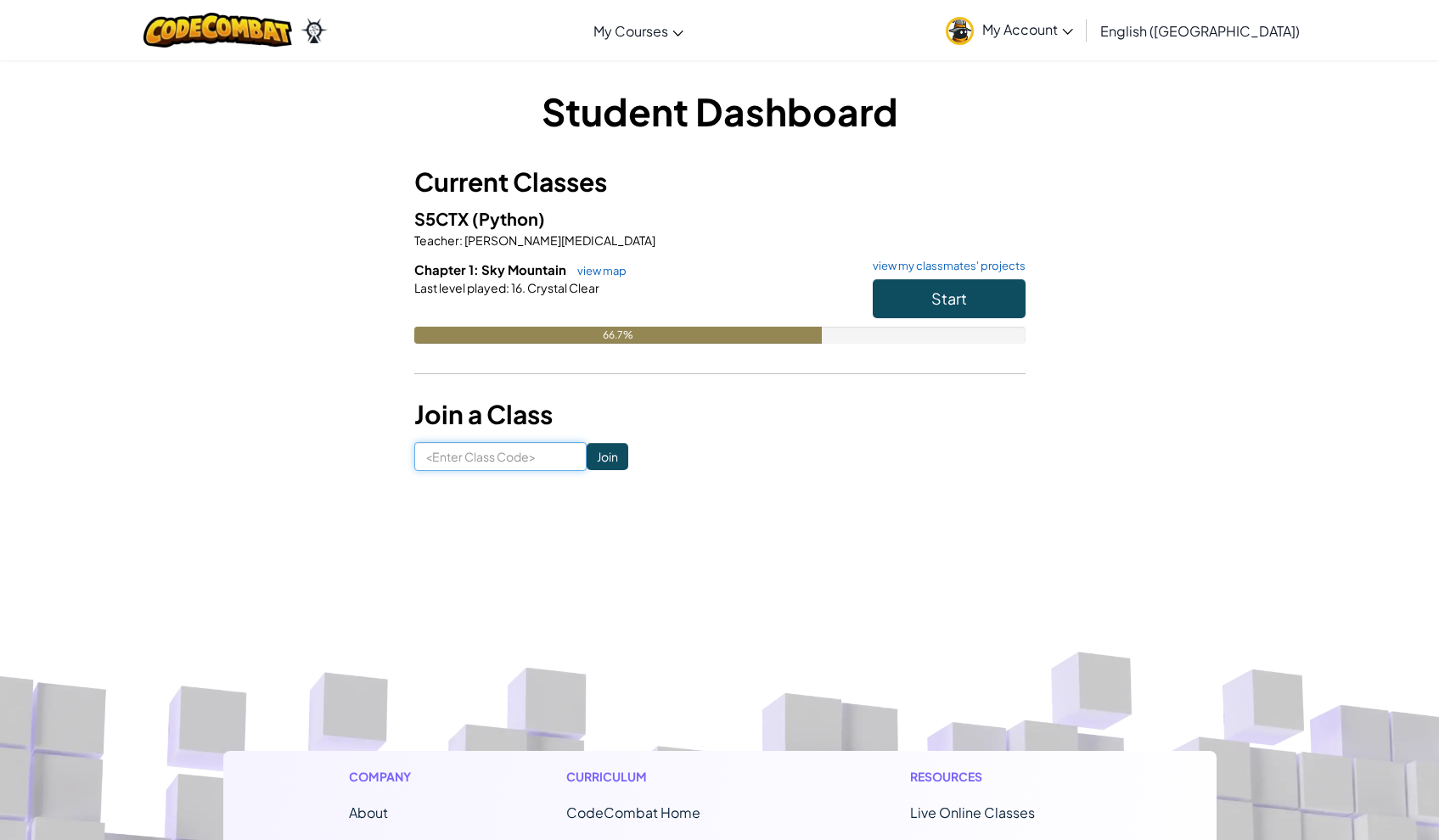
click at [478, 470] on input at bounding box center [500, 457] width 172 height 29
click at [466, 461] on input at bounding box center [500, 457] width 172 height 29
click at [492, 222] on span "(Python)" at bounding box center [508, 218] width 73 height 21
